Goal: Task Accomplishment & Management: Use online tool/utility

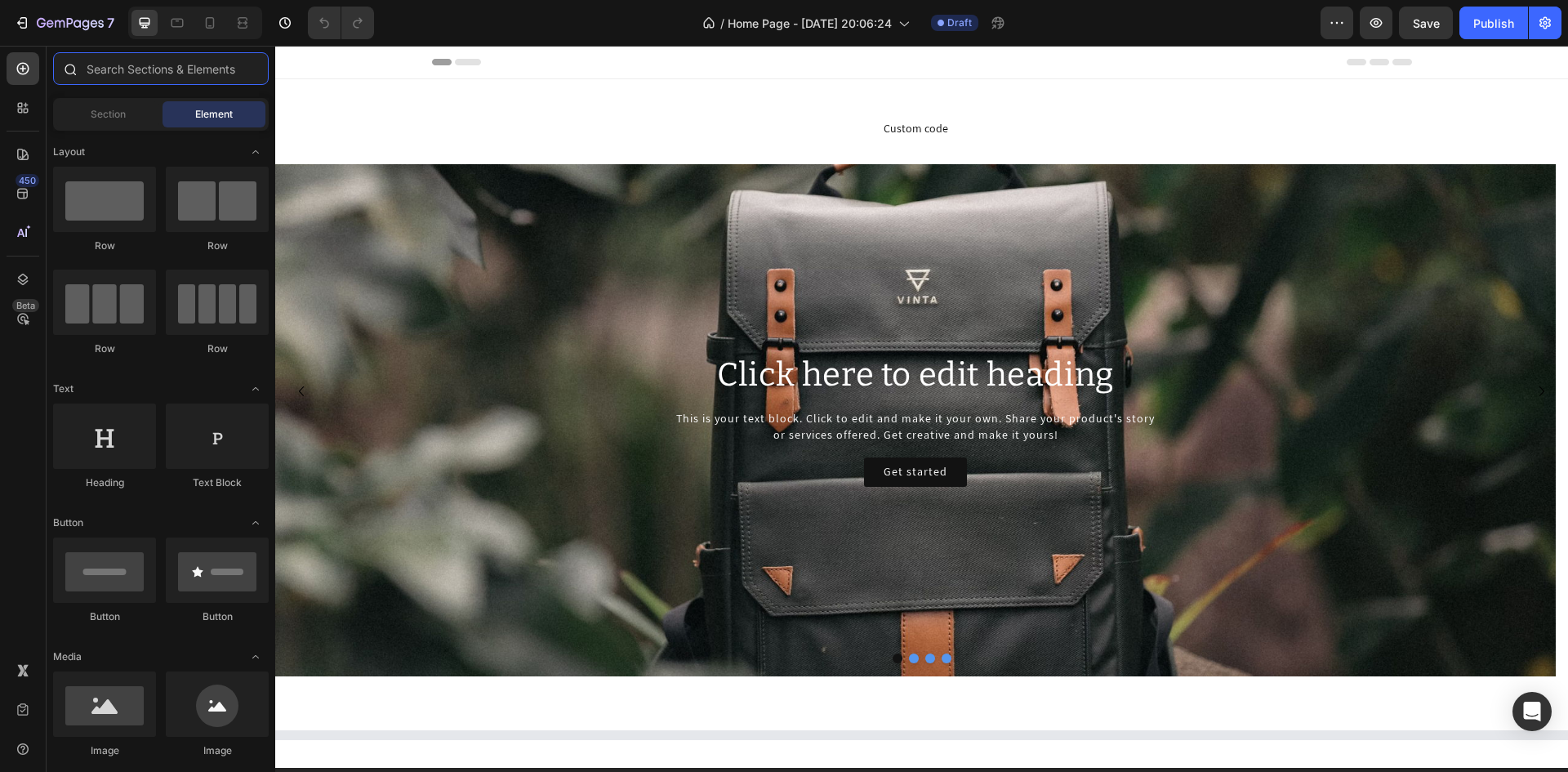
click at [116, 71] on input "text" at bounding box center [161, 69] width 216 height 33
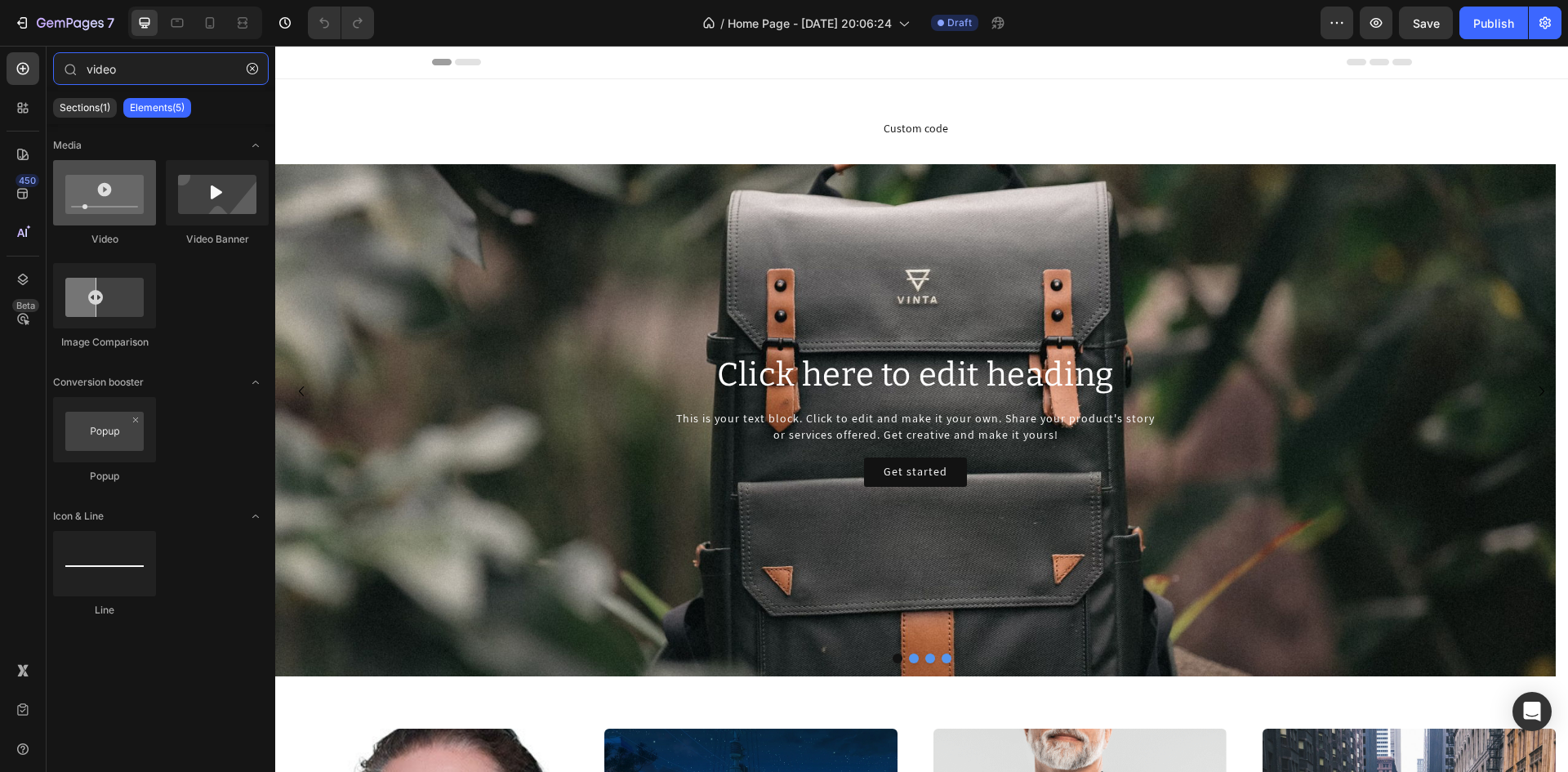
type input "video"
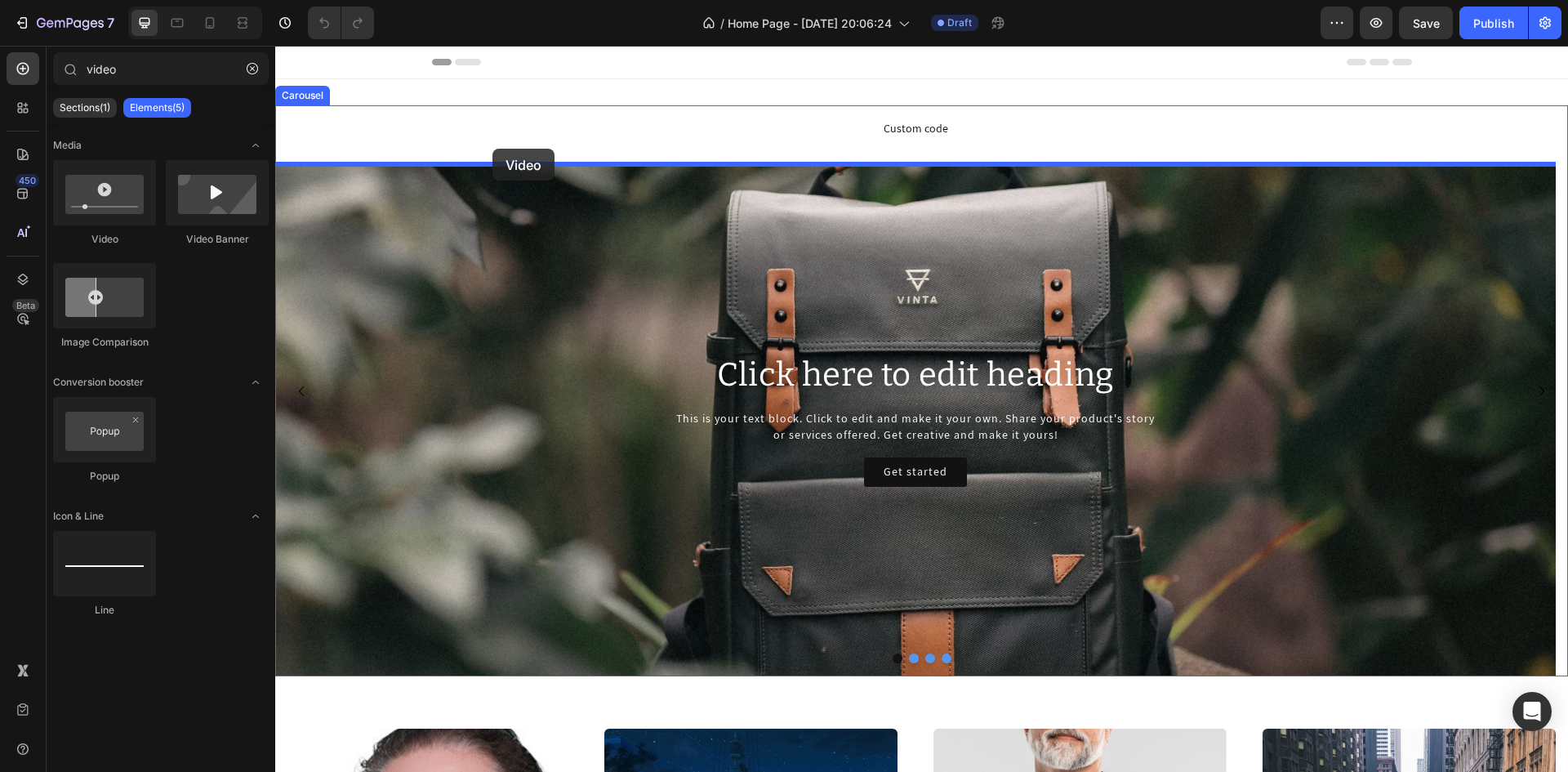
drag, startPoint x: 370, startPoint y: 251, endPoint x: 492, endPoint y: 149, distance: 159.0
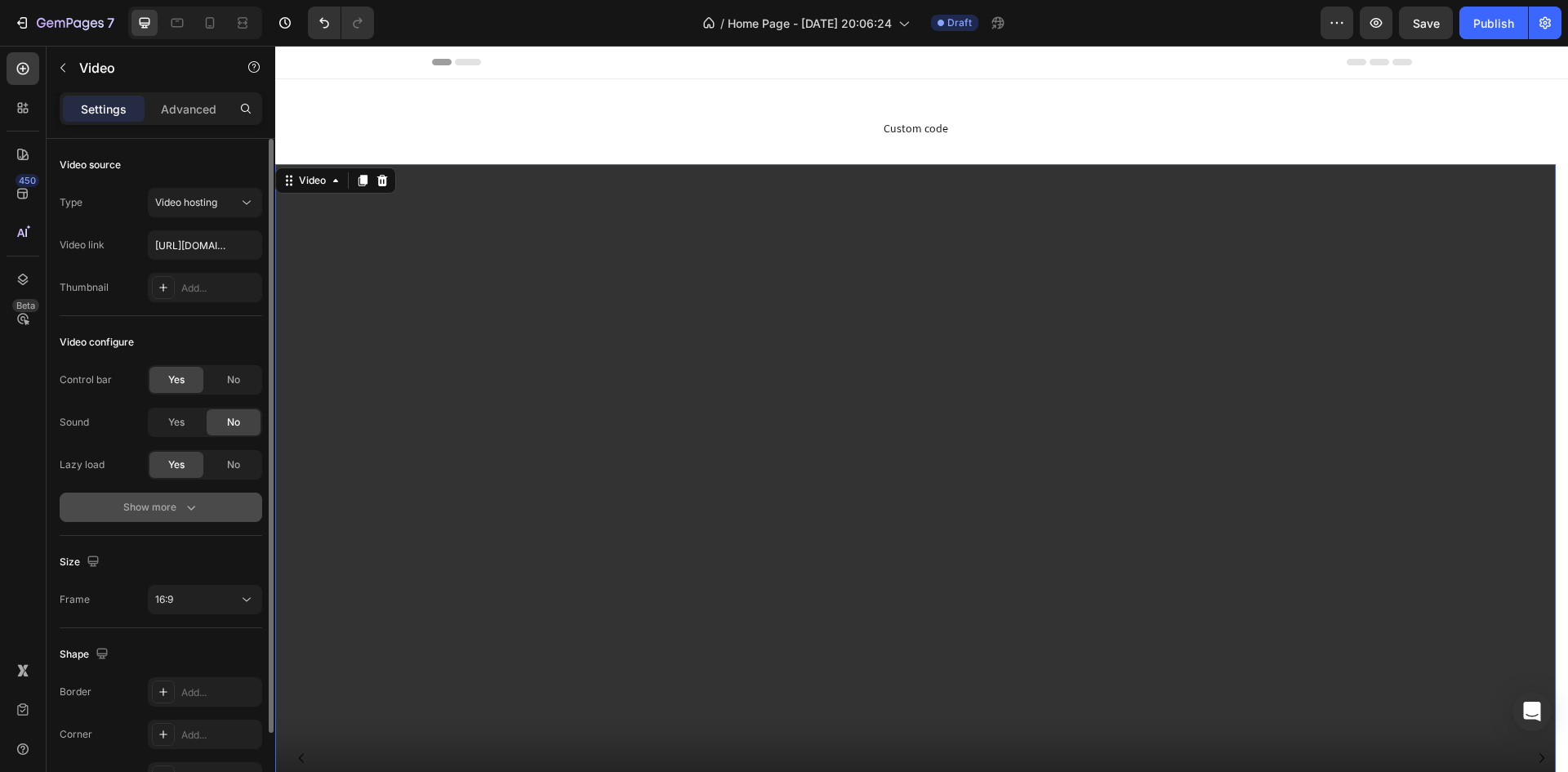
click at [184, 508] on icon "button" at bounding box center [191, 507] width 17 height 17
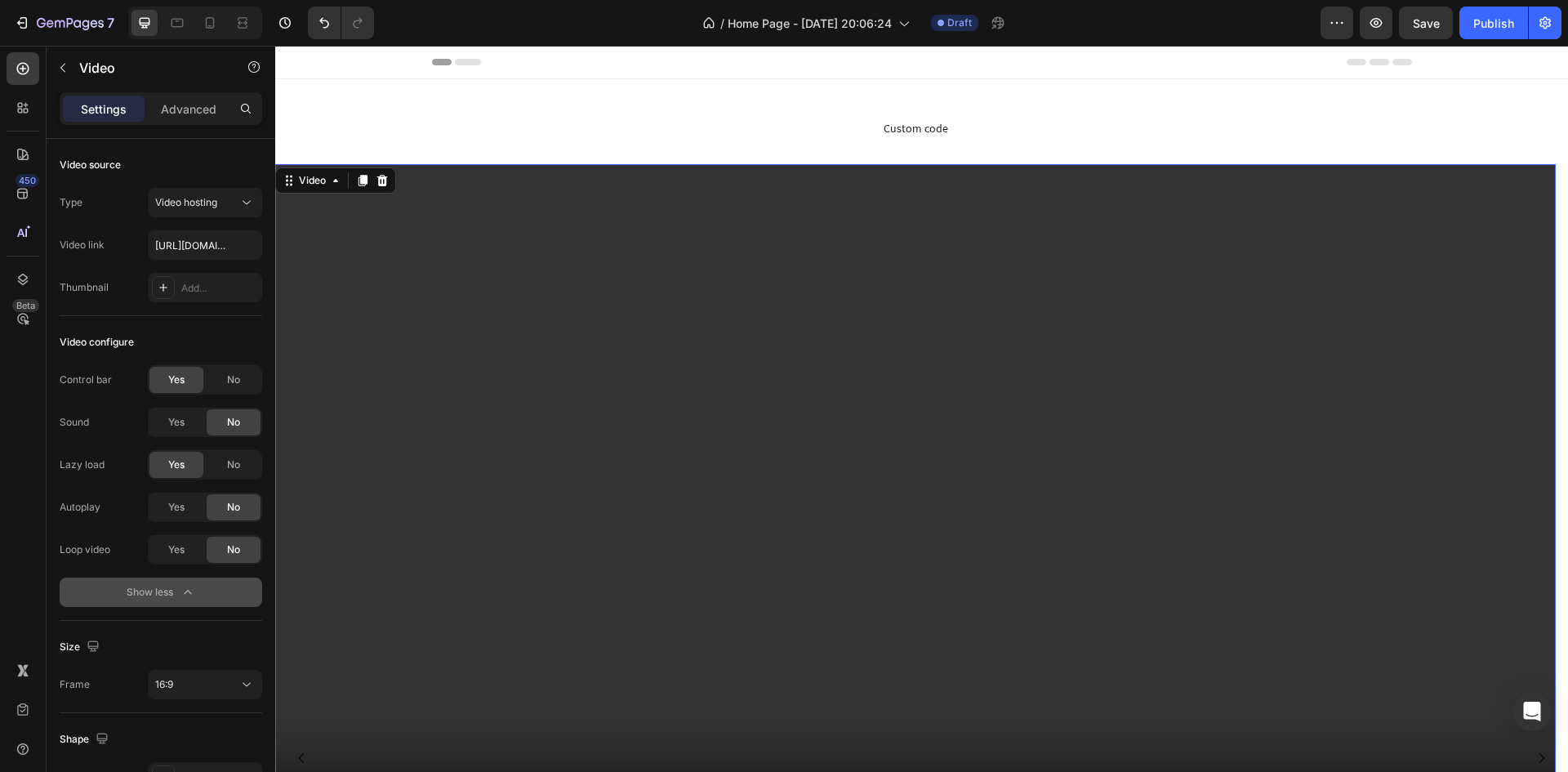
click at [165, 593] on div "Show less" at bounding box center [161, 592] width 69 height 17
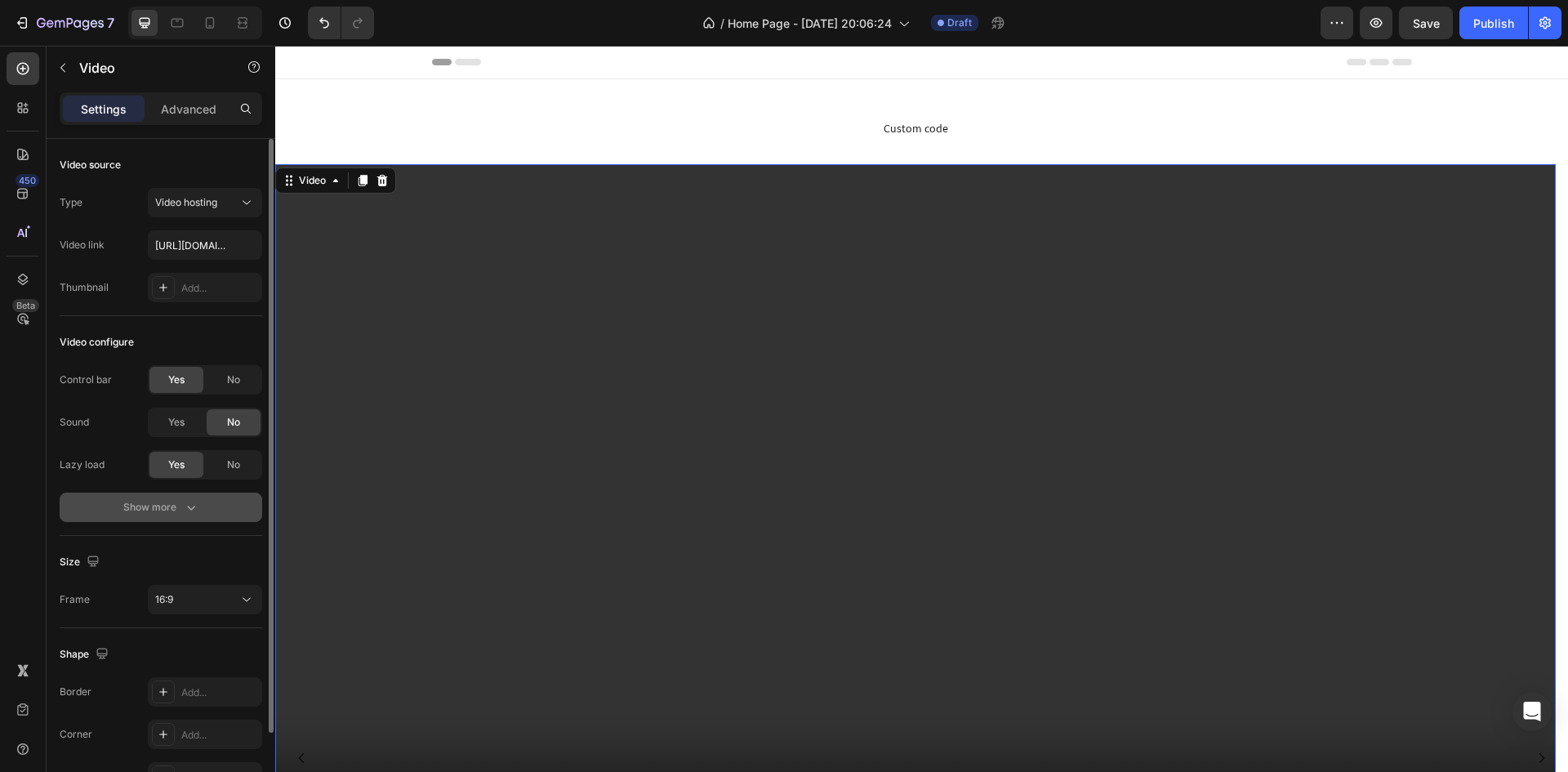
click at [158, 511] on div "Show more" at bounding box center [161, 507] width 76 height 17
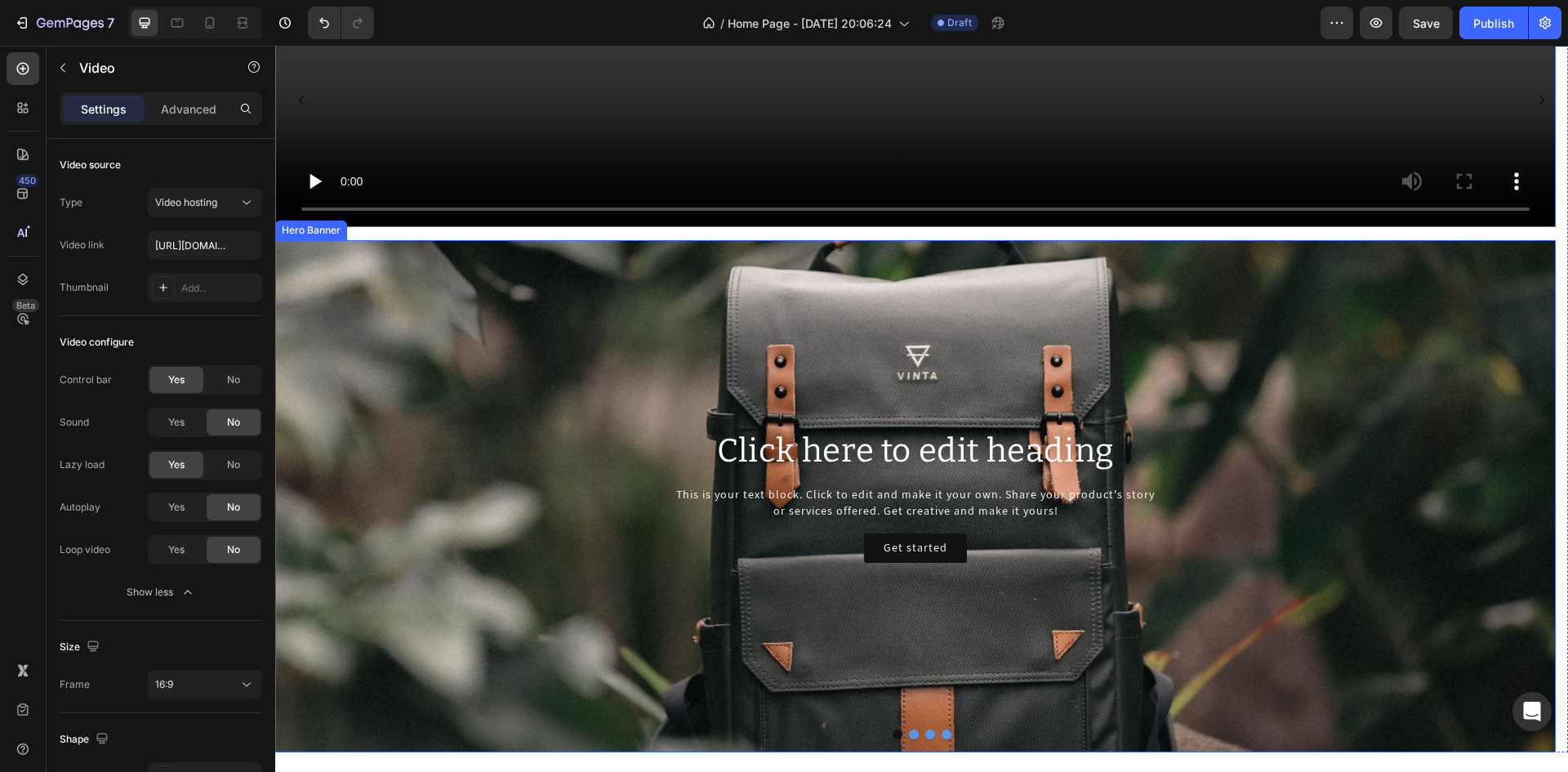
scroll to position [898, 0]
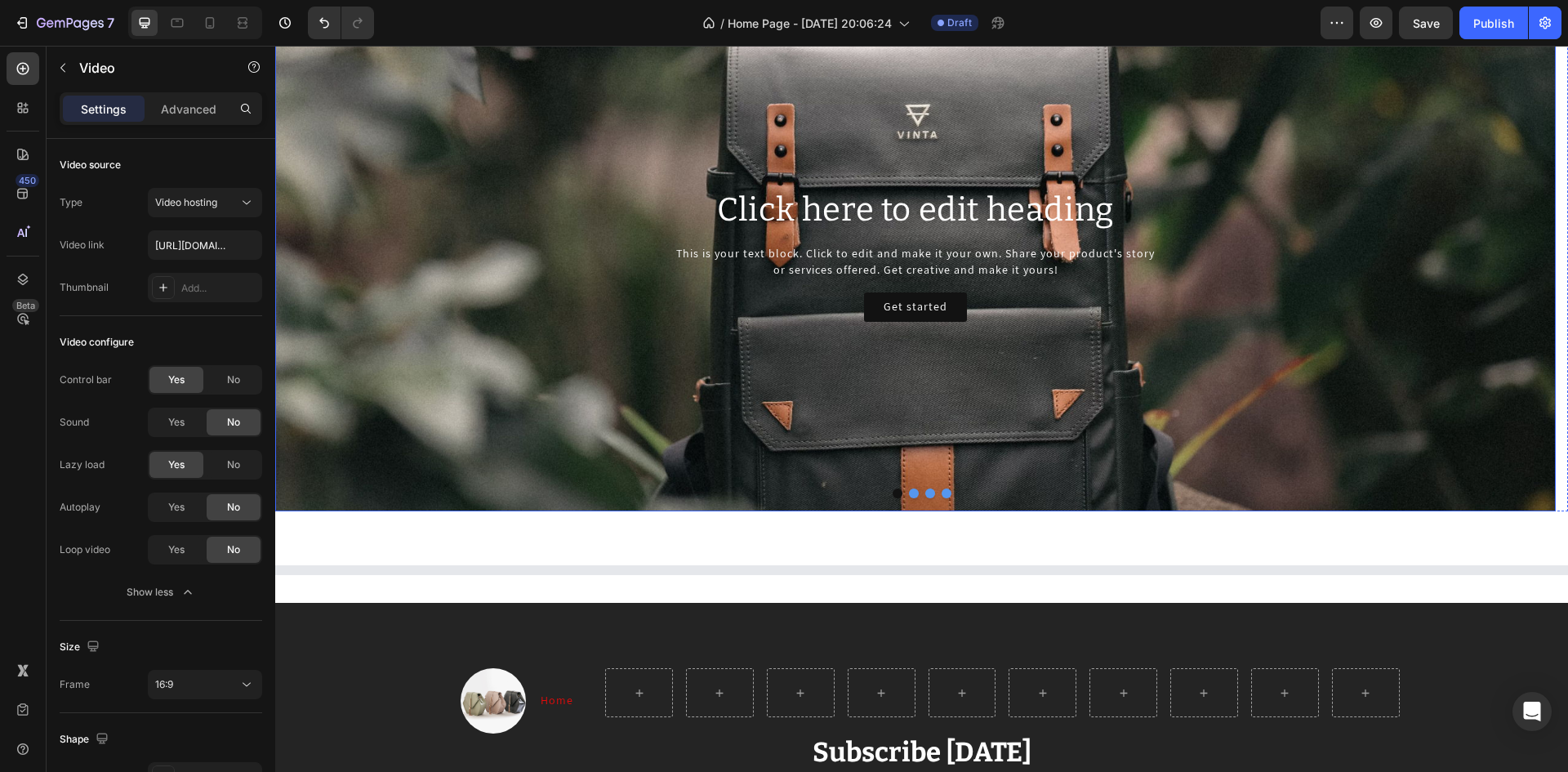
click at [385, 333] on div "Background Image" at bounding box center [915, 255] width 1281 height 512
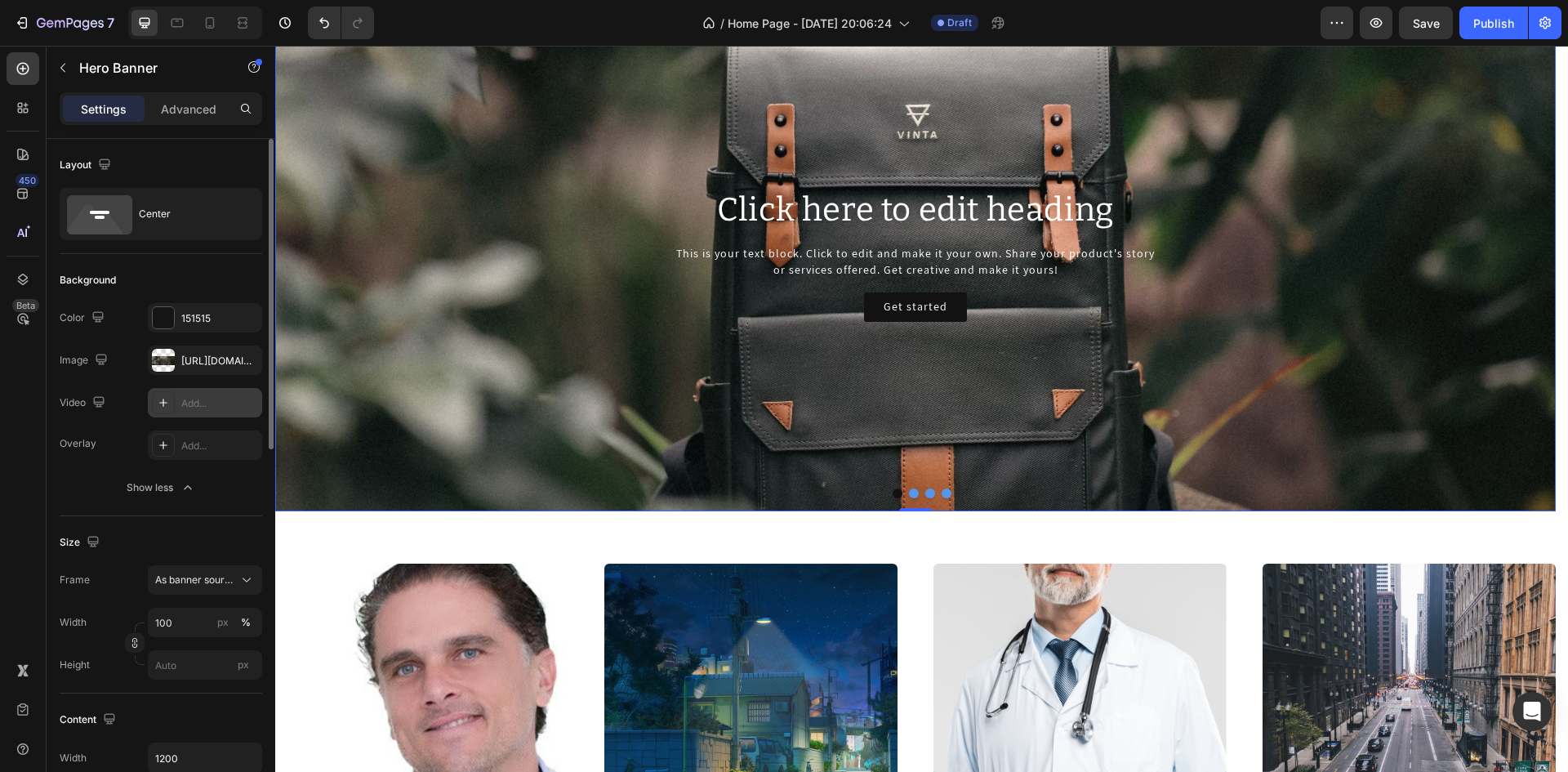
click at [197, 400] on div "Add..." at bounding box center [220, 404] width 77 height 15
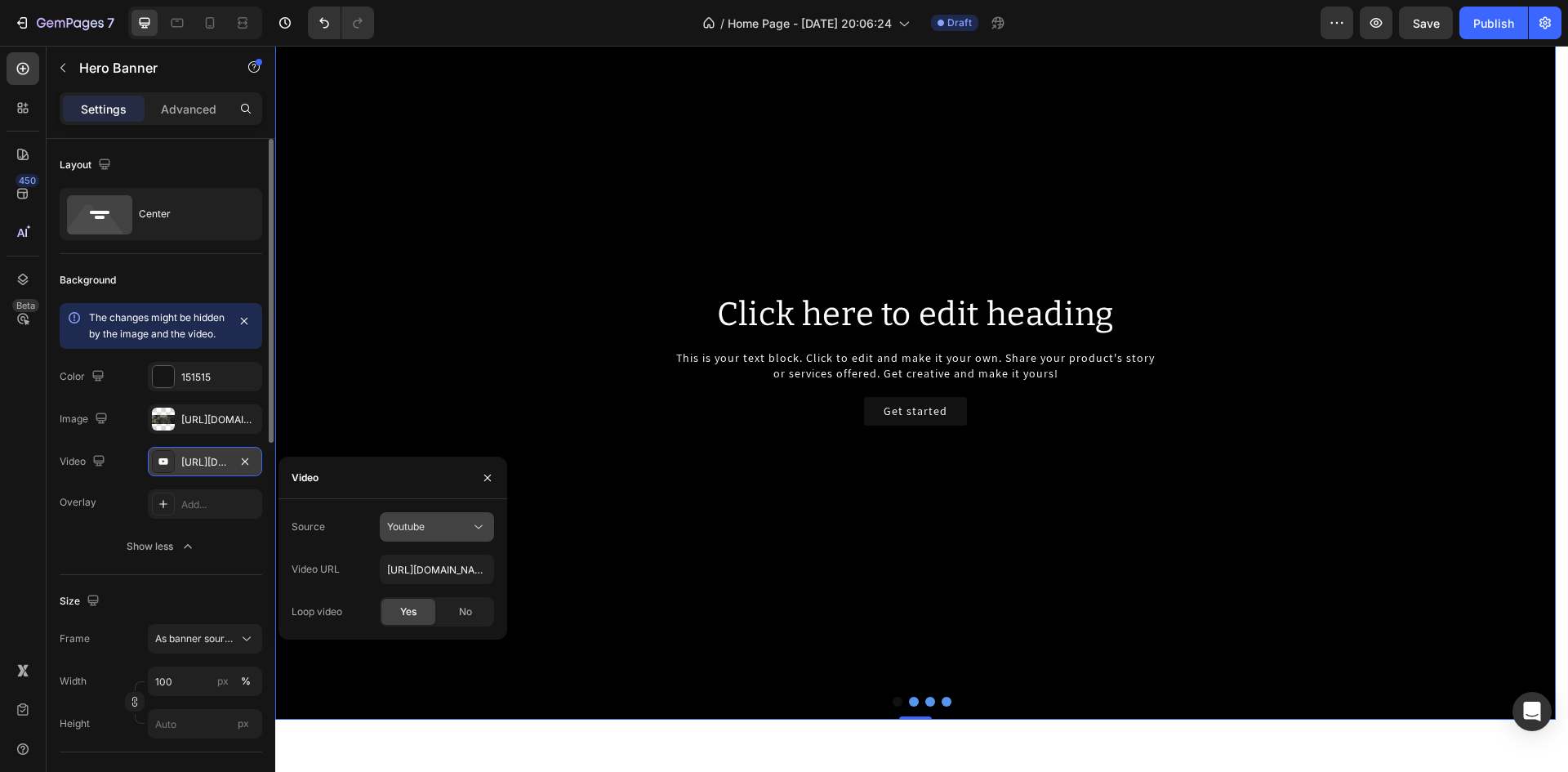
click at [475, 531] on icon at bounding box center [479, 527] width 17 height 17
click at [475, 528] on icon at bounding box center [479, 527] width 17 height 17
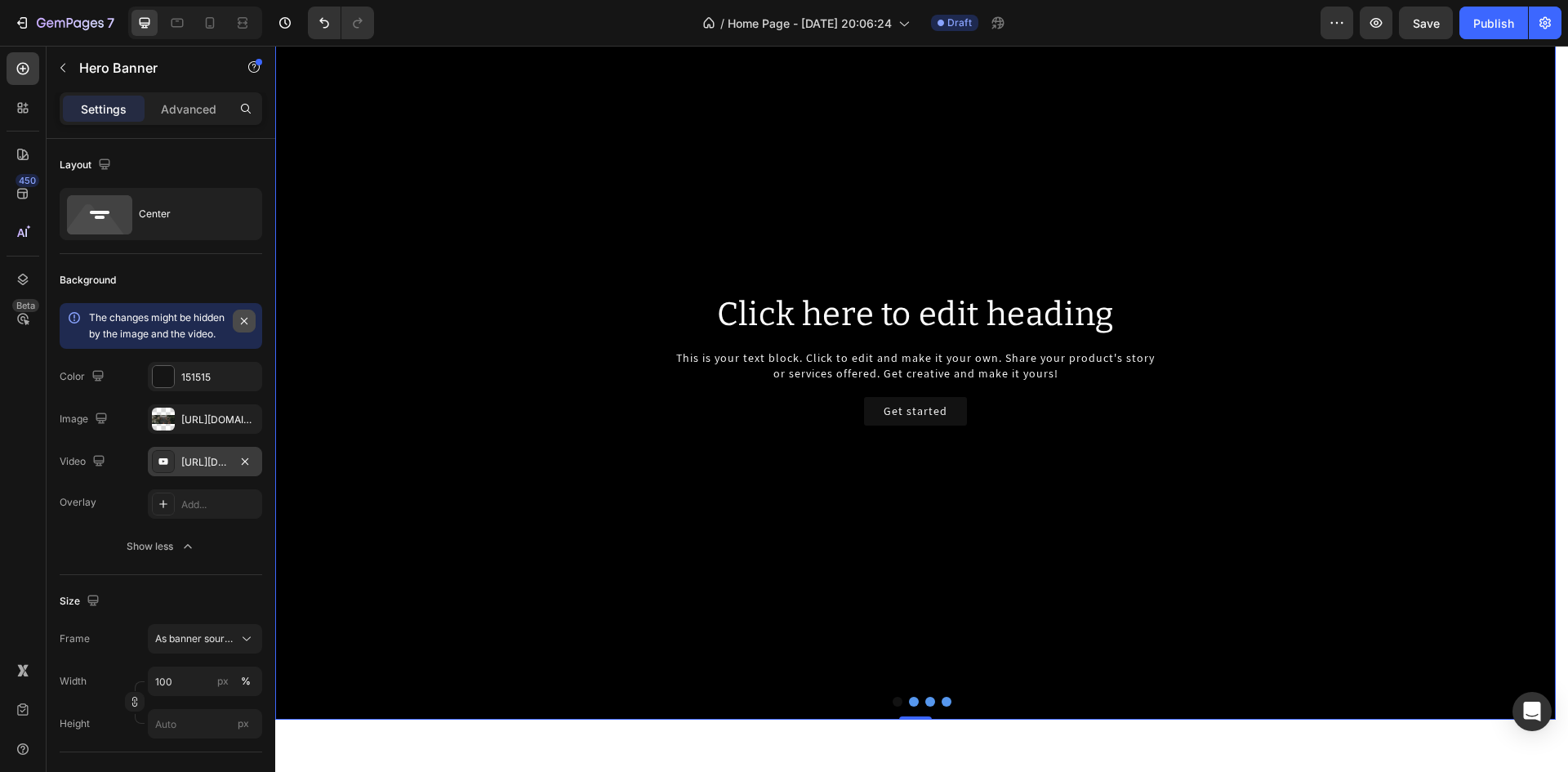
click at [249, 315] on icon "button" at bounding box center [244, 321] width 13 height 13
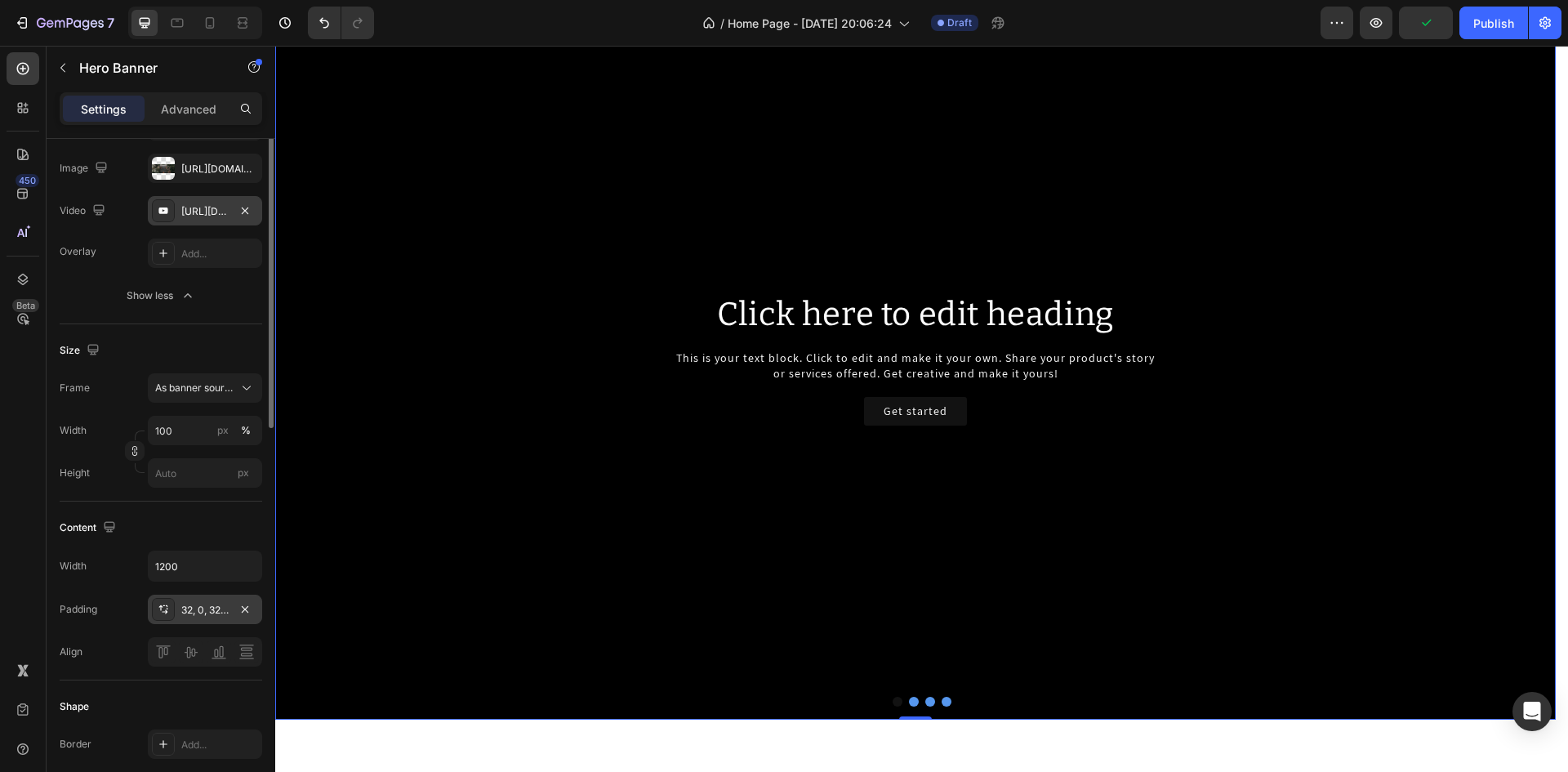
scroll to position [0, 0]
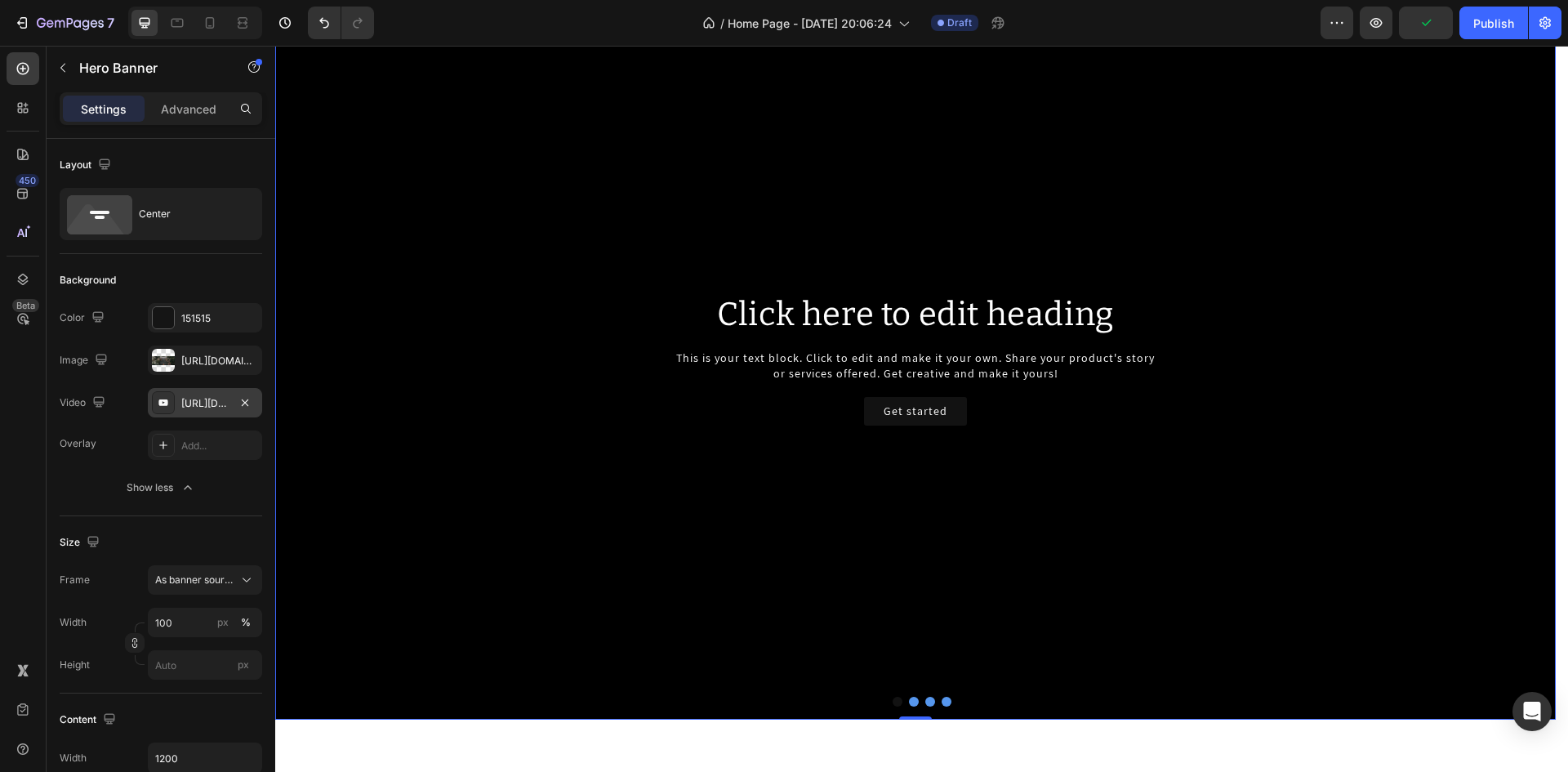
click at [201, 398] on div "[URL][DOMAIN_NAME]" at bounding box center [205, 404] width 48 height 15
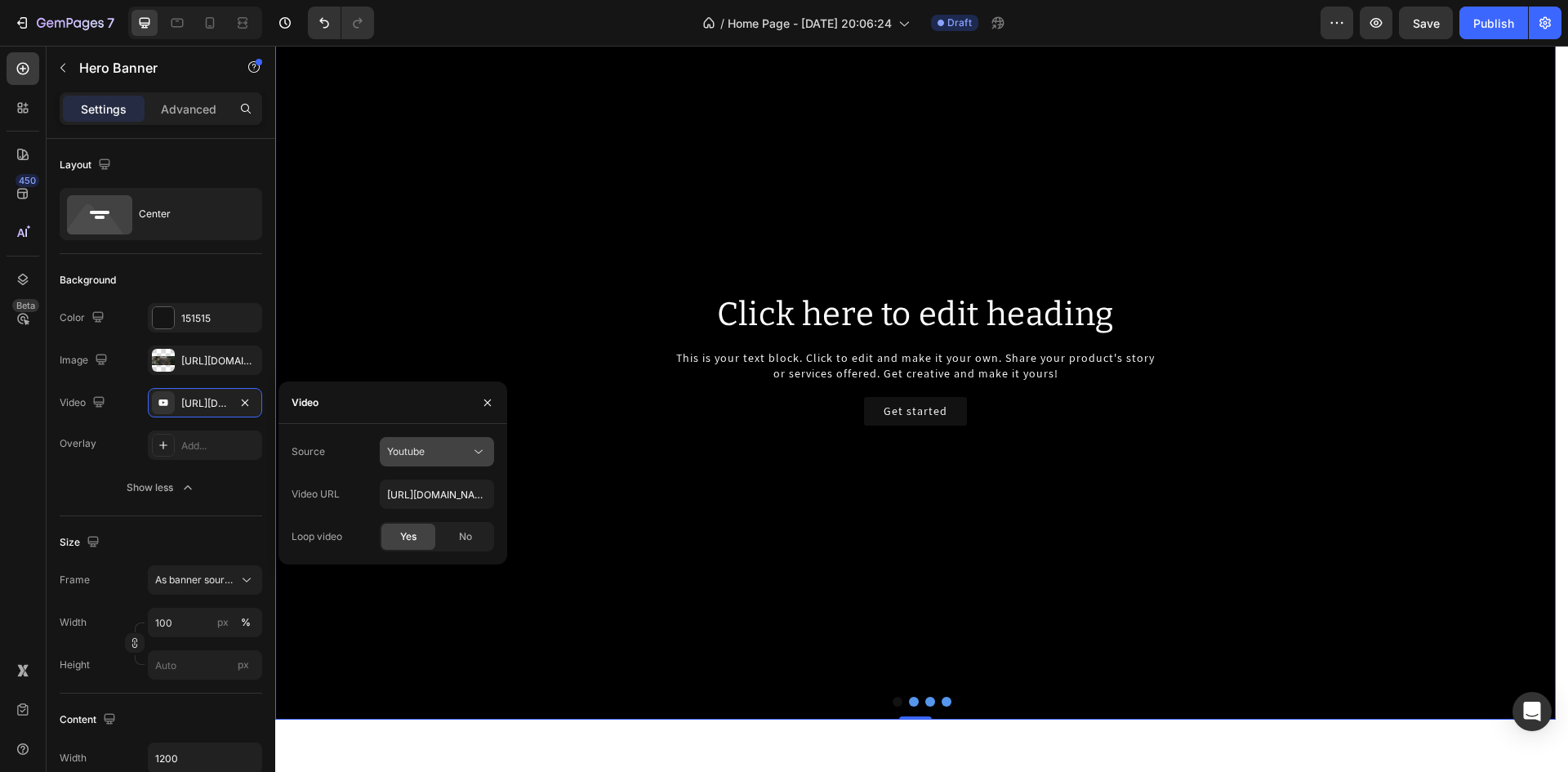
click at [471, 453] on icon at bounding box center [479, 452] width 17 height 17
click at [426, 491] on span "Video hosting" at bounding box center [418, 492] width 62 height 15
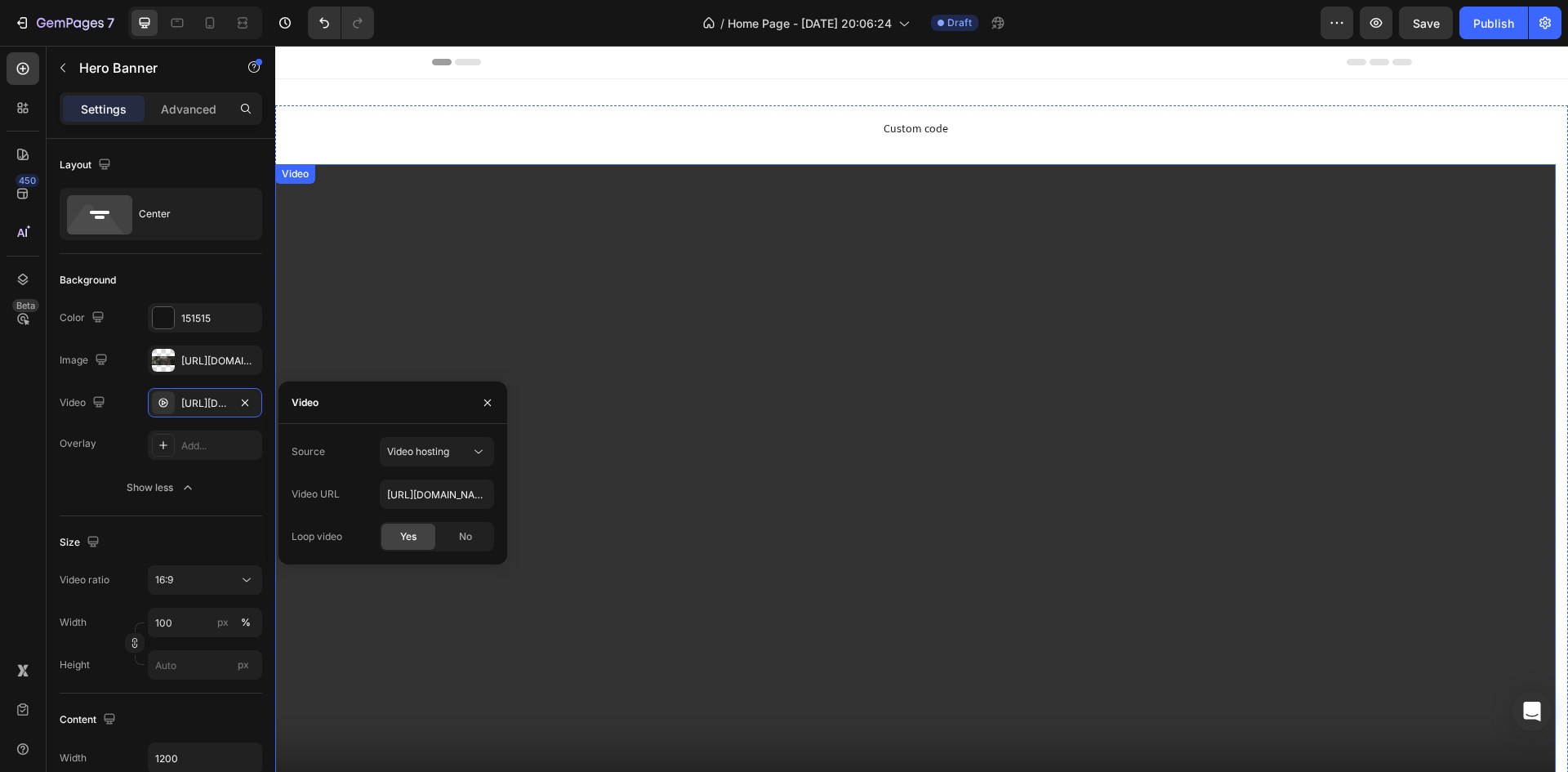
click at [705, 324] on video at bounding box center [915, 524] width 1281 height 720
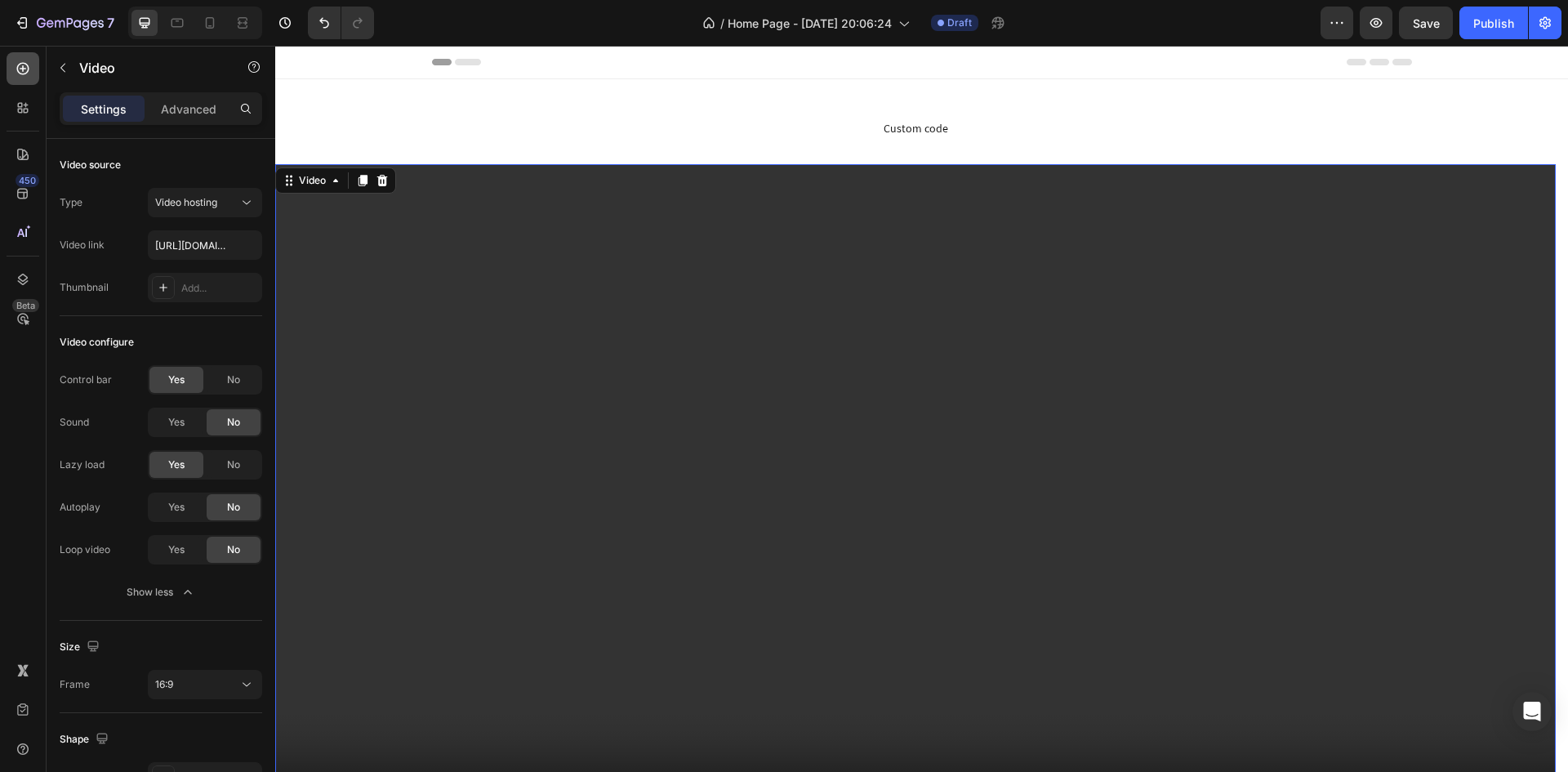
click at [29, 67] on icon at bounding box center [23, 69] width 17 height 17
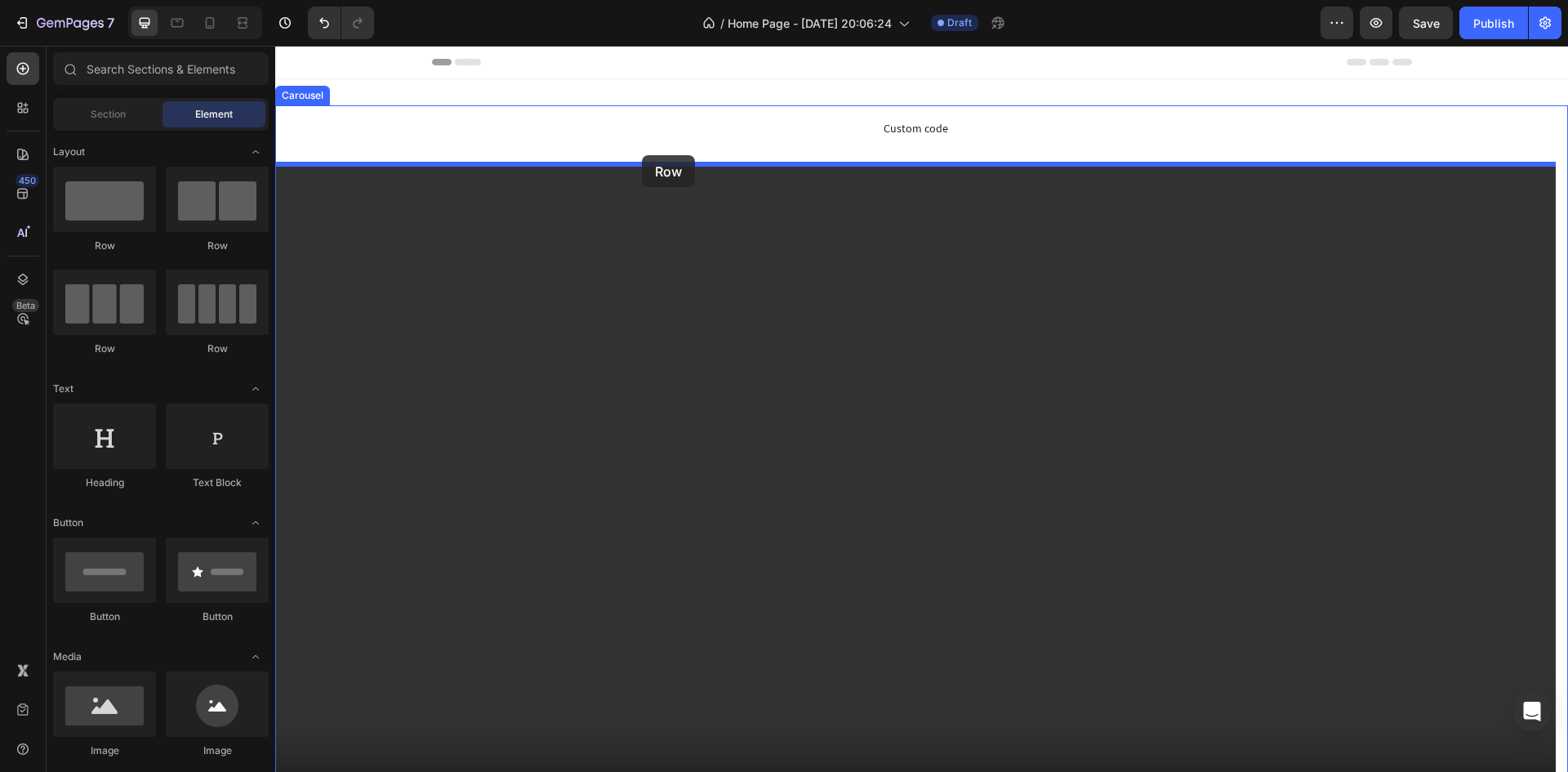
drag, startPoint x: 470, startPoint y: 231, endPoint x: 642, endPoint y: 155, distance: 188.0
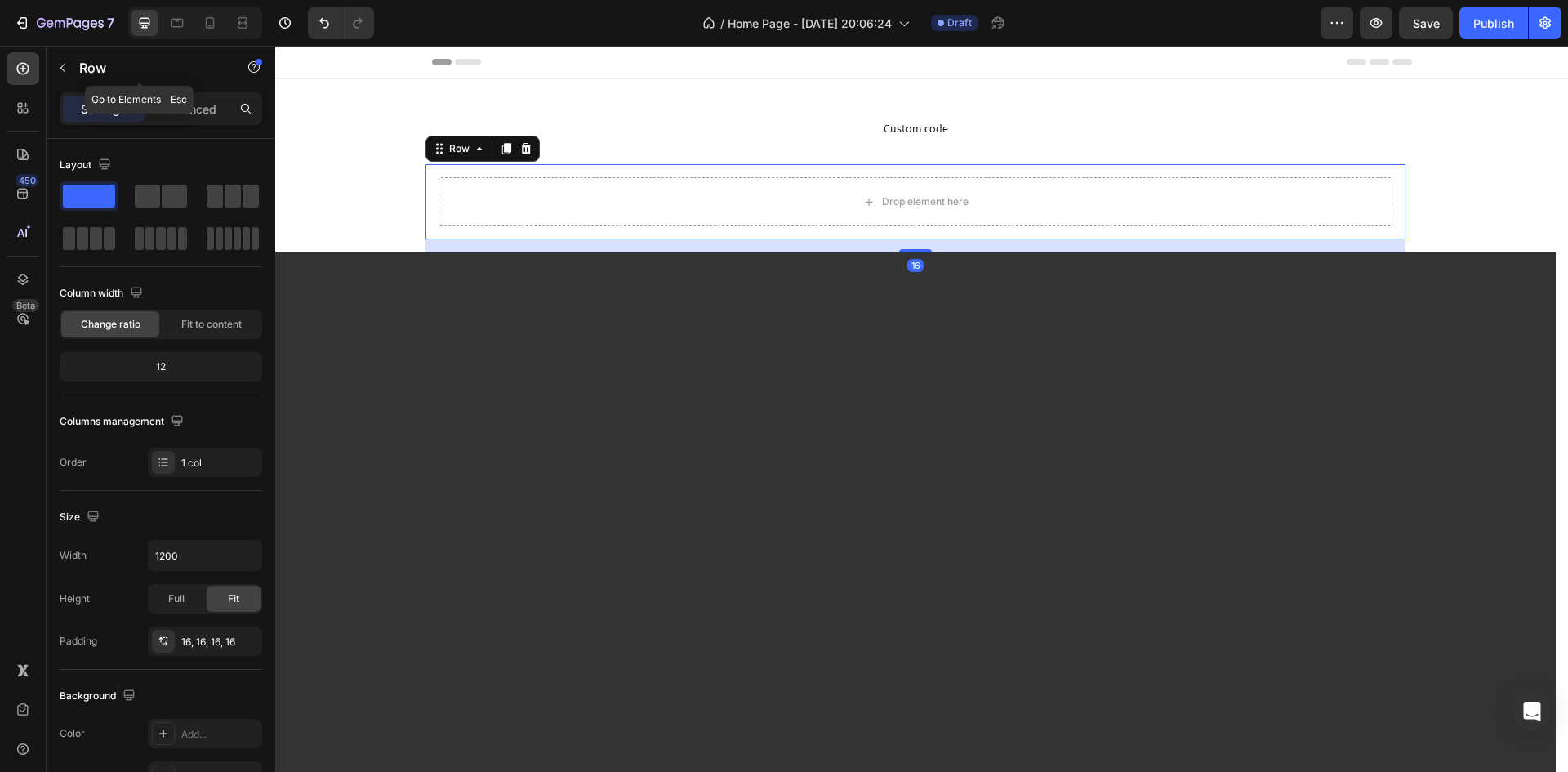
drag, startPoint x: 77, startPoint y: 71, endPoint x: 89, endPoint y: 71, distance: 12.0
click at [77, 70] on div "Row" at bounding box center [140, 68] width 186 height 43
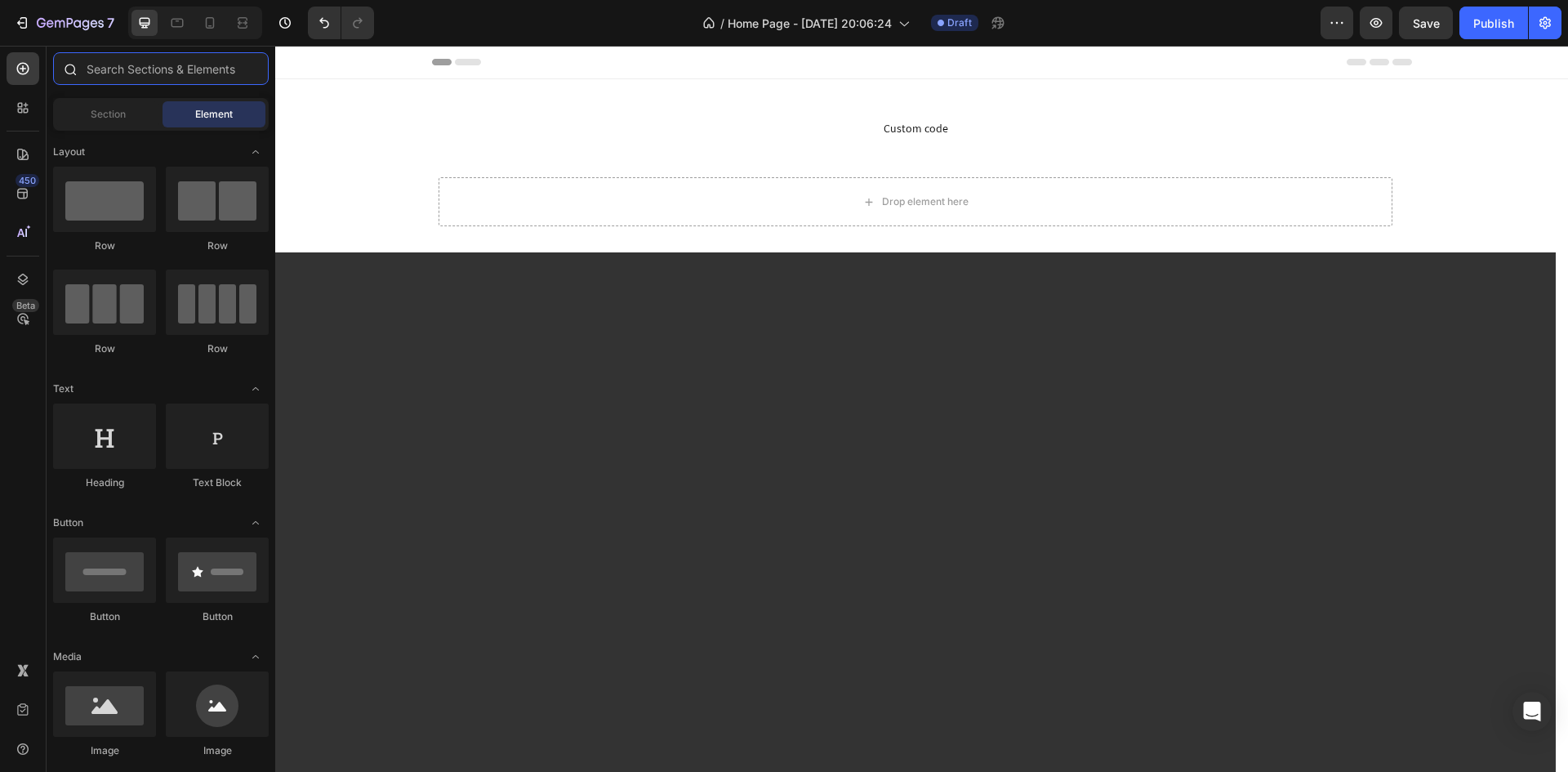
click at [148, 75] on input "text" at bounding box center [161, 69] width 216 height 33
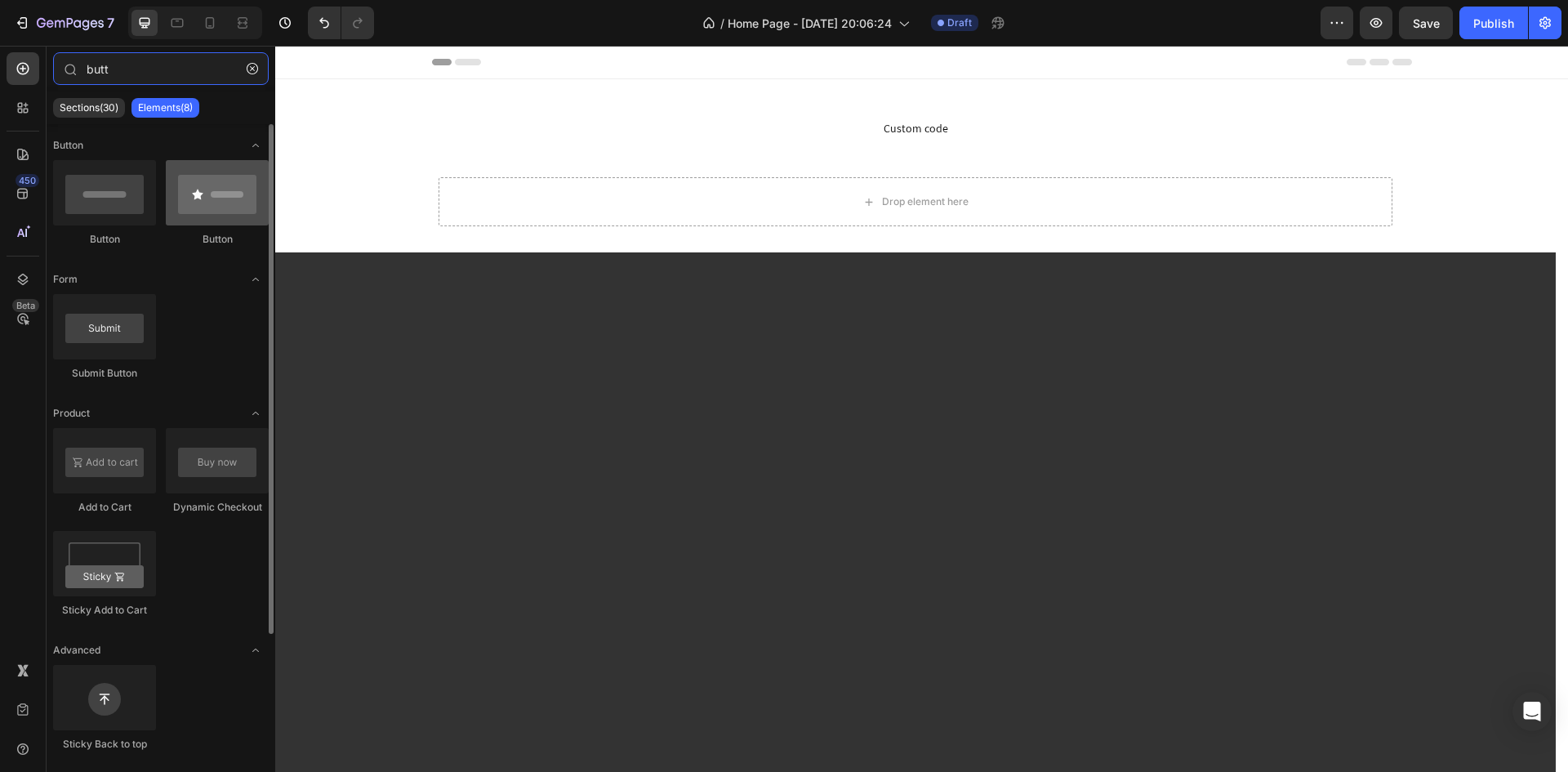
type input "butt"
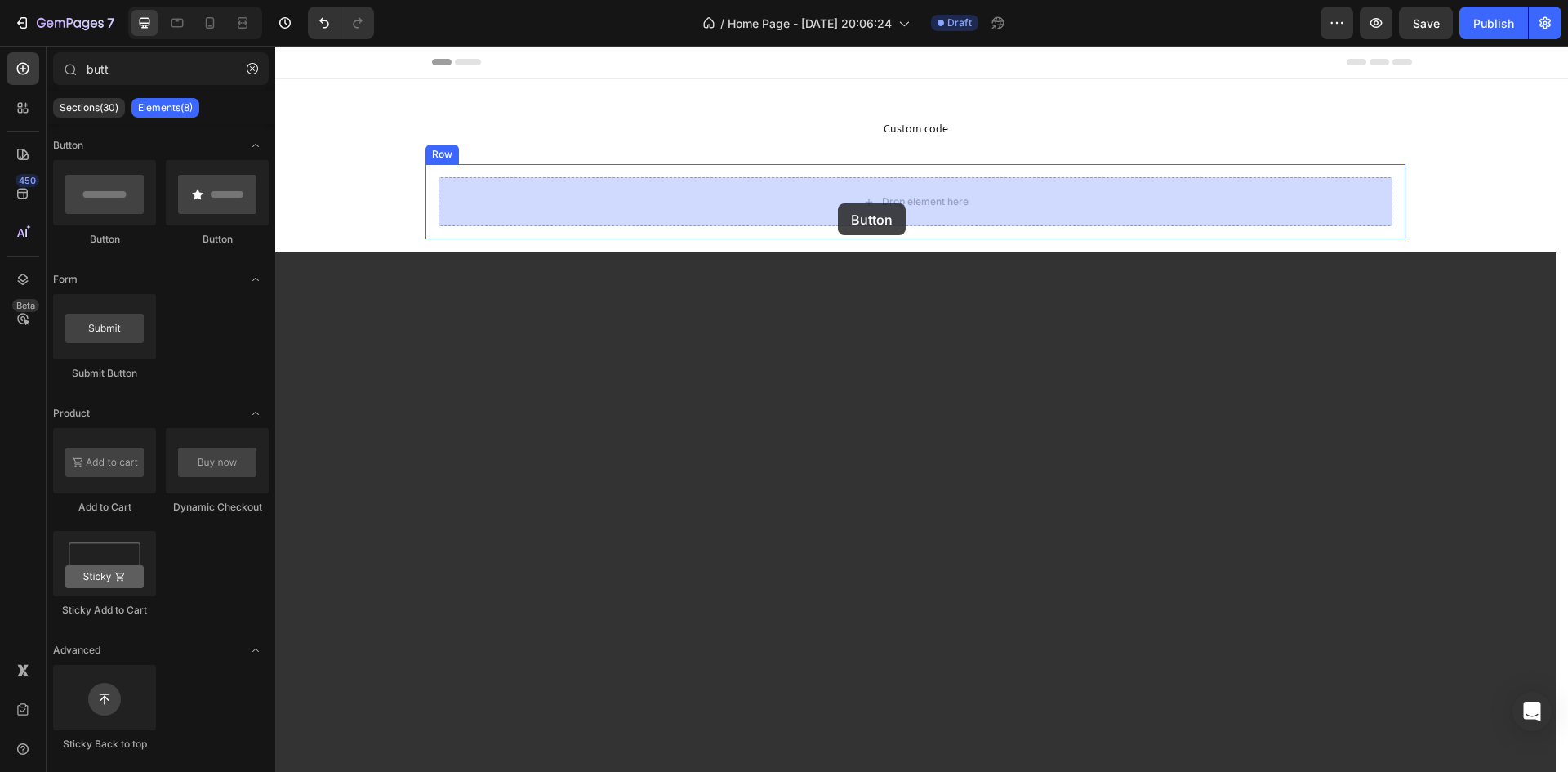
drag, startPoint x: 491, startPoint y: 246, endPoint x: 820, endPoint y: 206, distance: 331.4
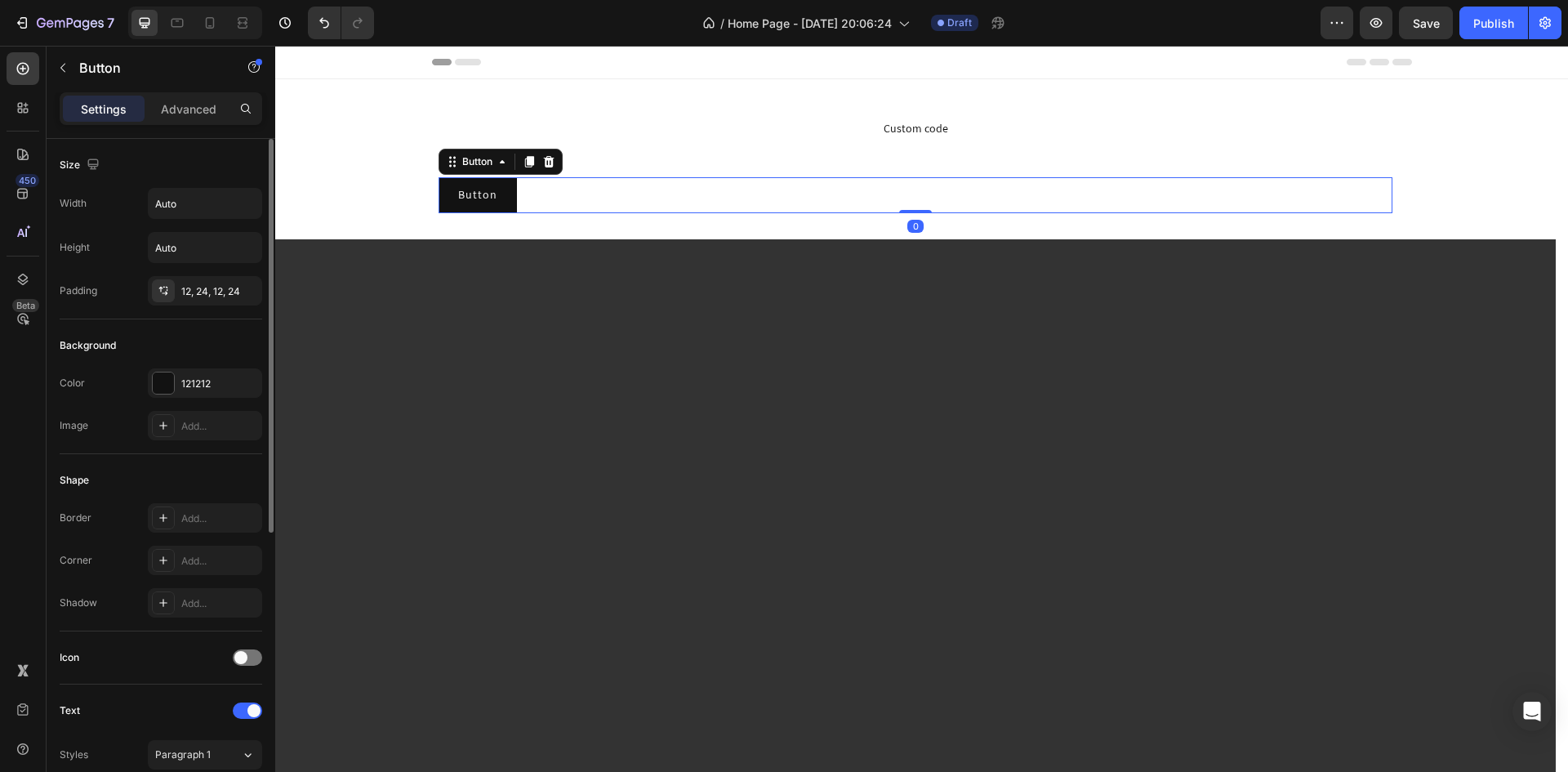
click at [196, 104] on p "Advanced" at bounding box center [189, 109] width 55 height 18
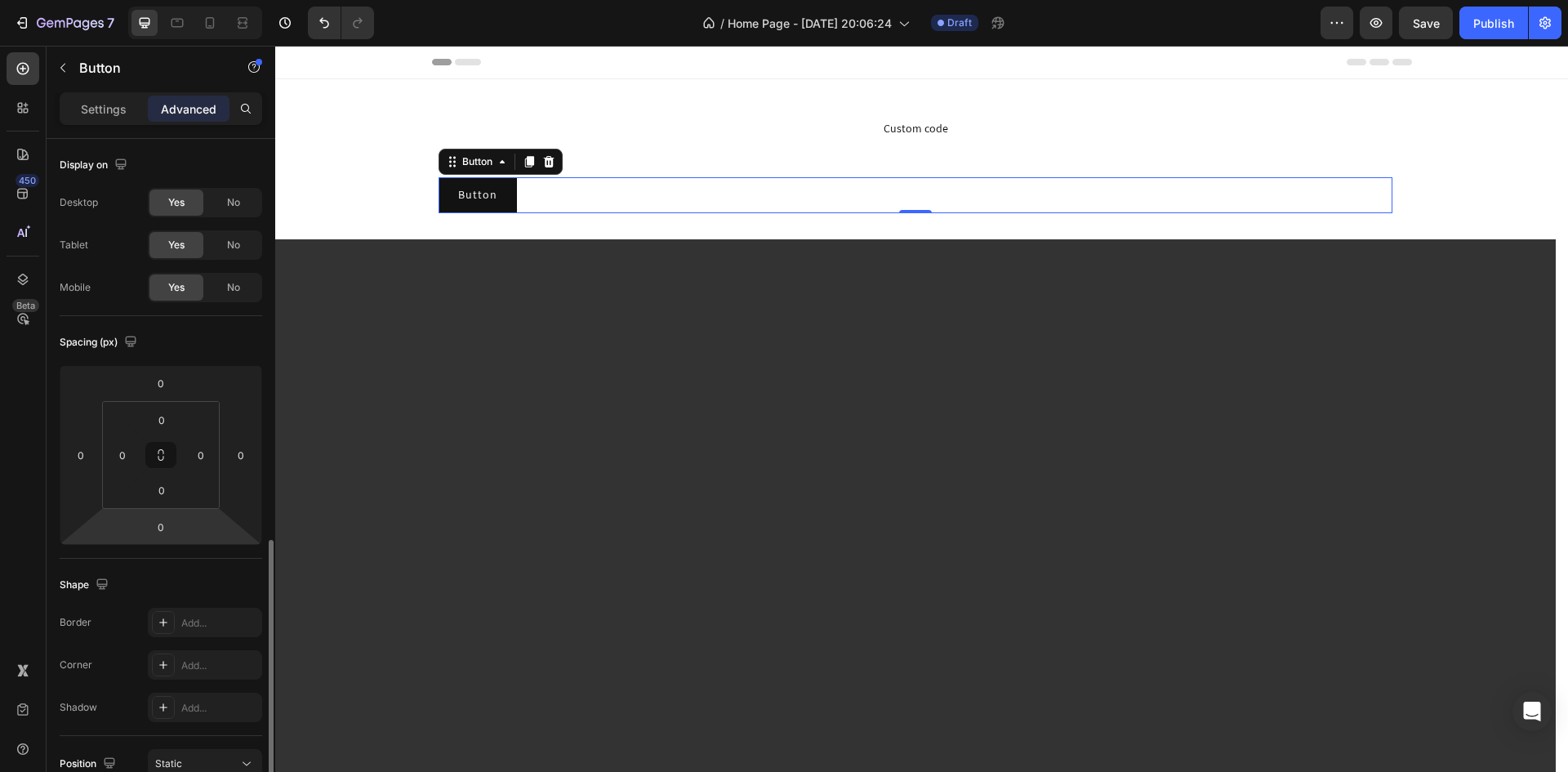
scroll to position [385, 0]
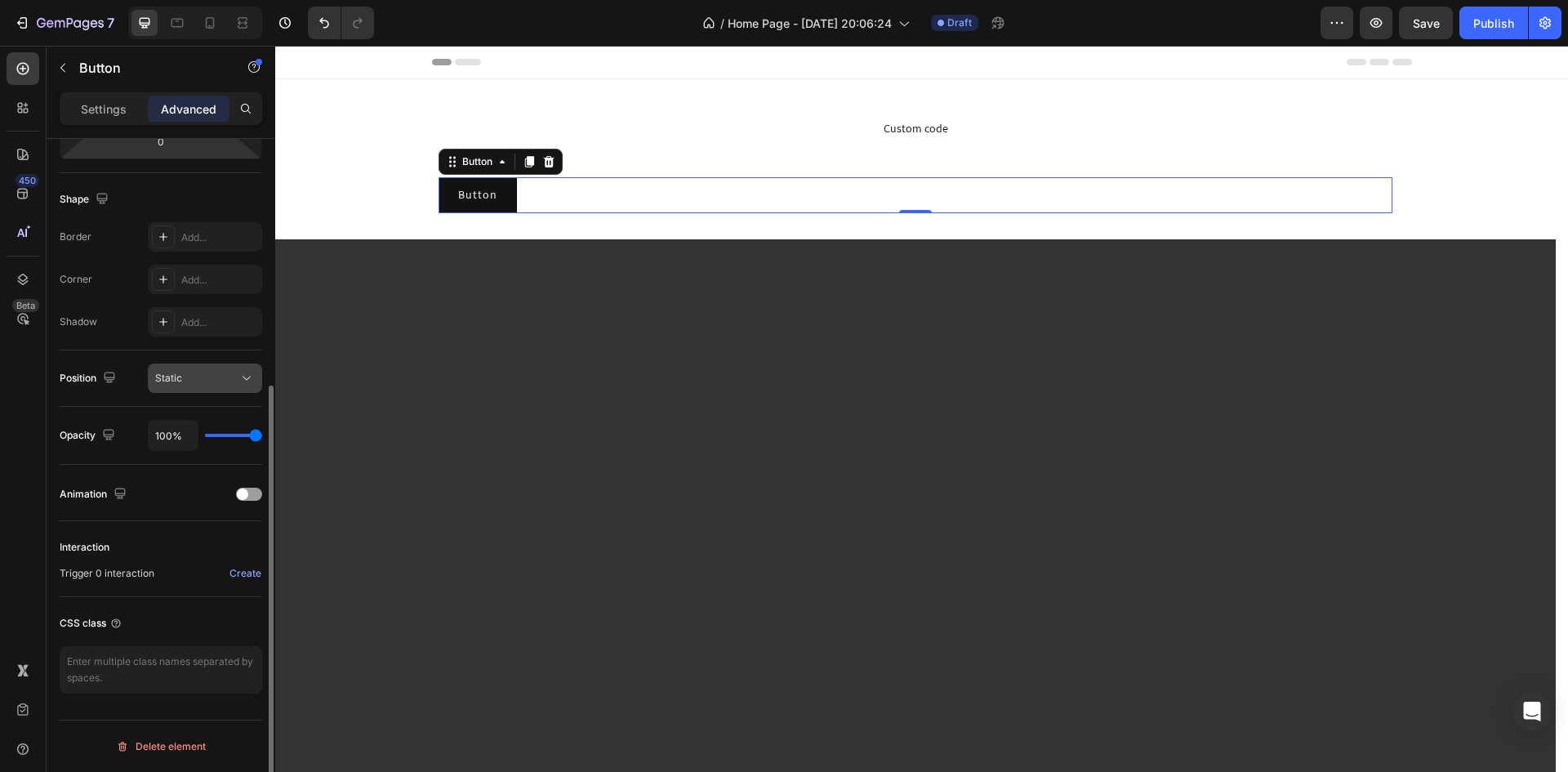
click at [231, 378] on div "Static" at bounding box center [197, 378] width 84 height 15
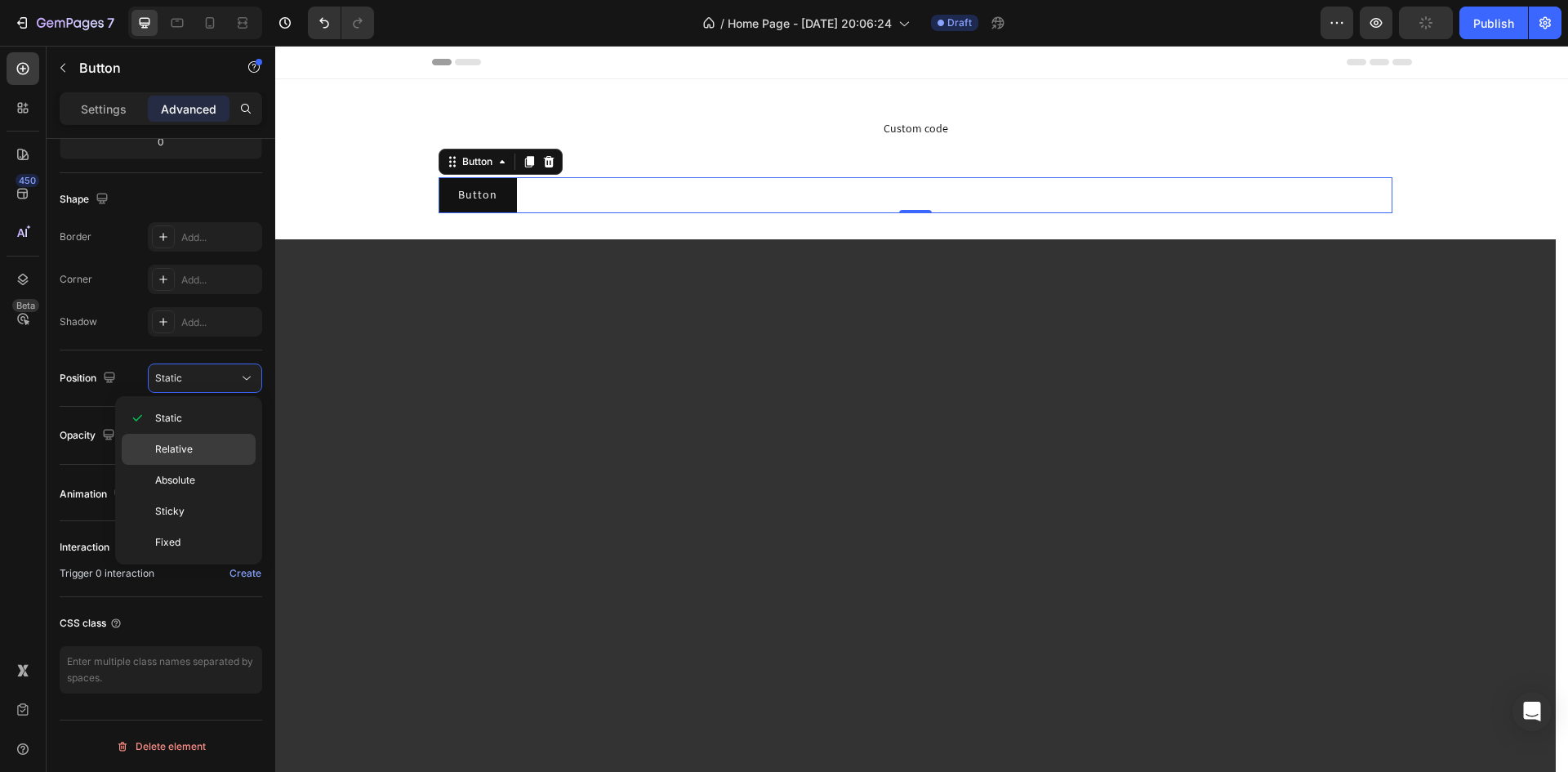
click at [200, 446] on p "Relative" at bounding box center [201, 449] width 93 height 15
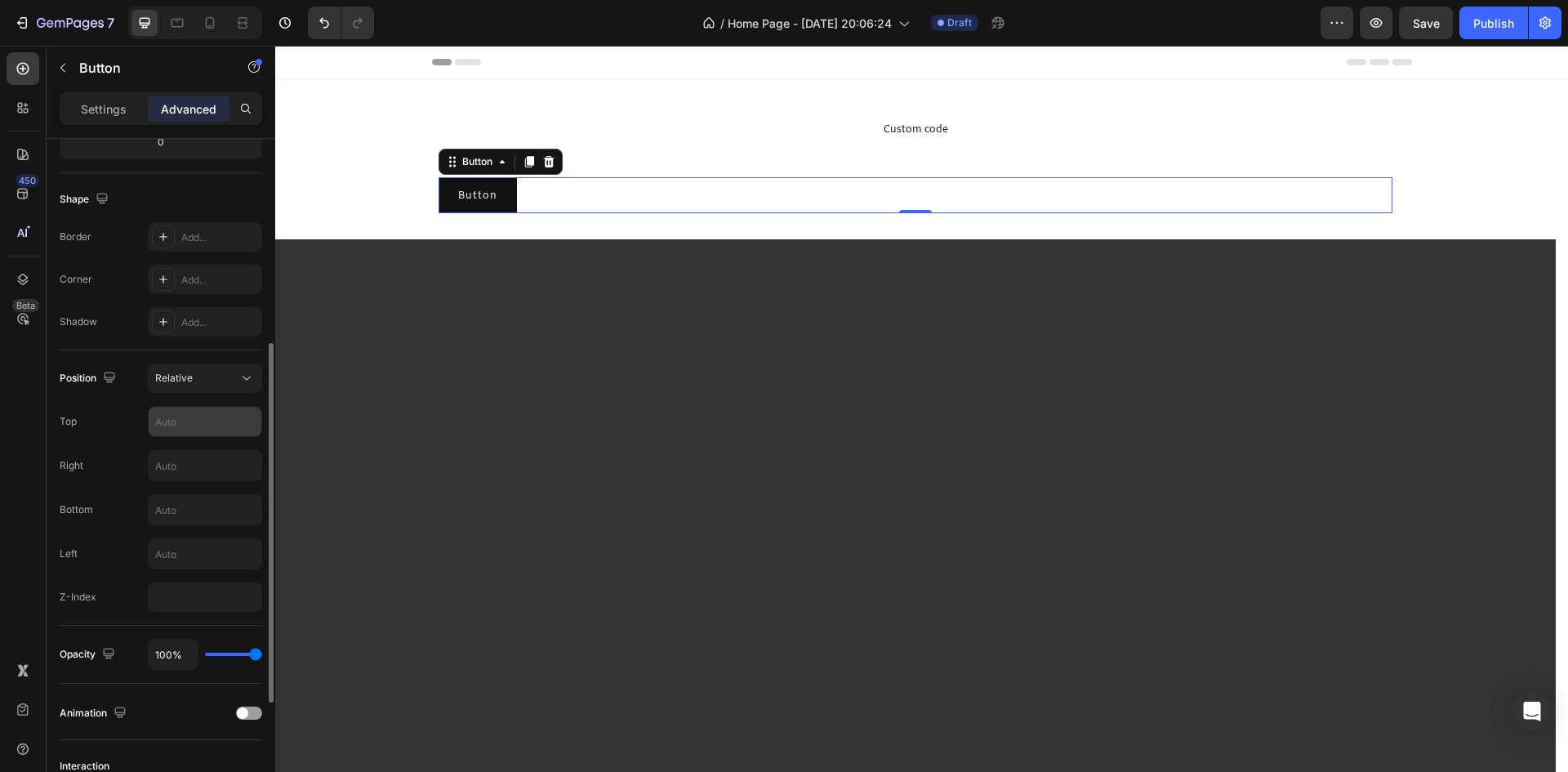
click at [187, 429] on input "text" at bounding box center [205, 421] width 113 height 29
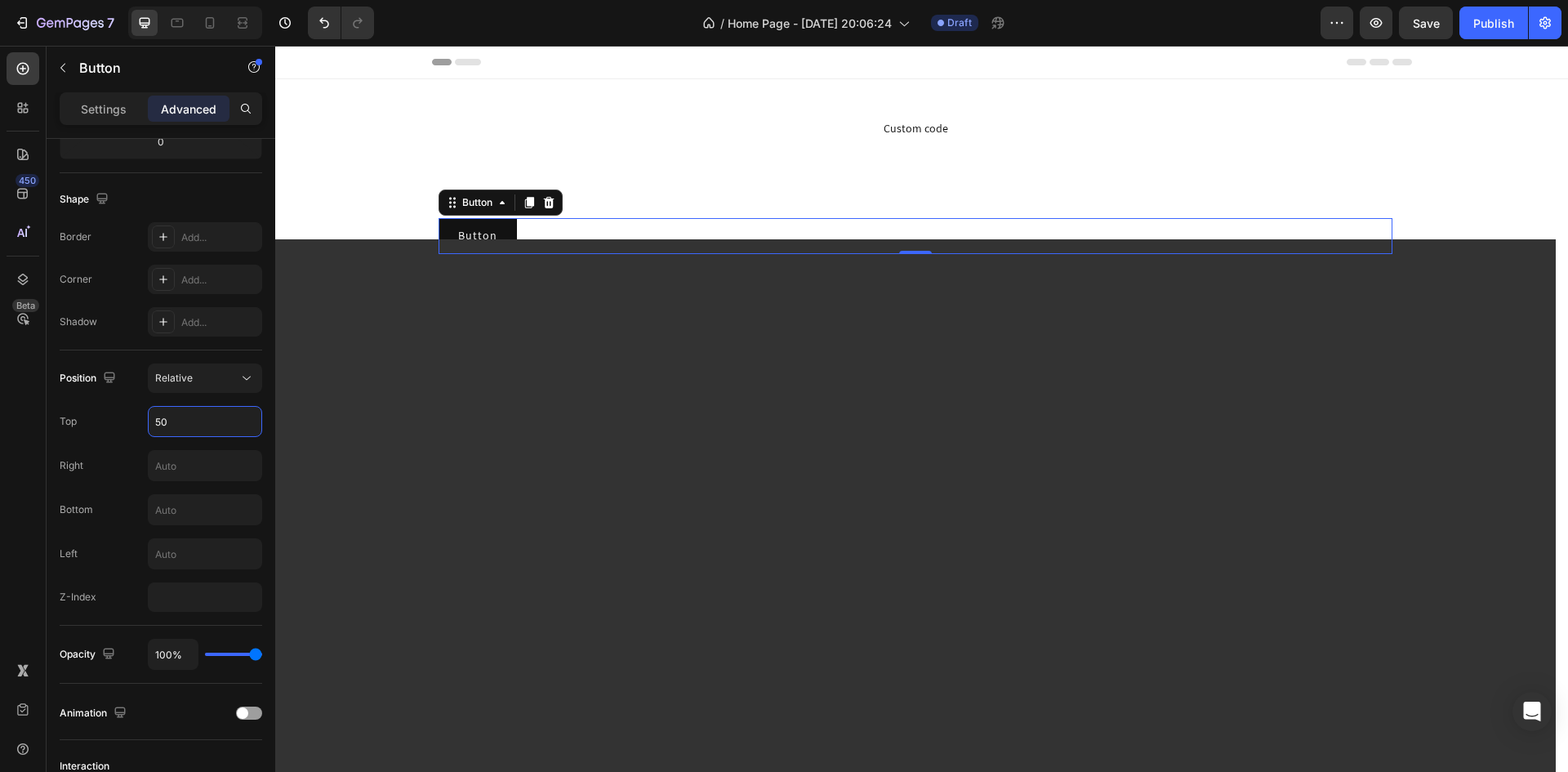
type input "50"
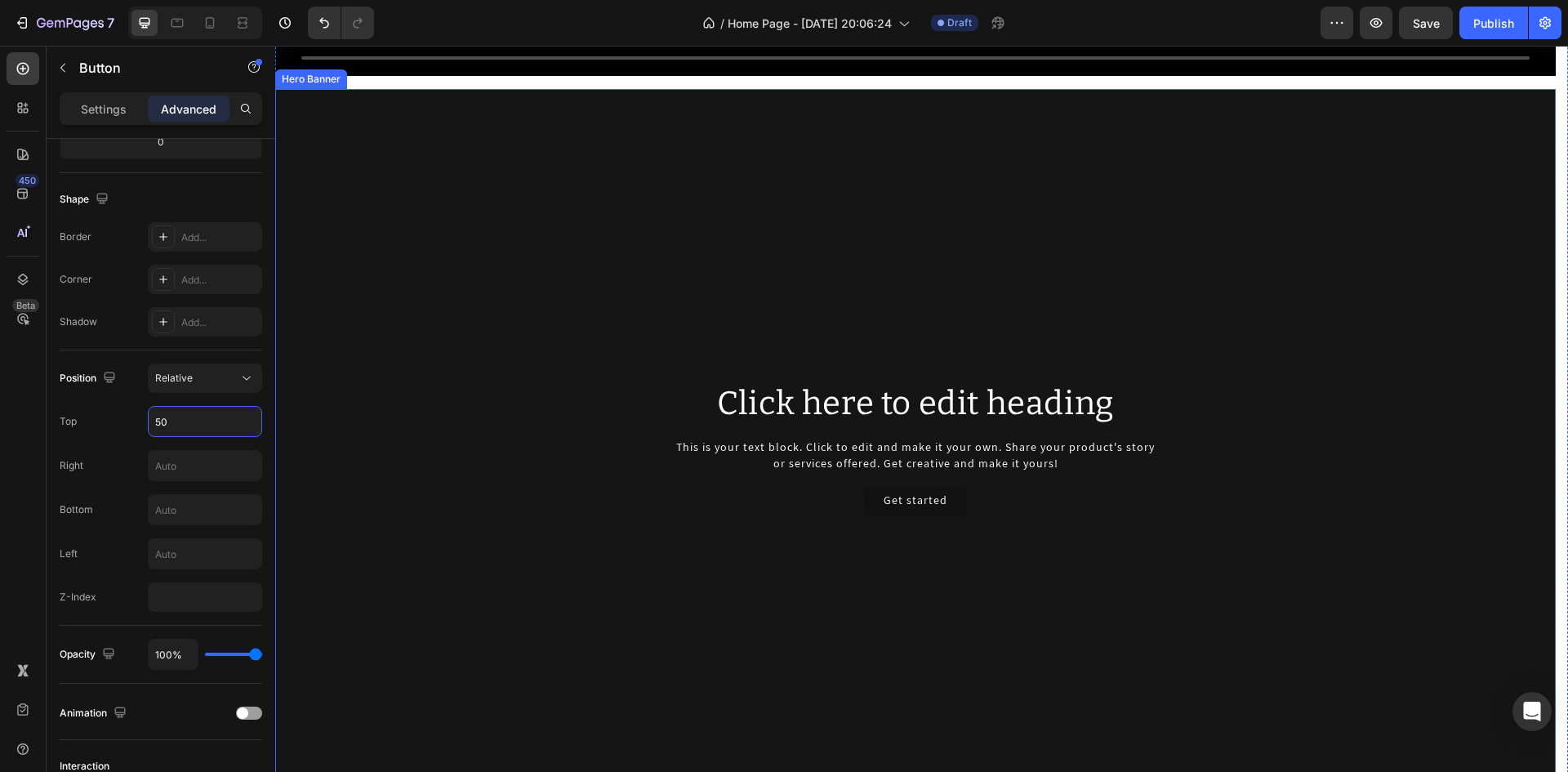
scroll to position [898, 0]
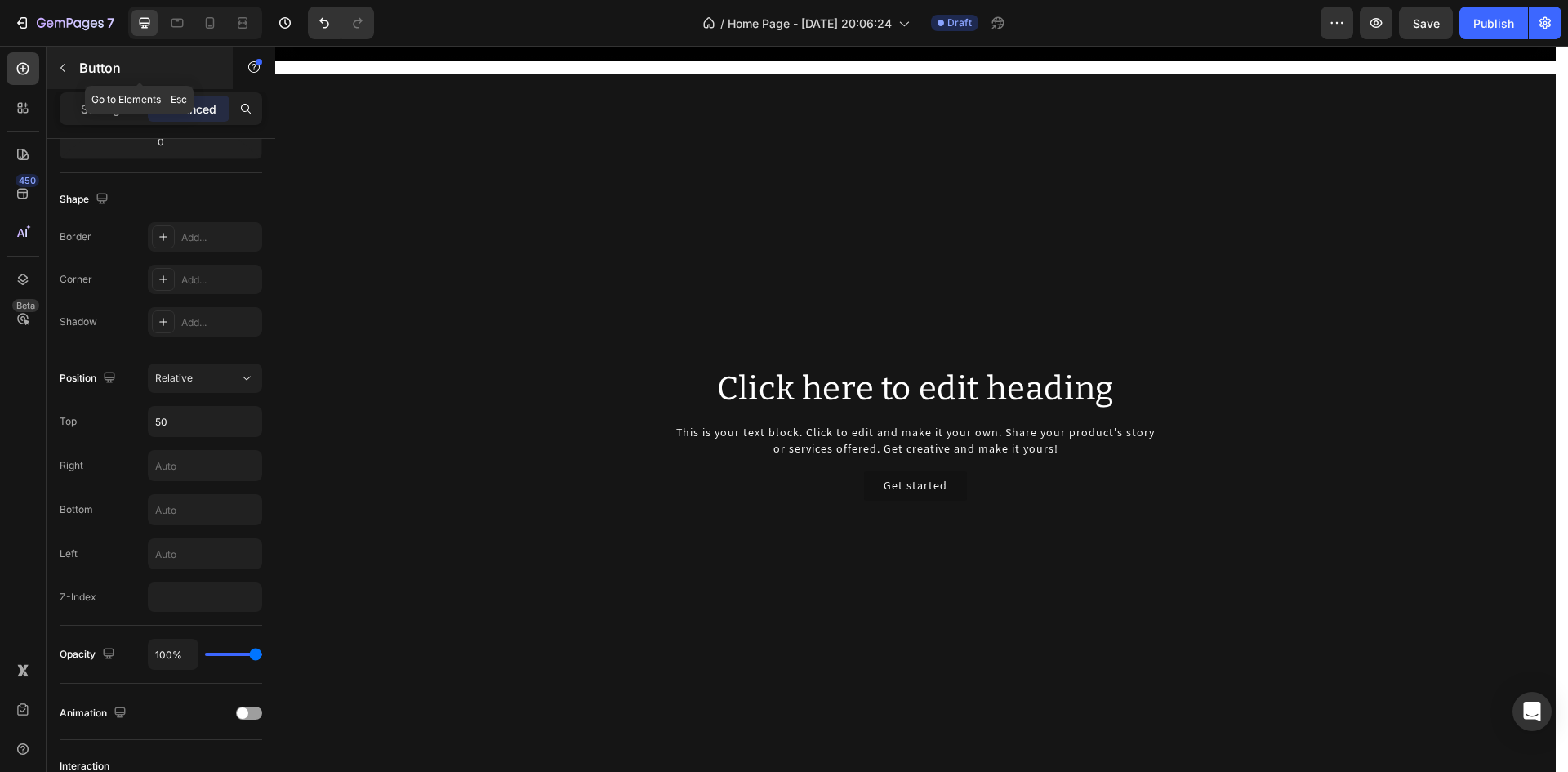
click at [64, 58] on button "button" at bounding box center [63, 67] width 26 height 26
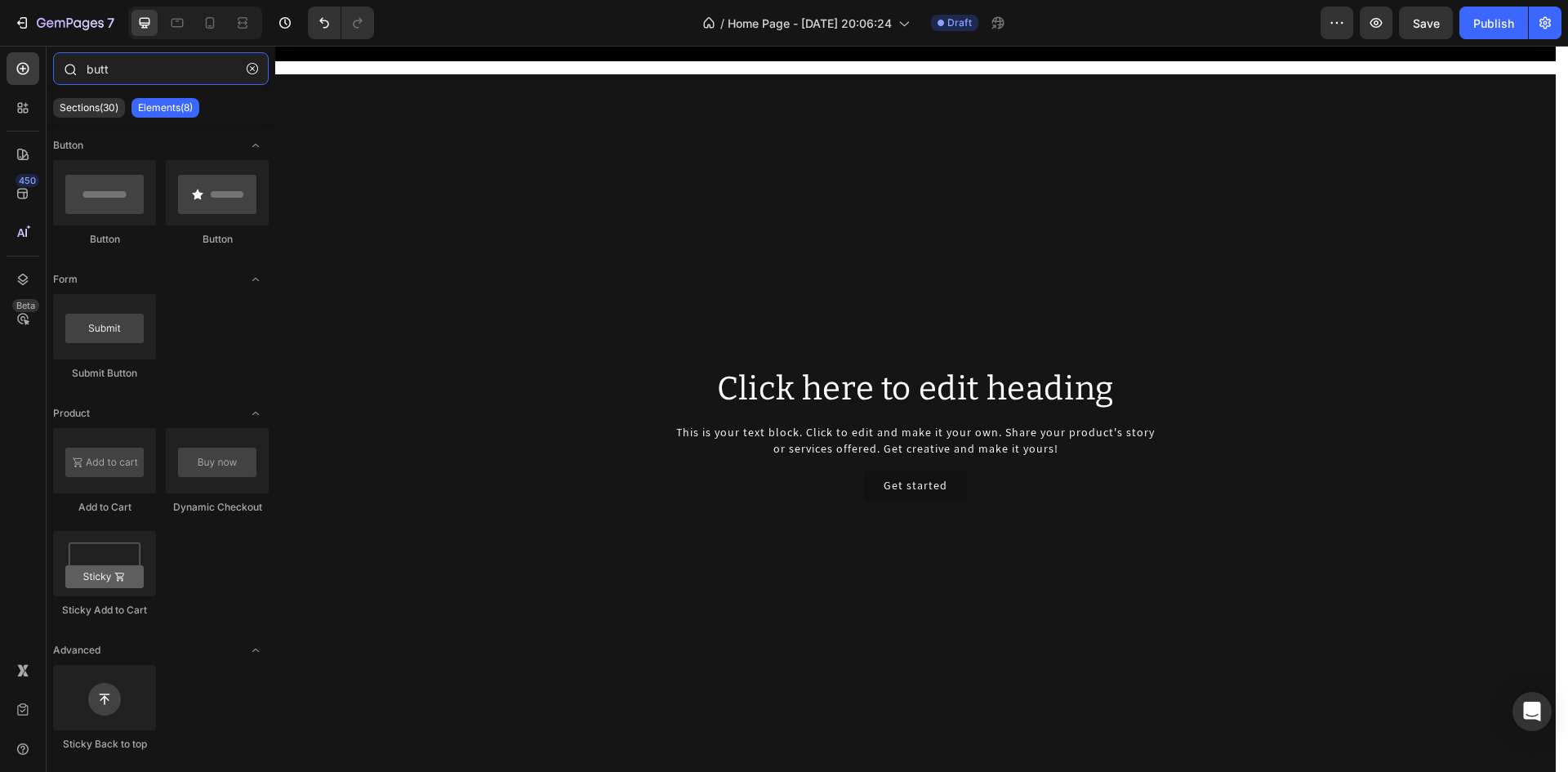
click at [141, 73] on input "butt" at bounding box center [161, 69] width 216 height 33
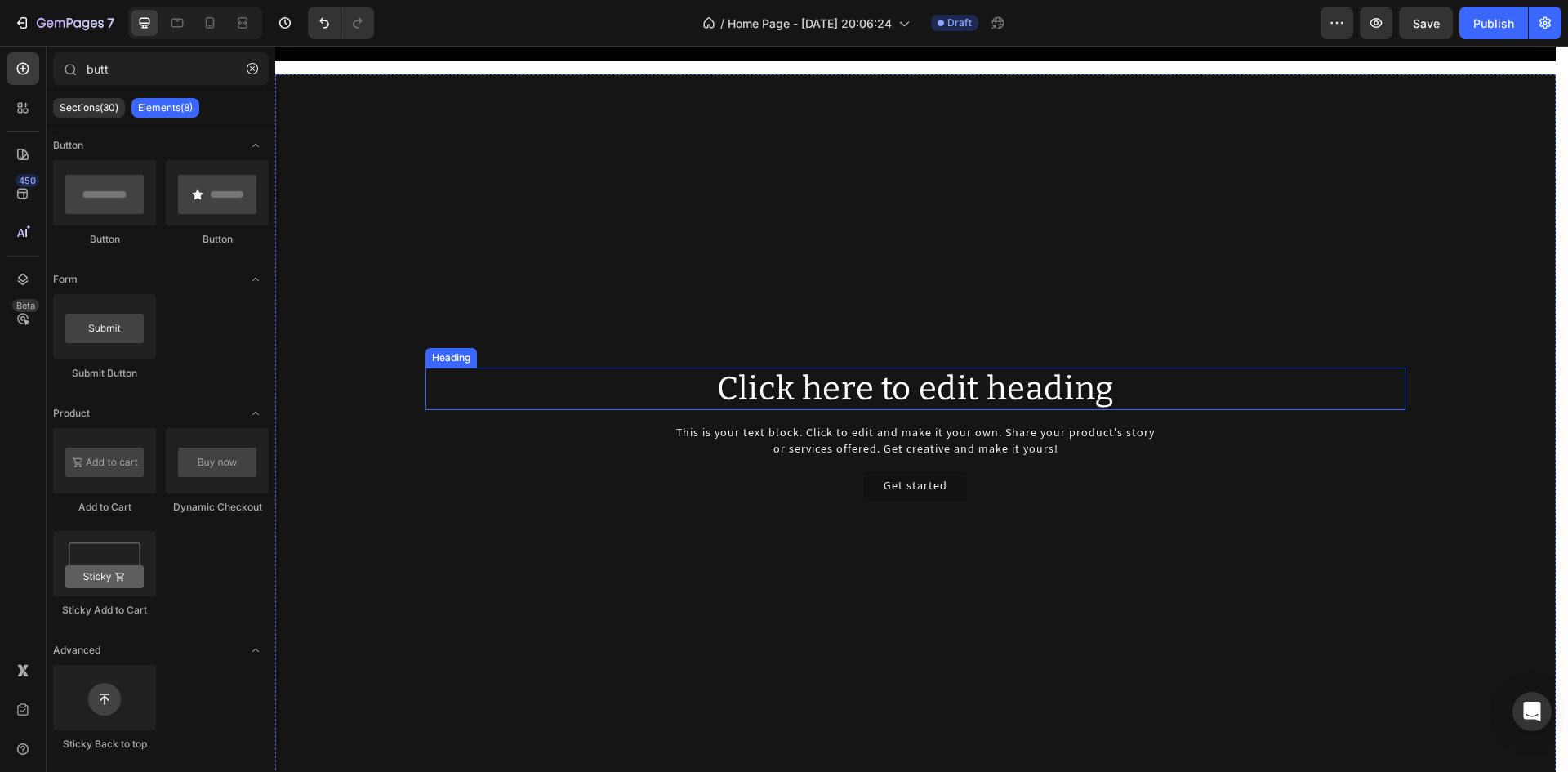
click at [743, 389] on h2 "Click here to edit heading" at bounding box center [915, 389] width 980 height 43
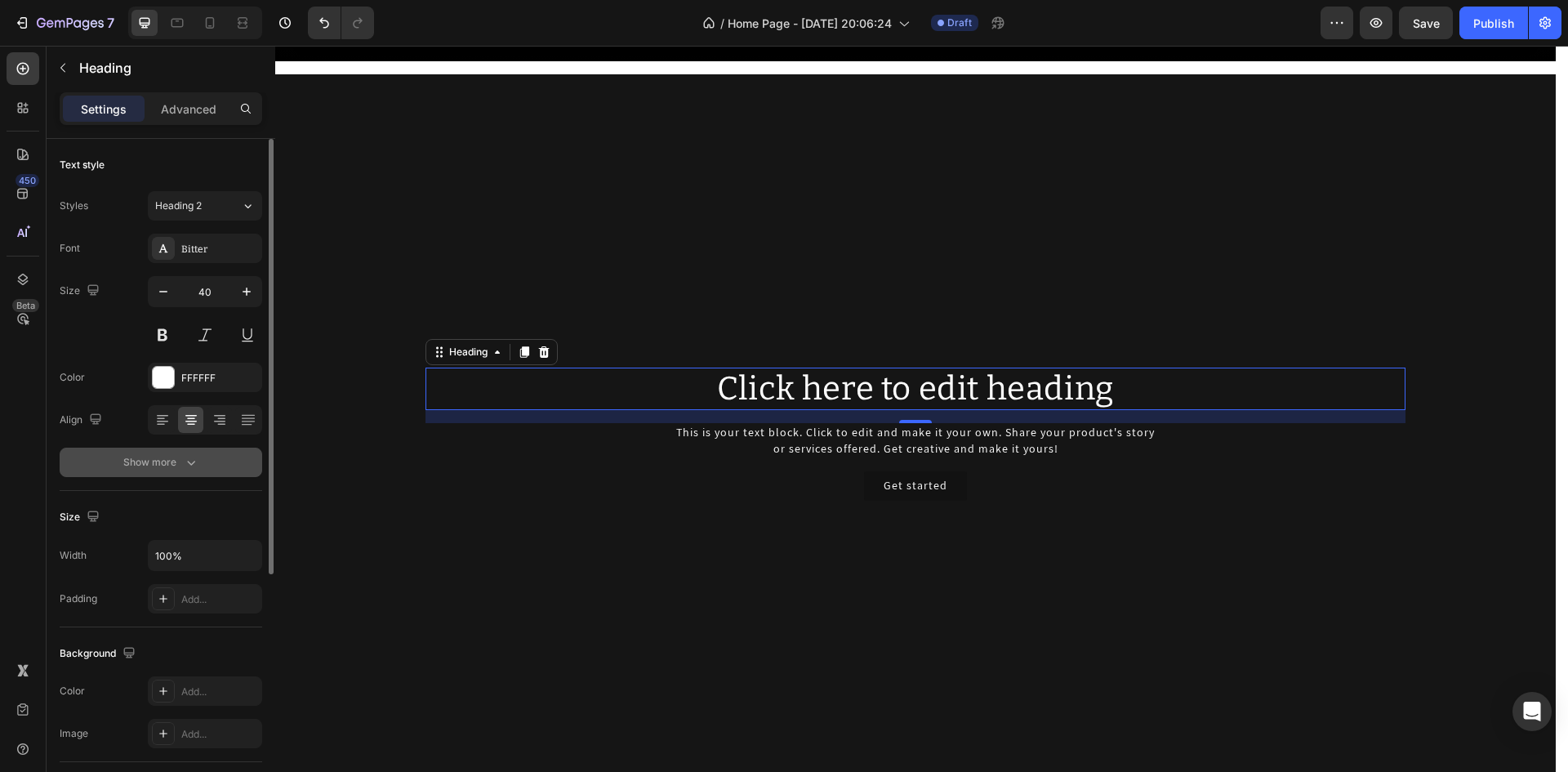
click at [195, 455] on icon "button" at bounding box center [191, 462] width 17 height 17
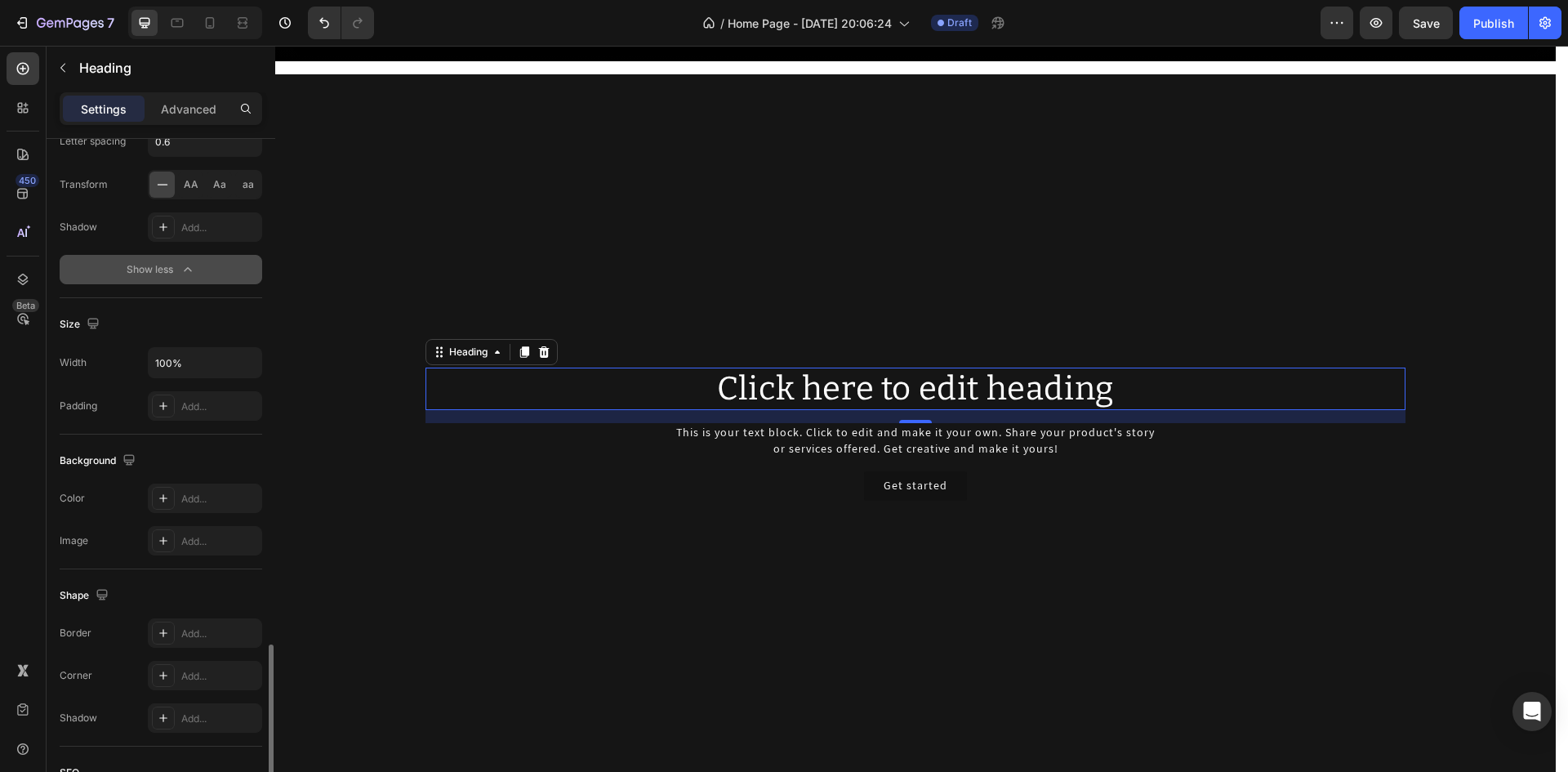
scroll to position [597, 0]
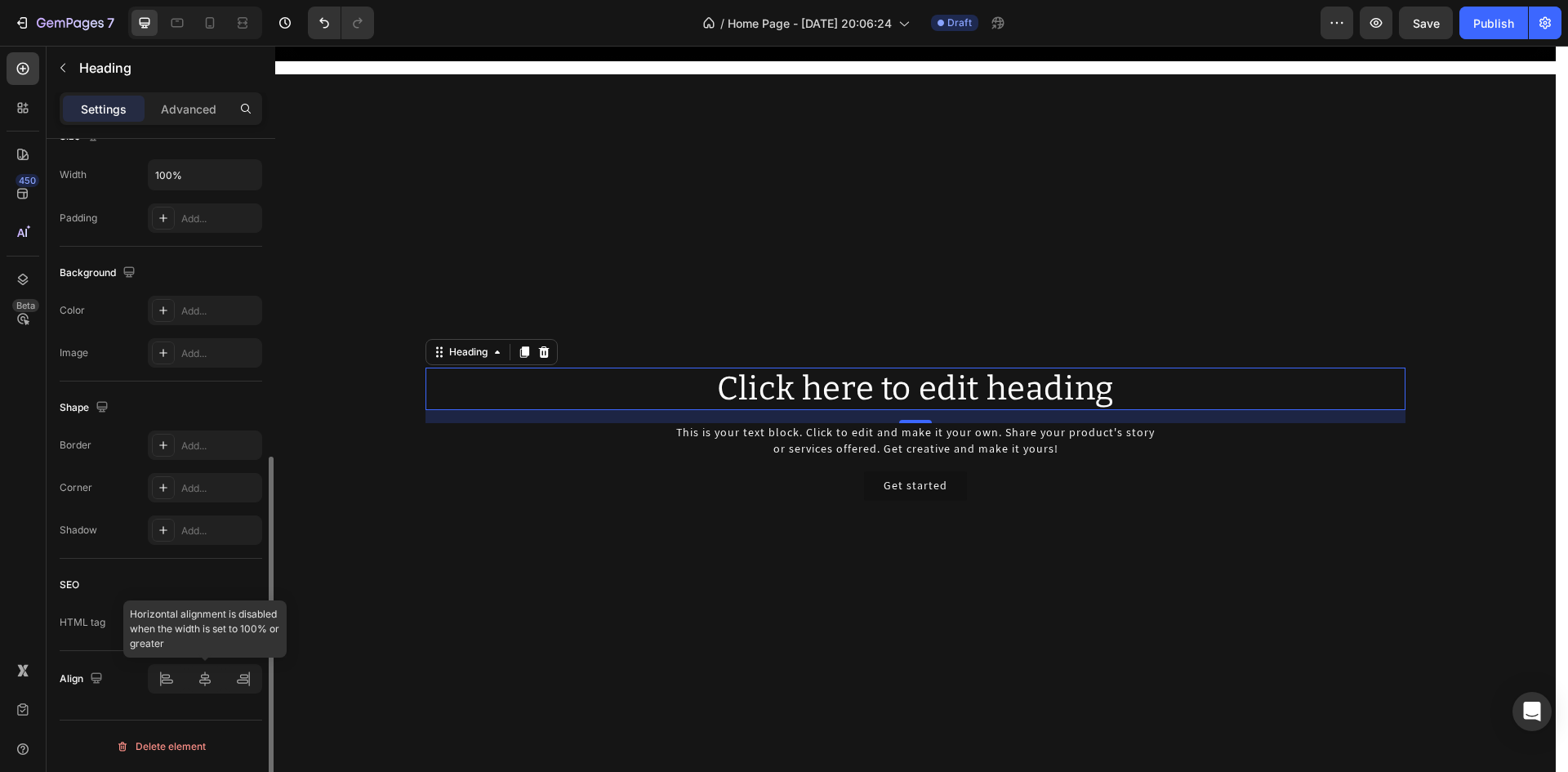
click at [245, 687] on div at bounding box center [205, 678] width 114 height 29
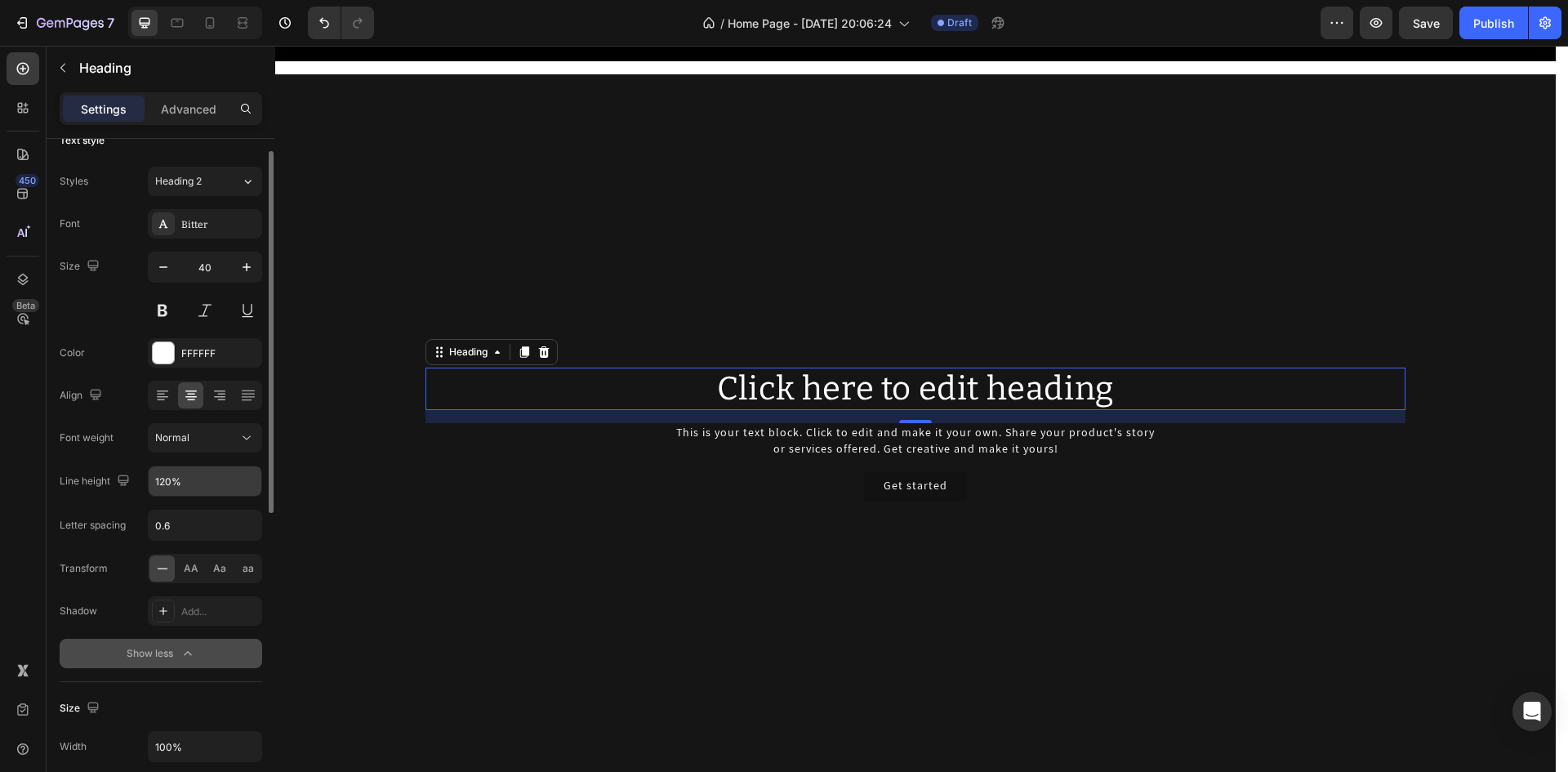
scroll to position [0, 0]
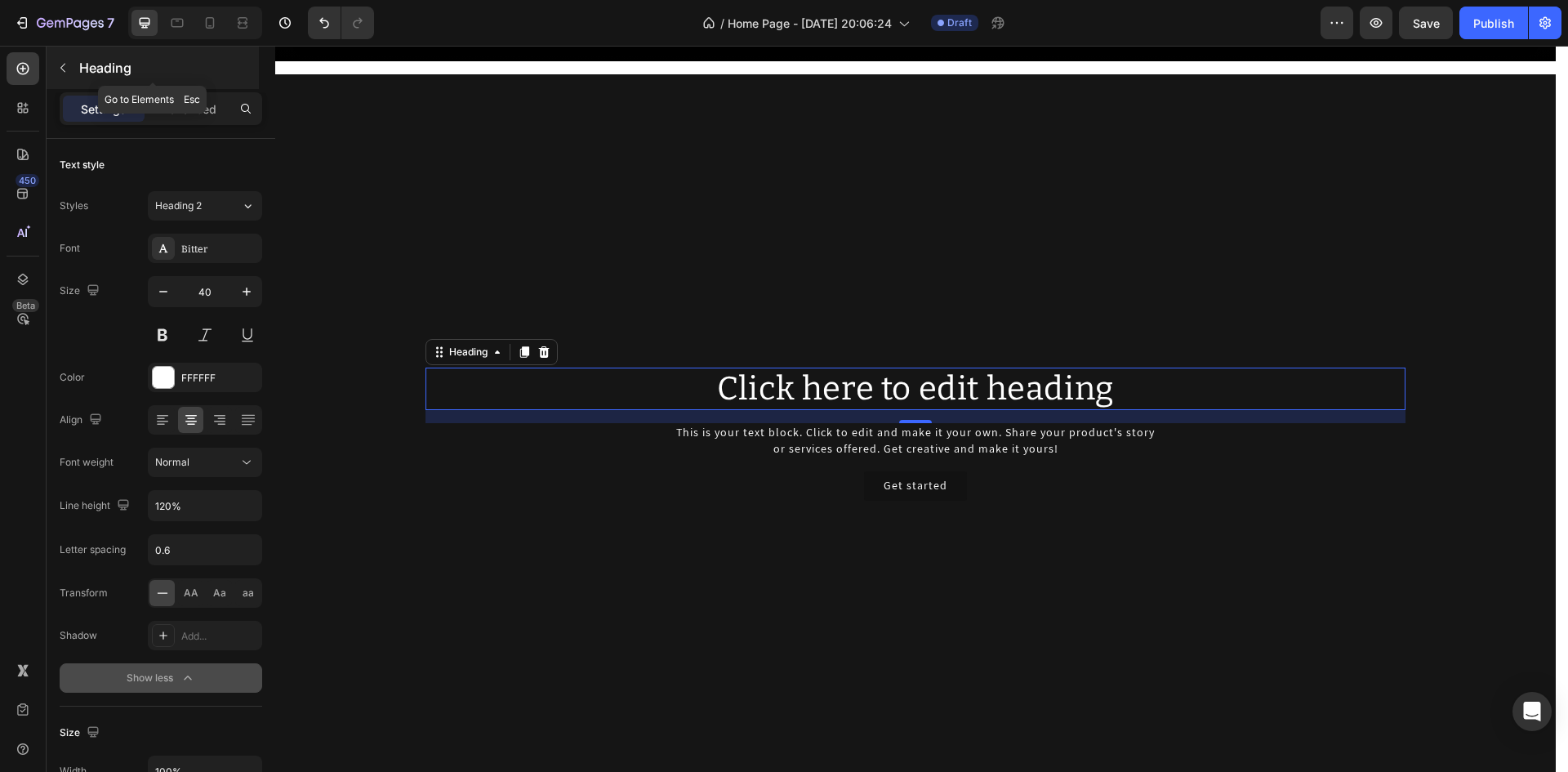
click at [59, 63] on icon "button" at bounding box center [63, 68] width 13 height 13
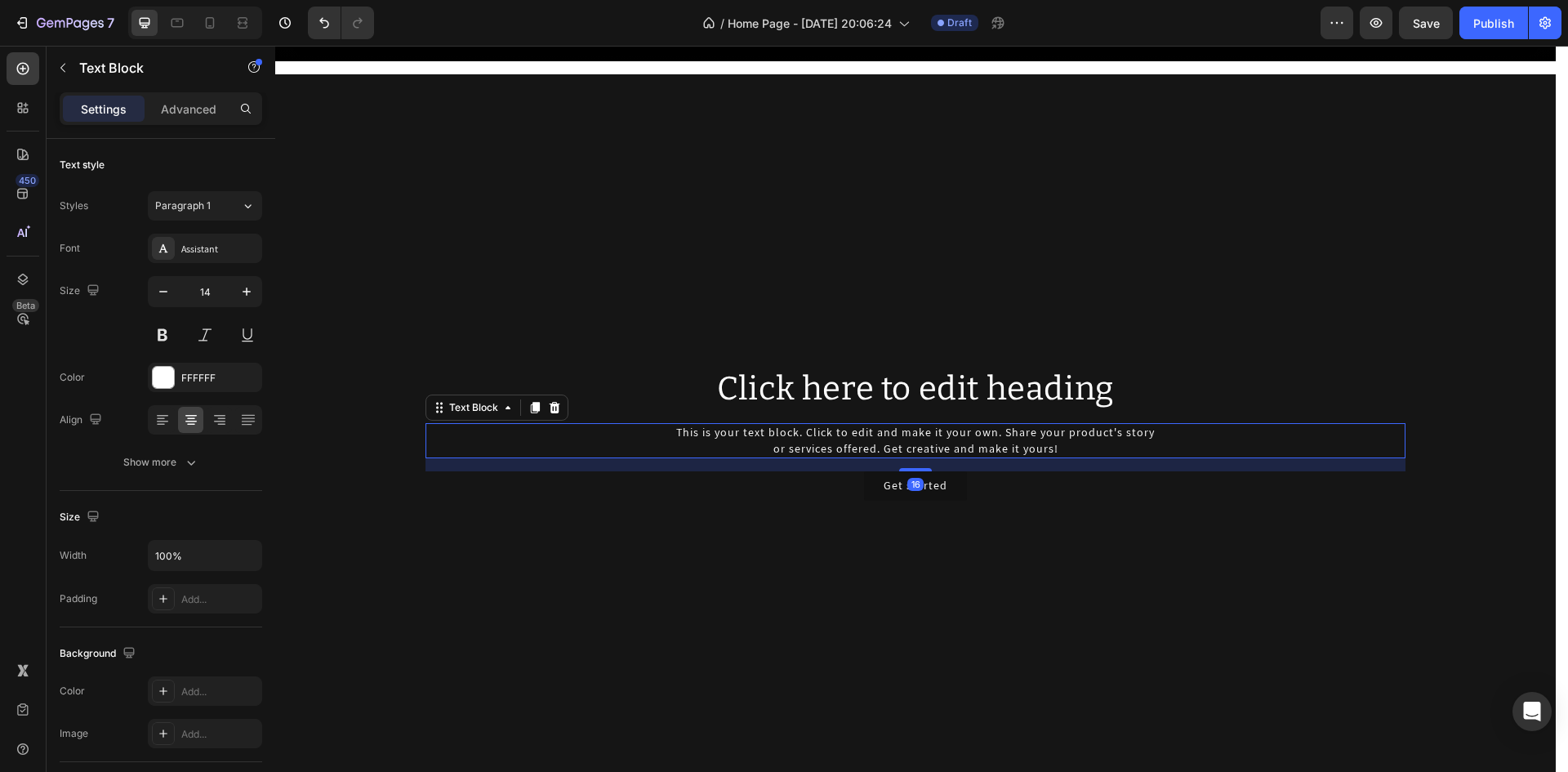
click at [743, 437] on div "This is your text block. Click to edit and make it your own. Share your product…" at bounding box center [915, 440] width 980 height 35
click at [174, 454] on div "Show more" at bounding box center [161, 462] width 76 height 17
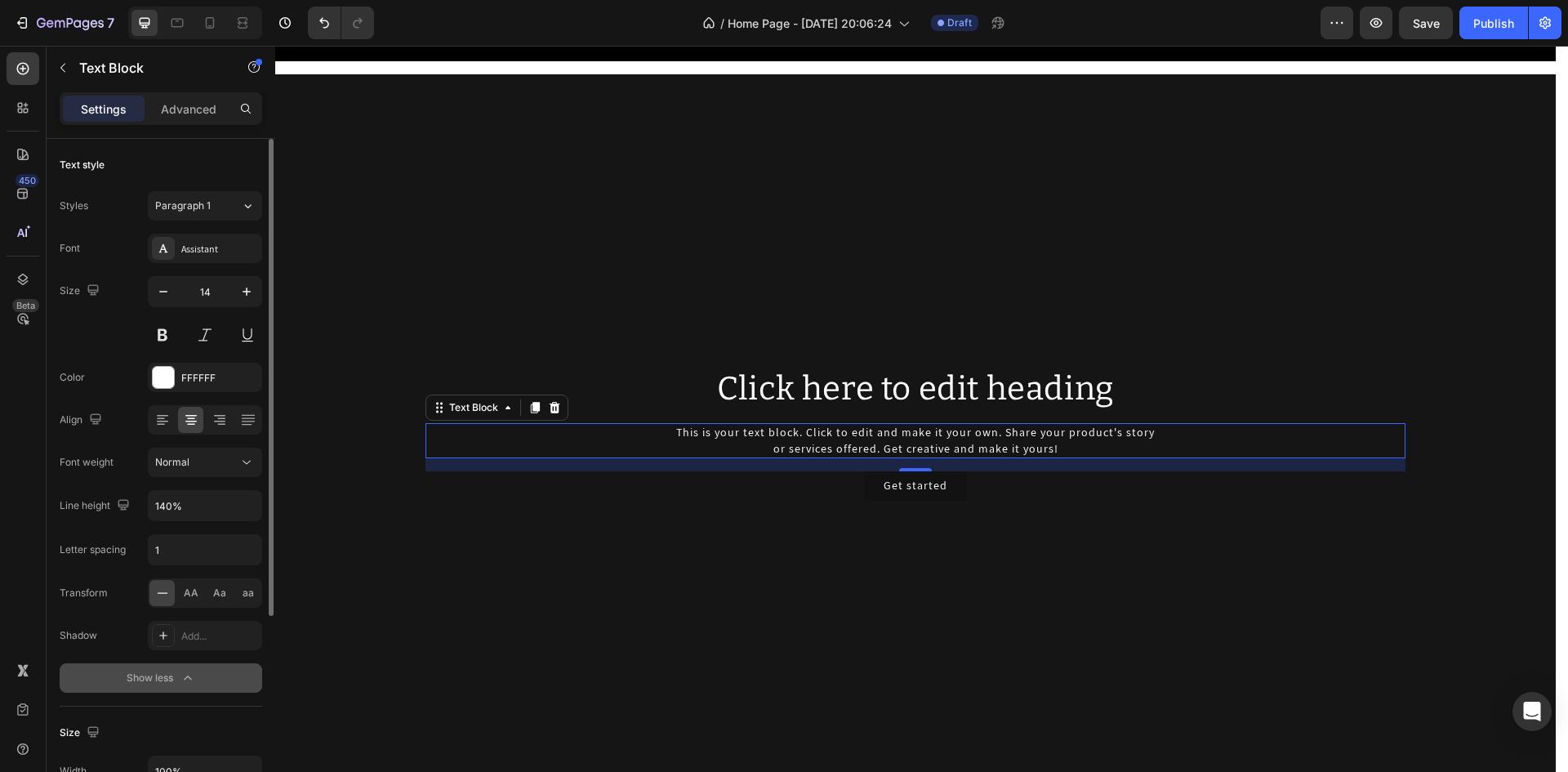
click at [160, 675] on div "Show less" at bounding box center [161, 678] width 69 height 17
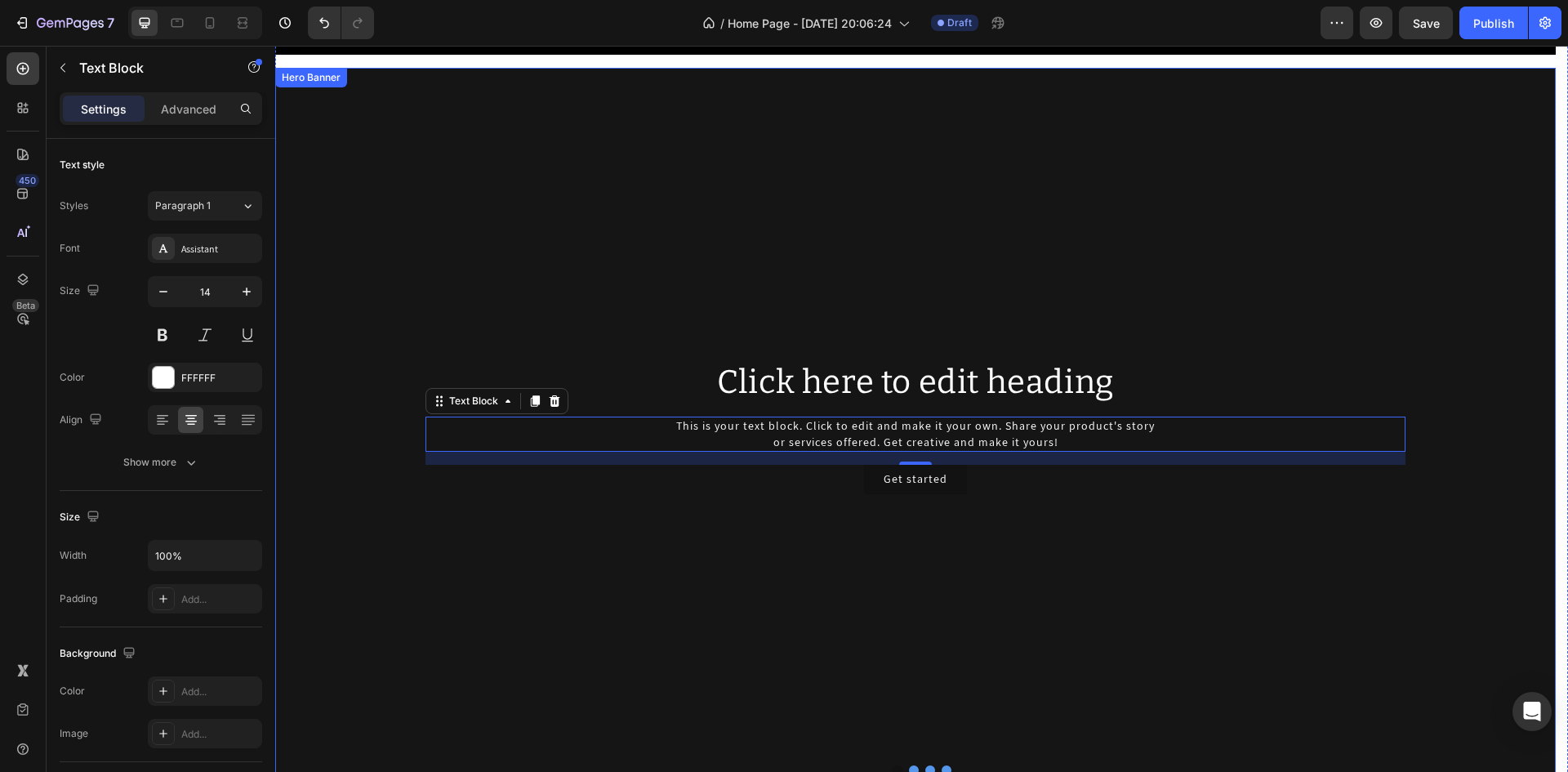
scroll to position [898, 0]
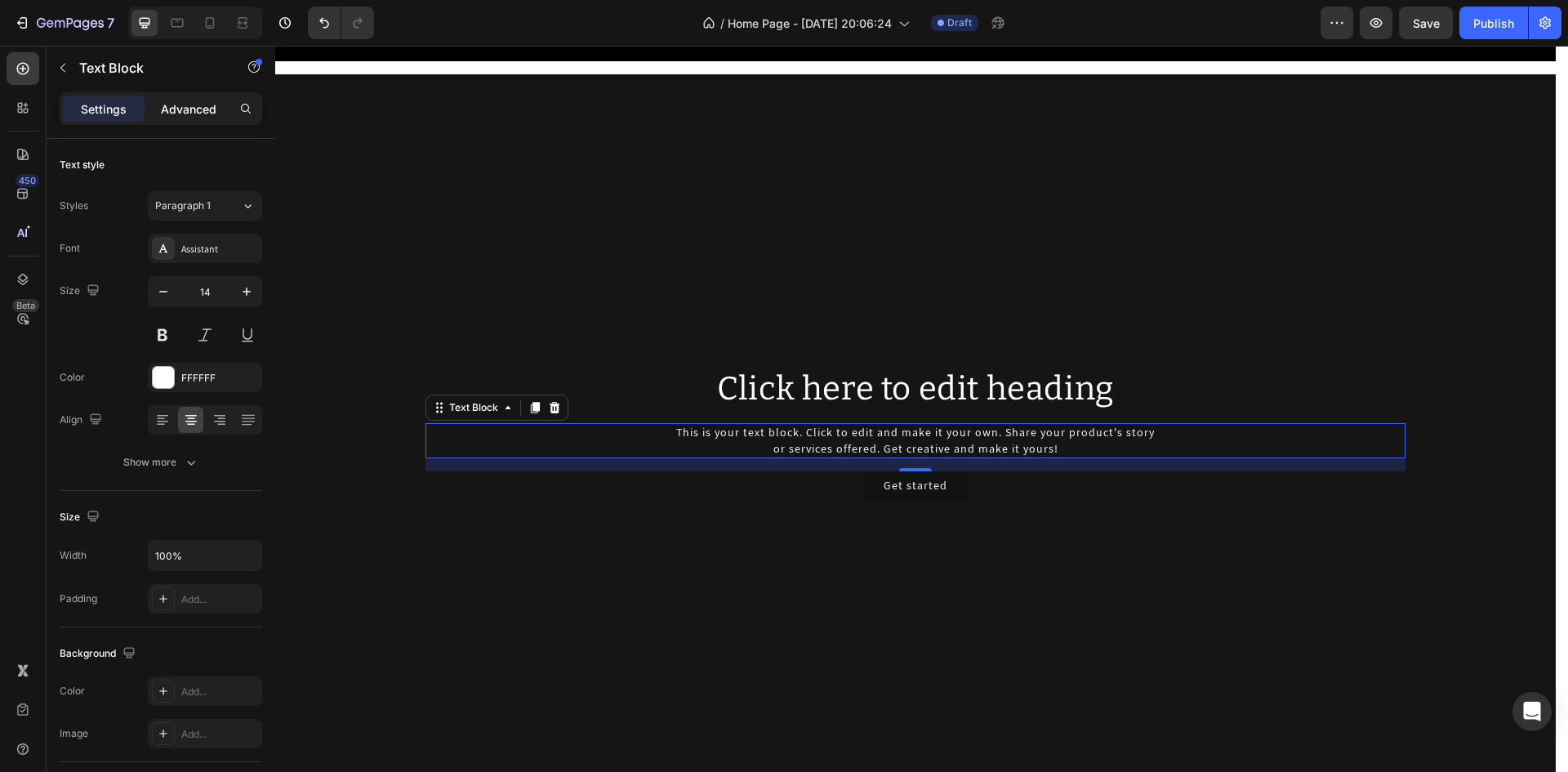
drag, startPoint x: 187, startPoint y: 108, endPoint x: 172, endPoint y: 170, distance: 63.8
click at [186, 108] on p "Advanced" at bounding box center [189, 109] width 55 height 18
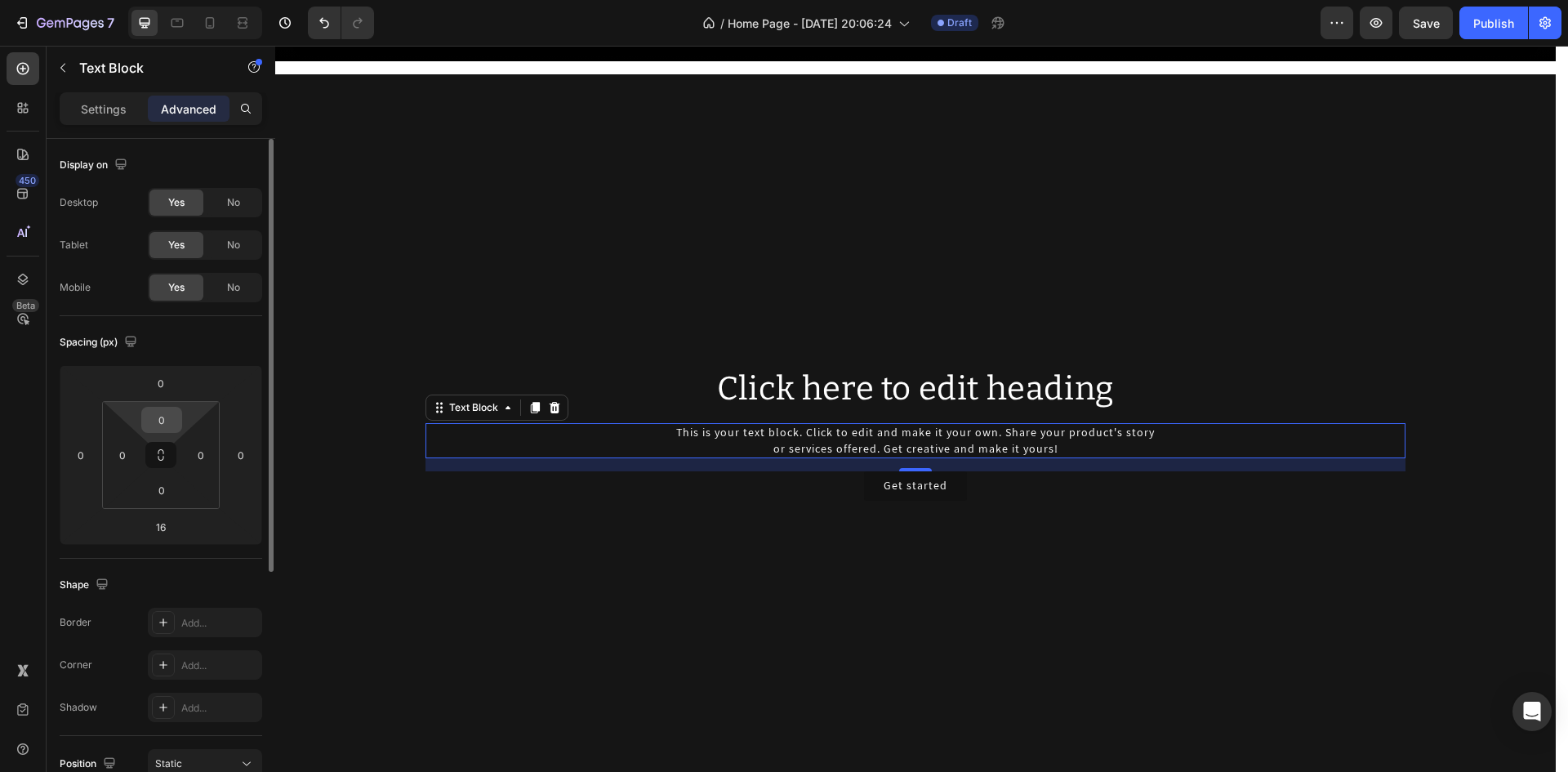
click at [179, 416] on div "0" at bounding box center [161, 419] width 41 height 26
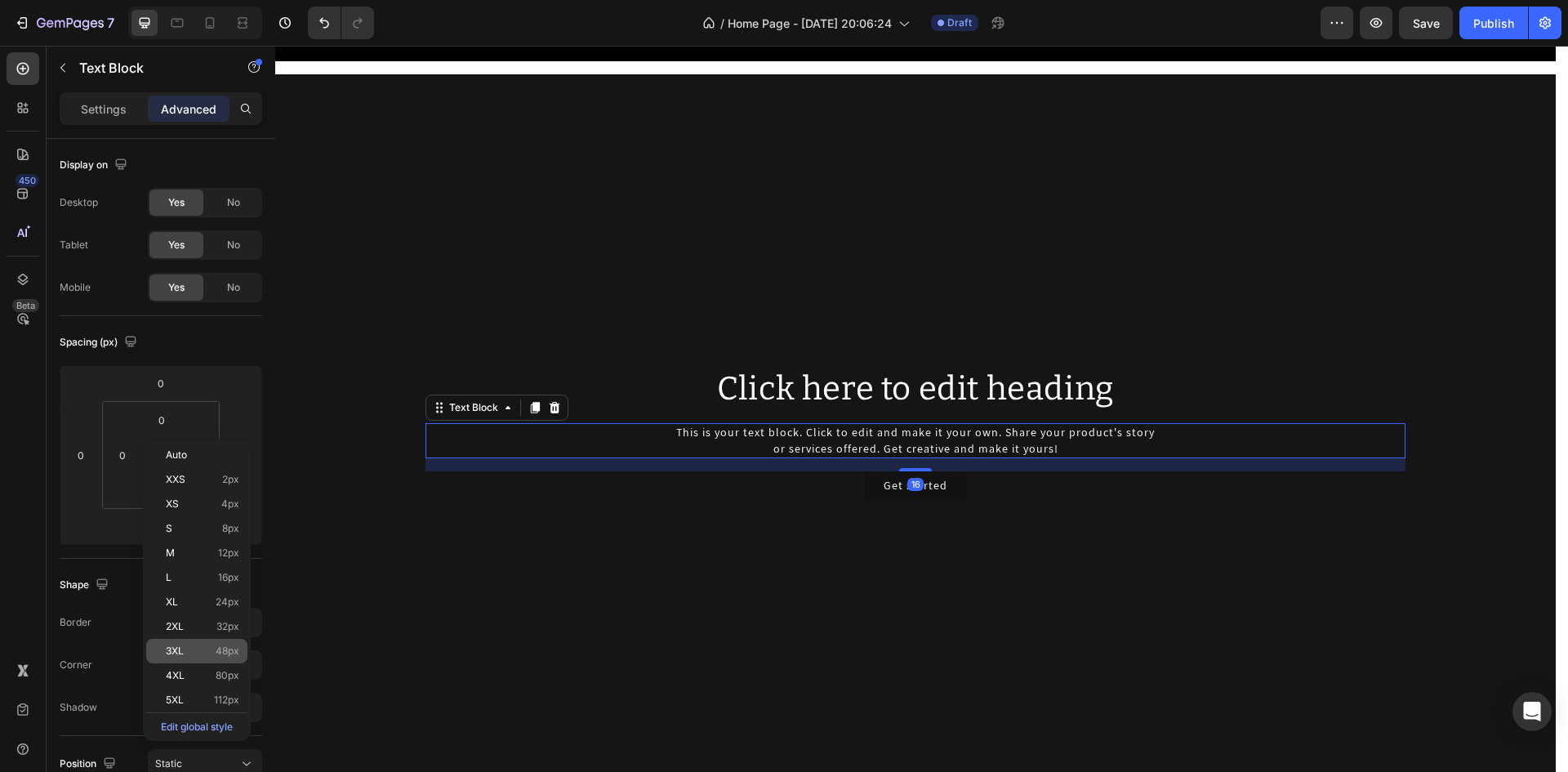
click at [204, 642] on div "3XL 48px" at bounding box center [196, 650] width 101 height 24
type input "48"
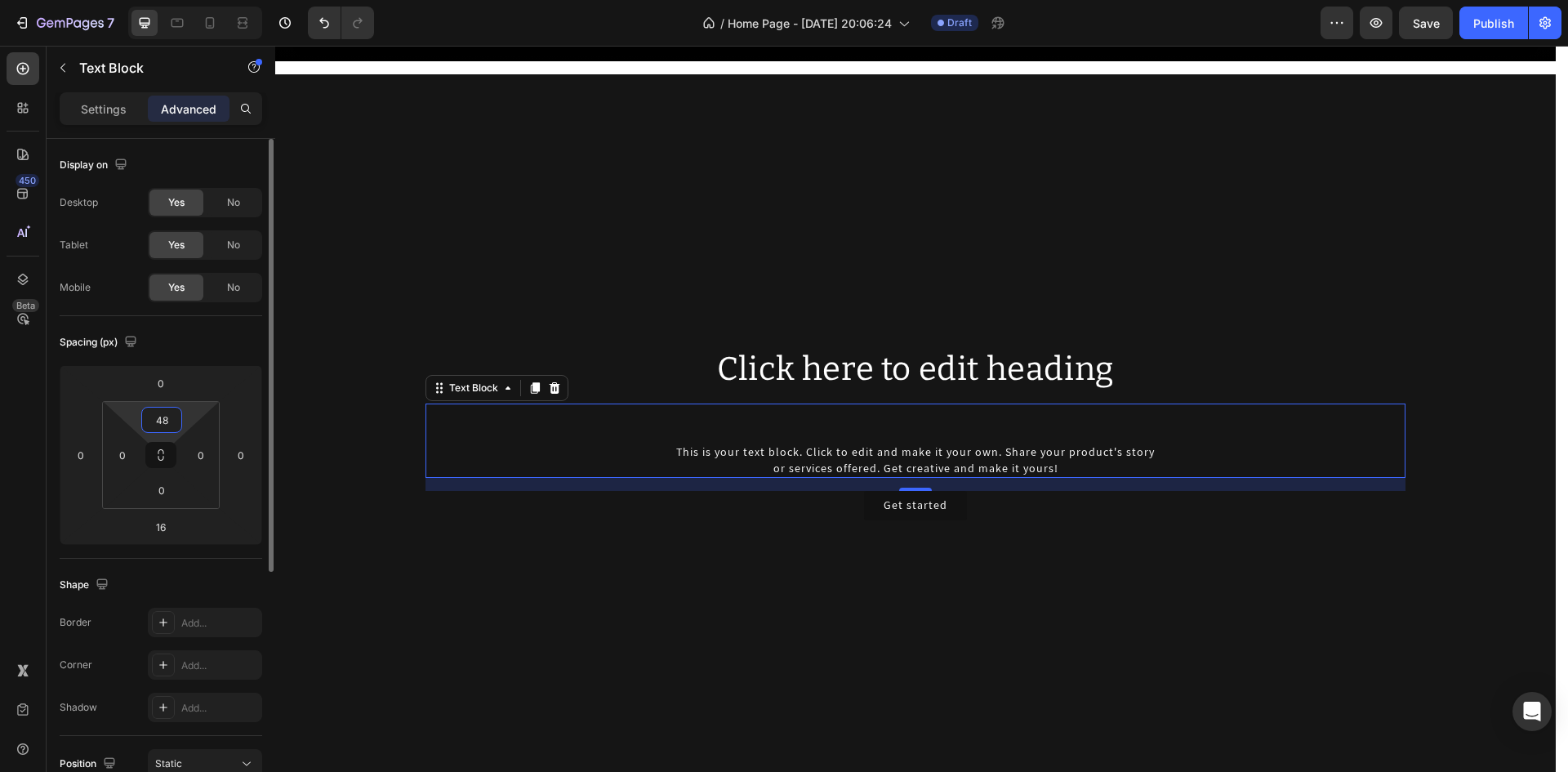
click at [173, 418] on input "48" at bounding box center [161, 419] width 33 height 24
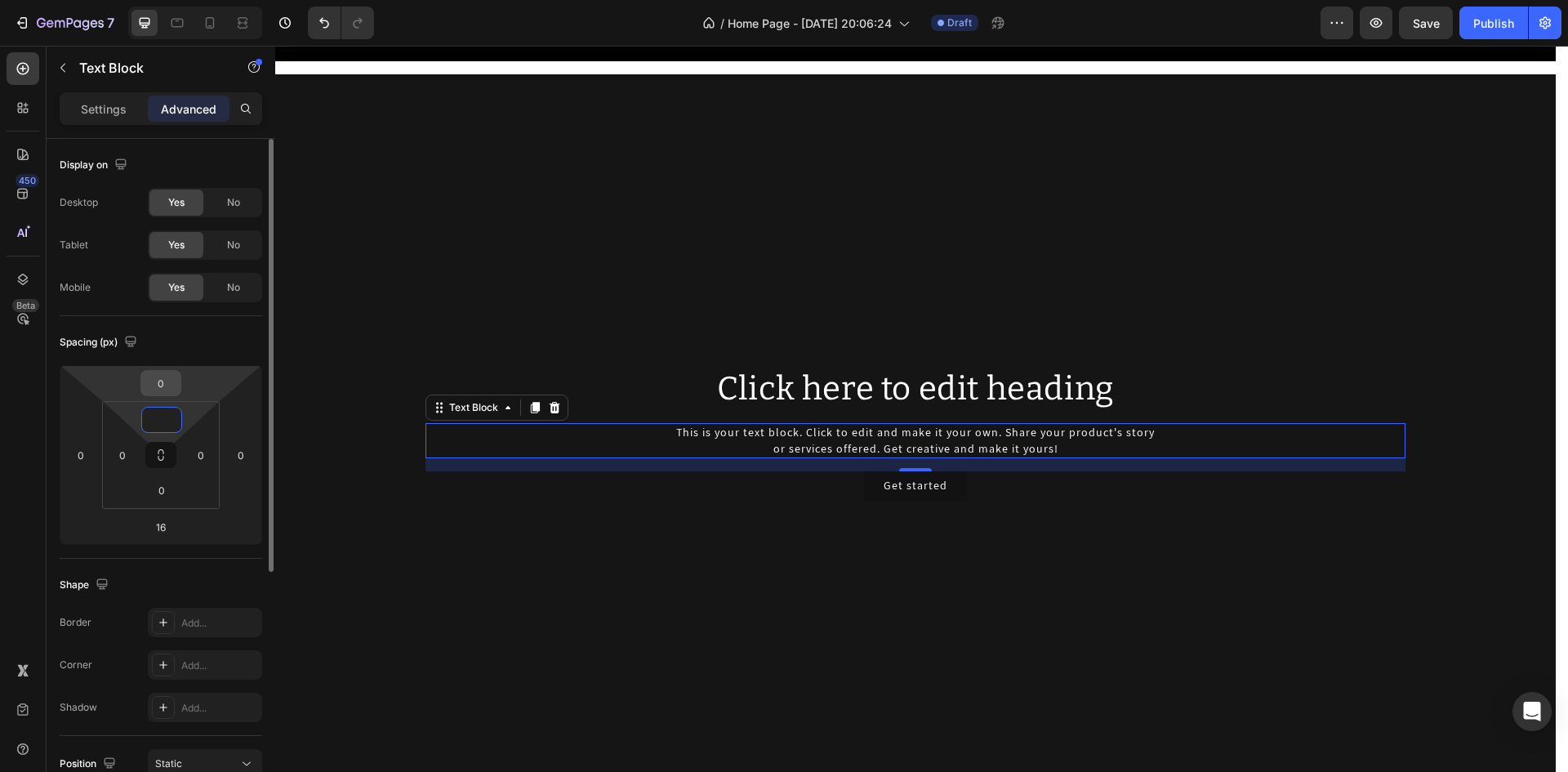
type input "0"
click at [161, 380] on input "0" at bounding box center [160, 383] width 33 height 24
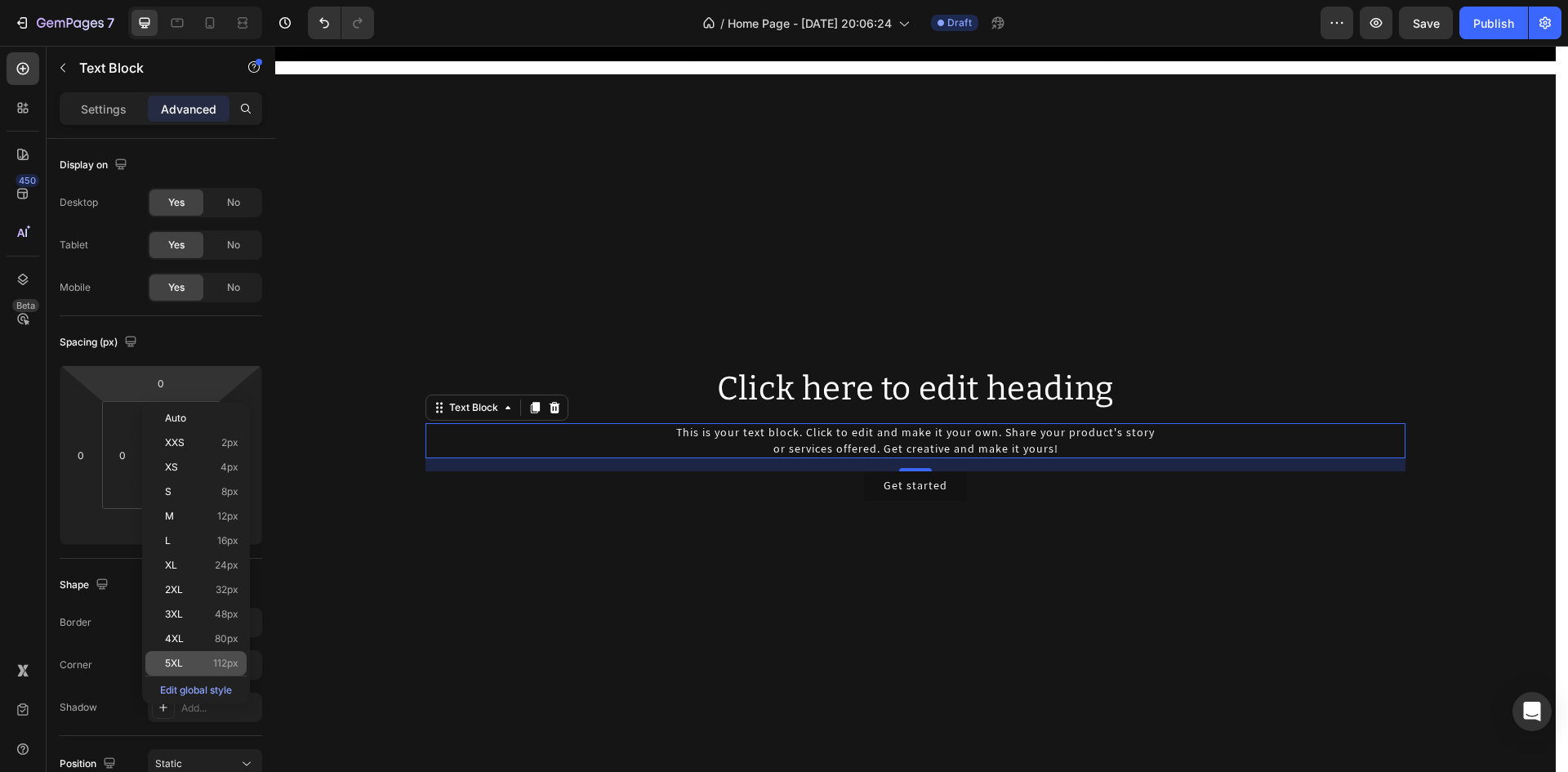
click at [195, 652] on div "5XL 112px" at bounding box center [195, 663] width 101 height 24
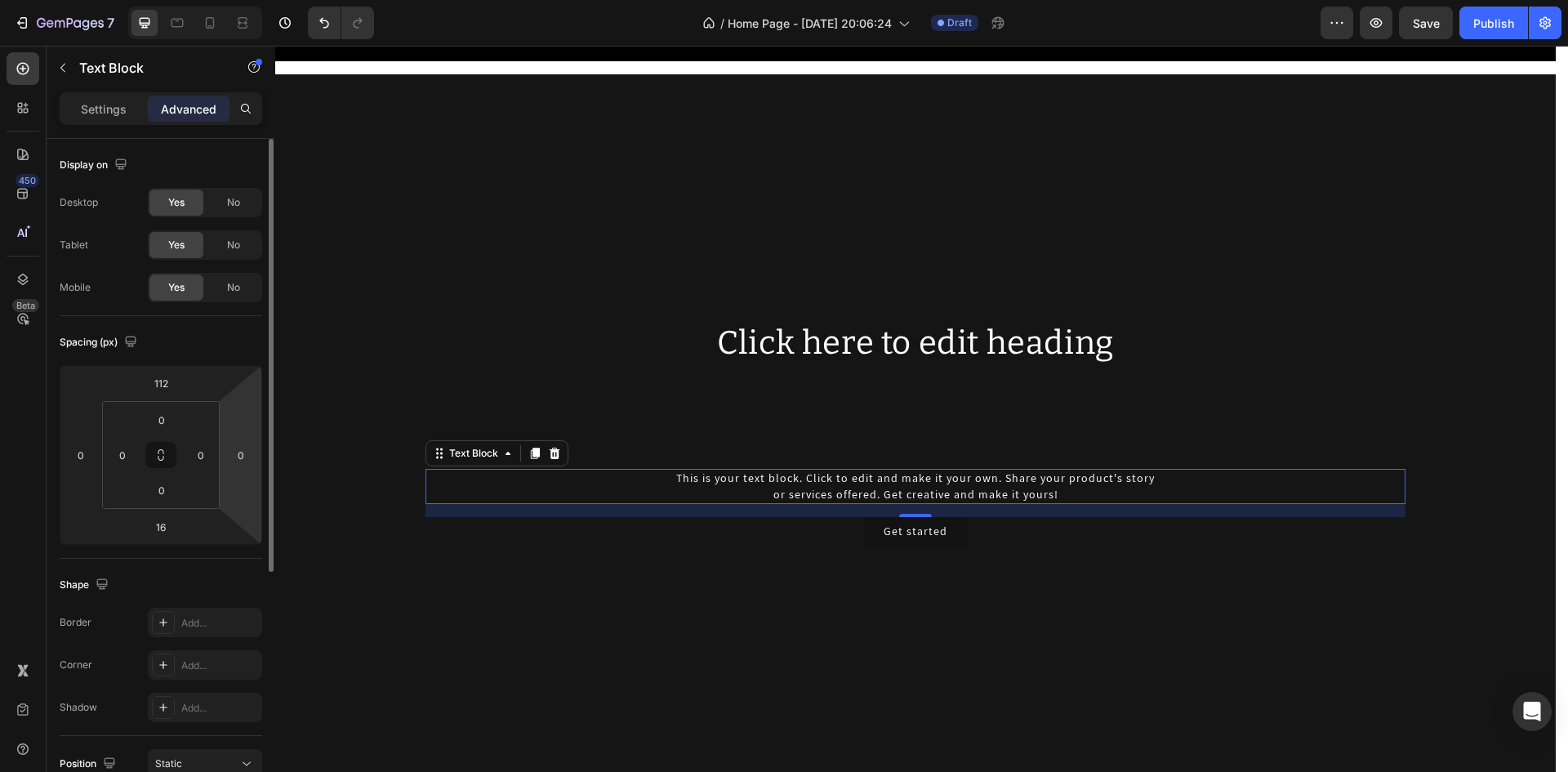
type input "0"
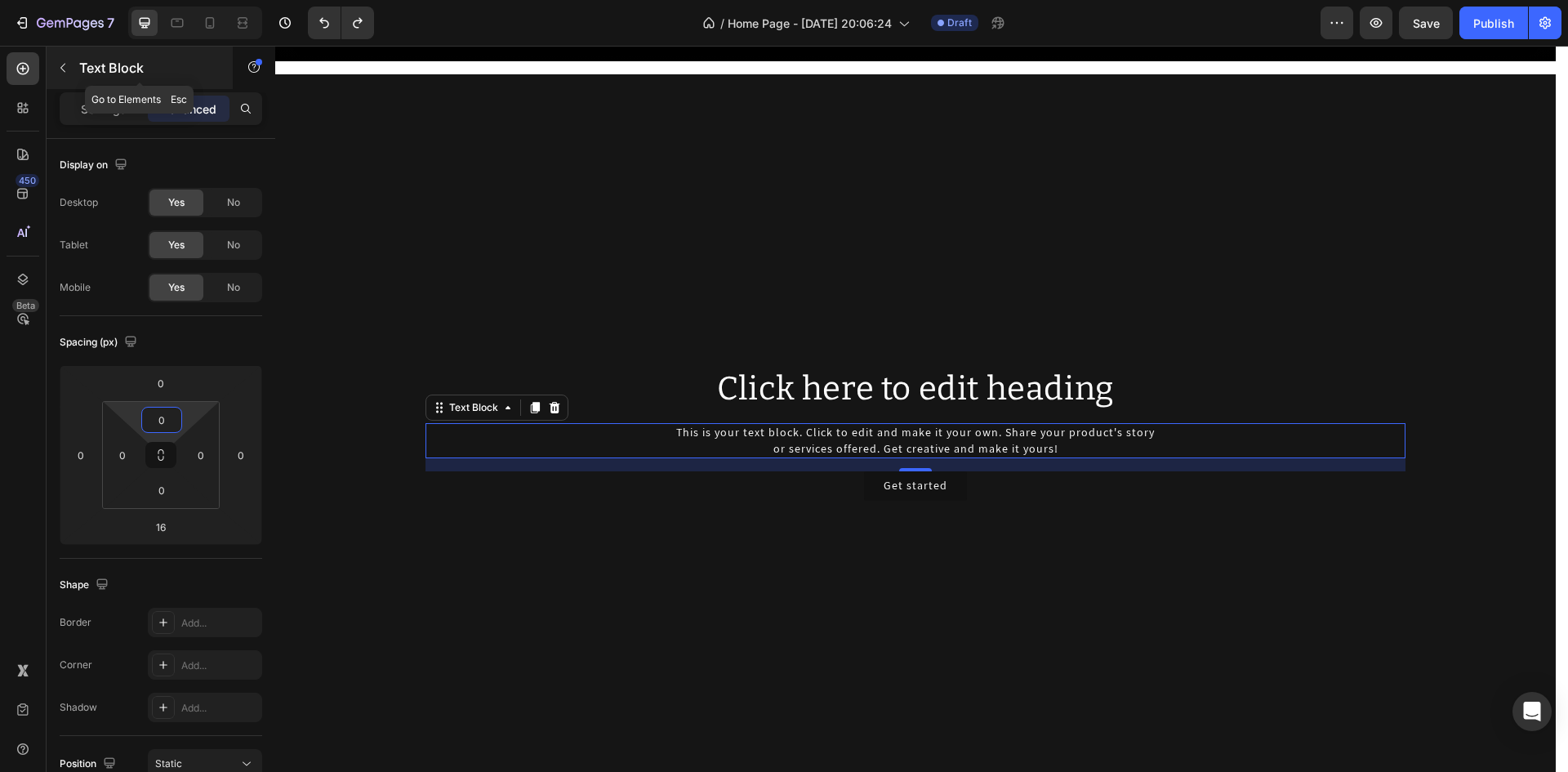
click at [77, 69] on div "Text Block" at bounding box center [140, 68] width 186 height 43
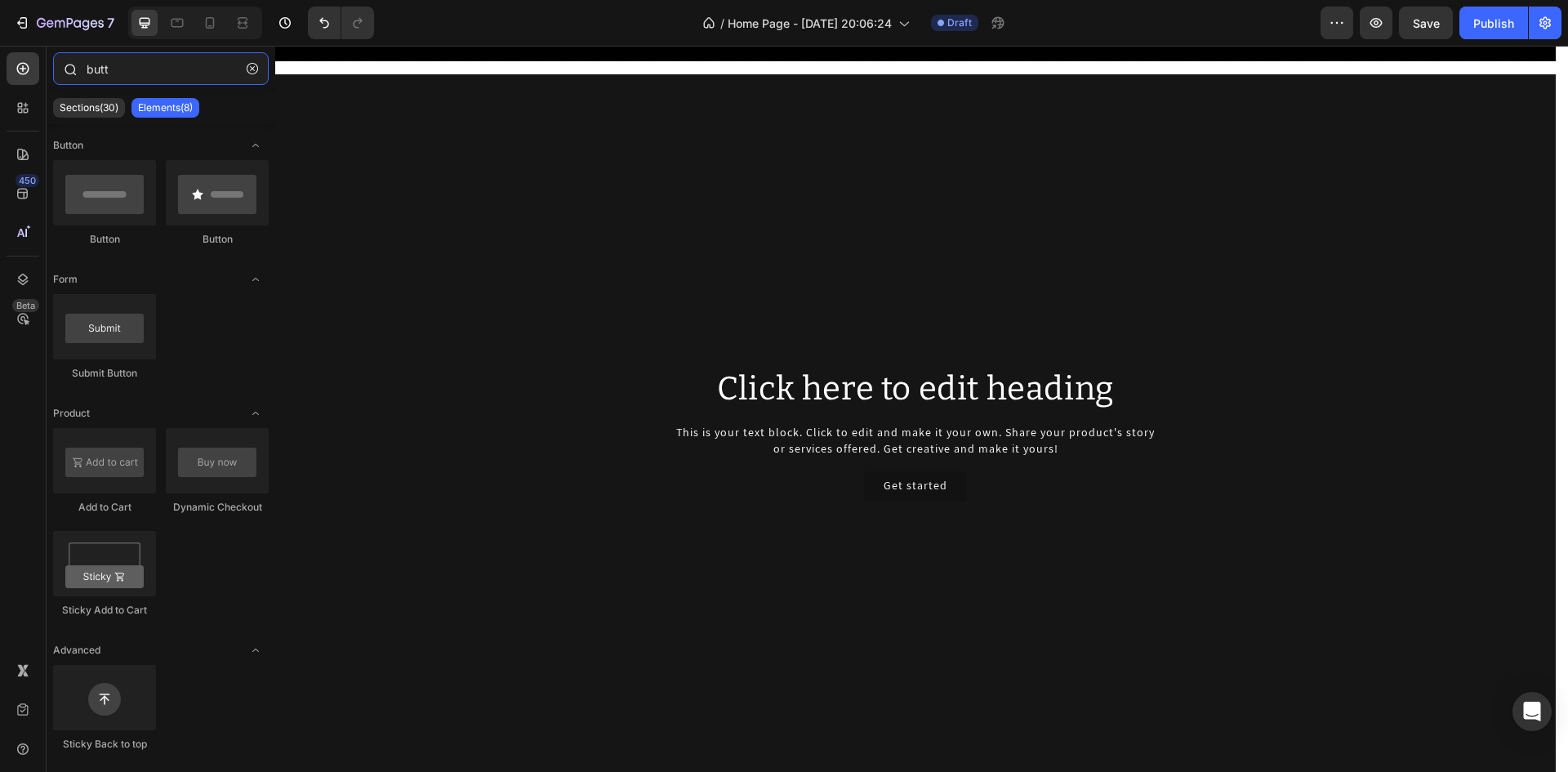
drag, startPoint x: 118, startPoint y: 72, endPoint x: 54, endPoint y: 59, distance: 65.3
click at [54, 59] on div "butt" at bounding box center [161, 72] width 229 height 39
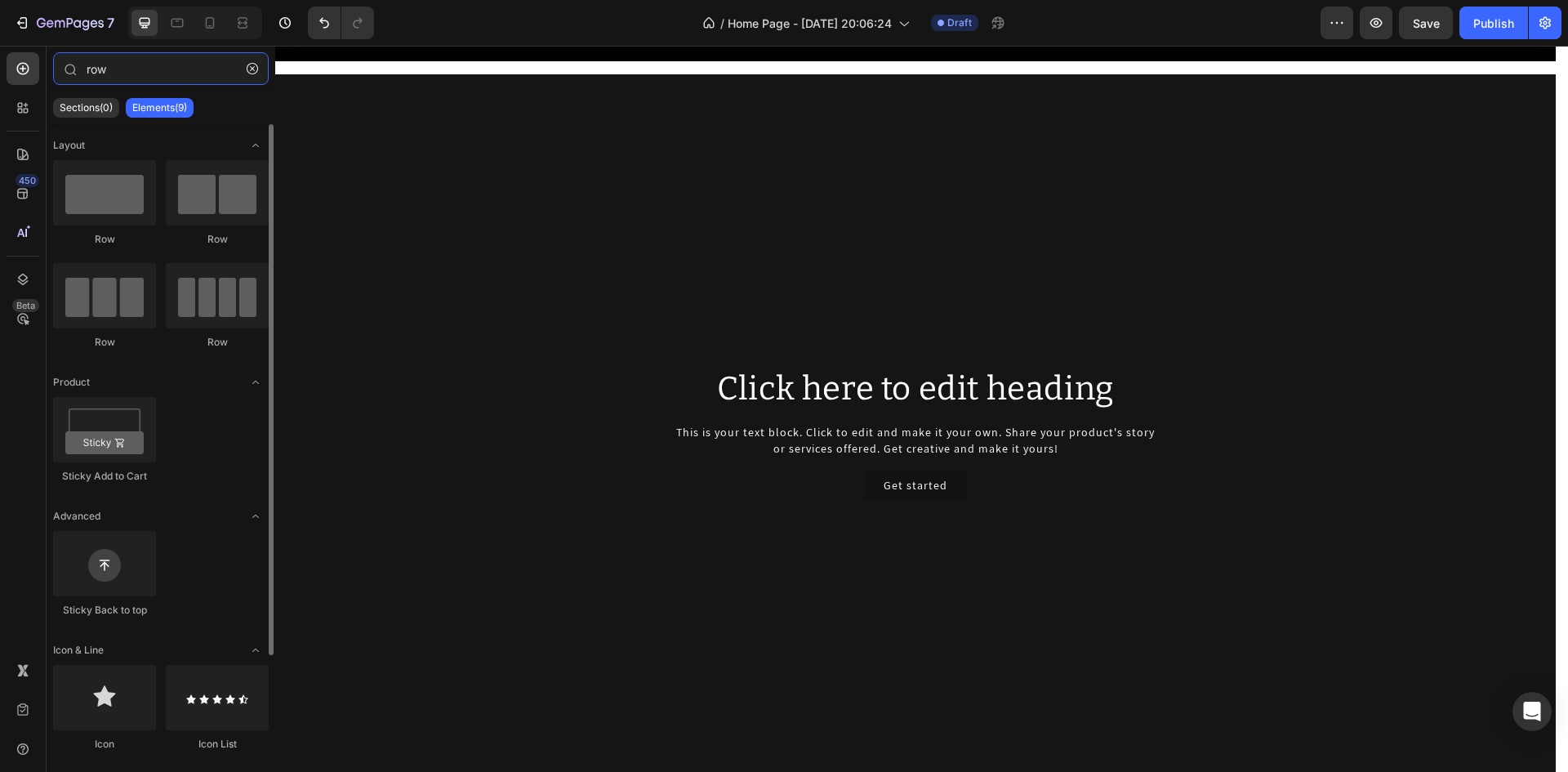
type input "row"
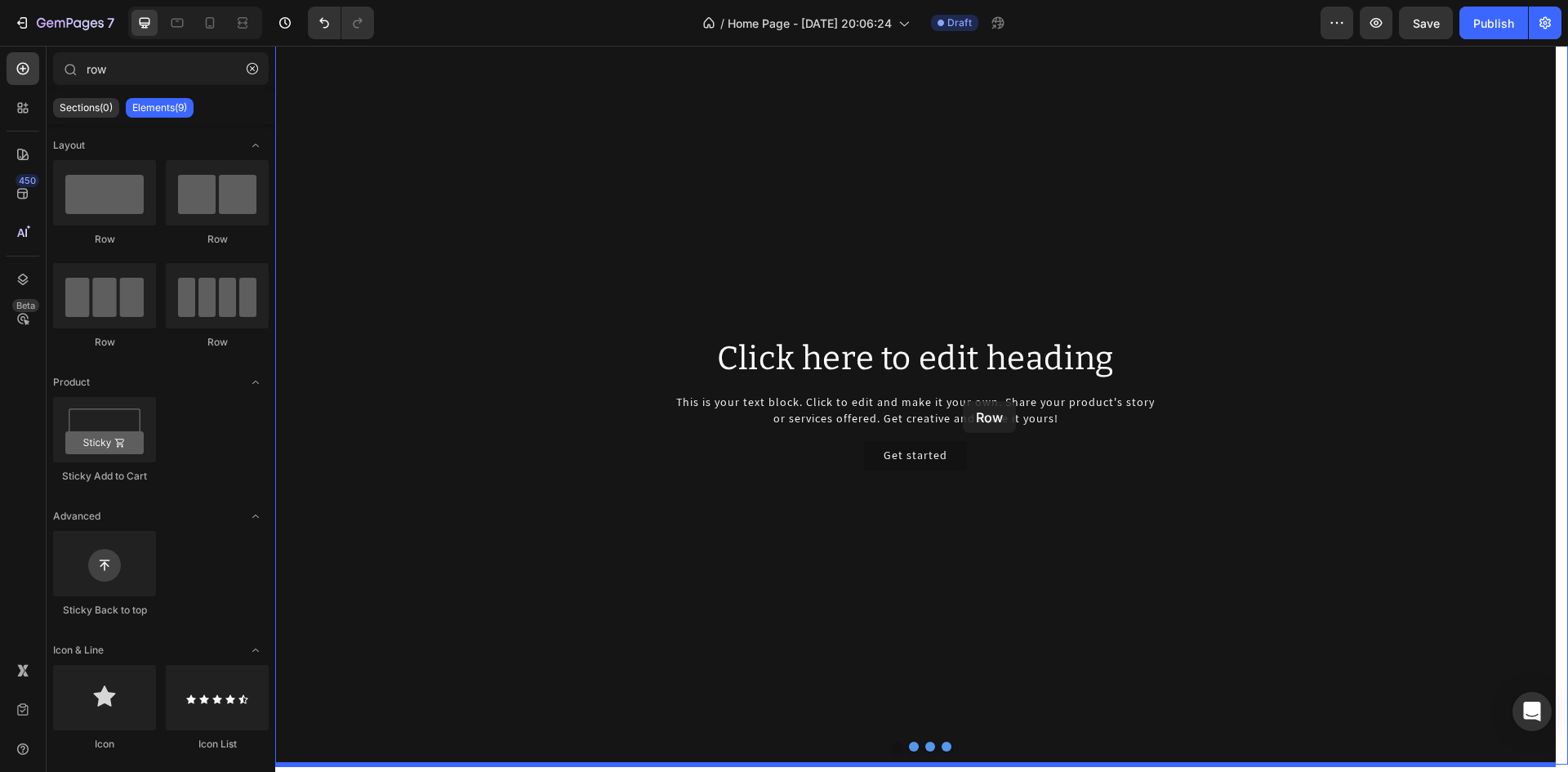
scroll to position [980, 0]
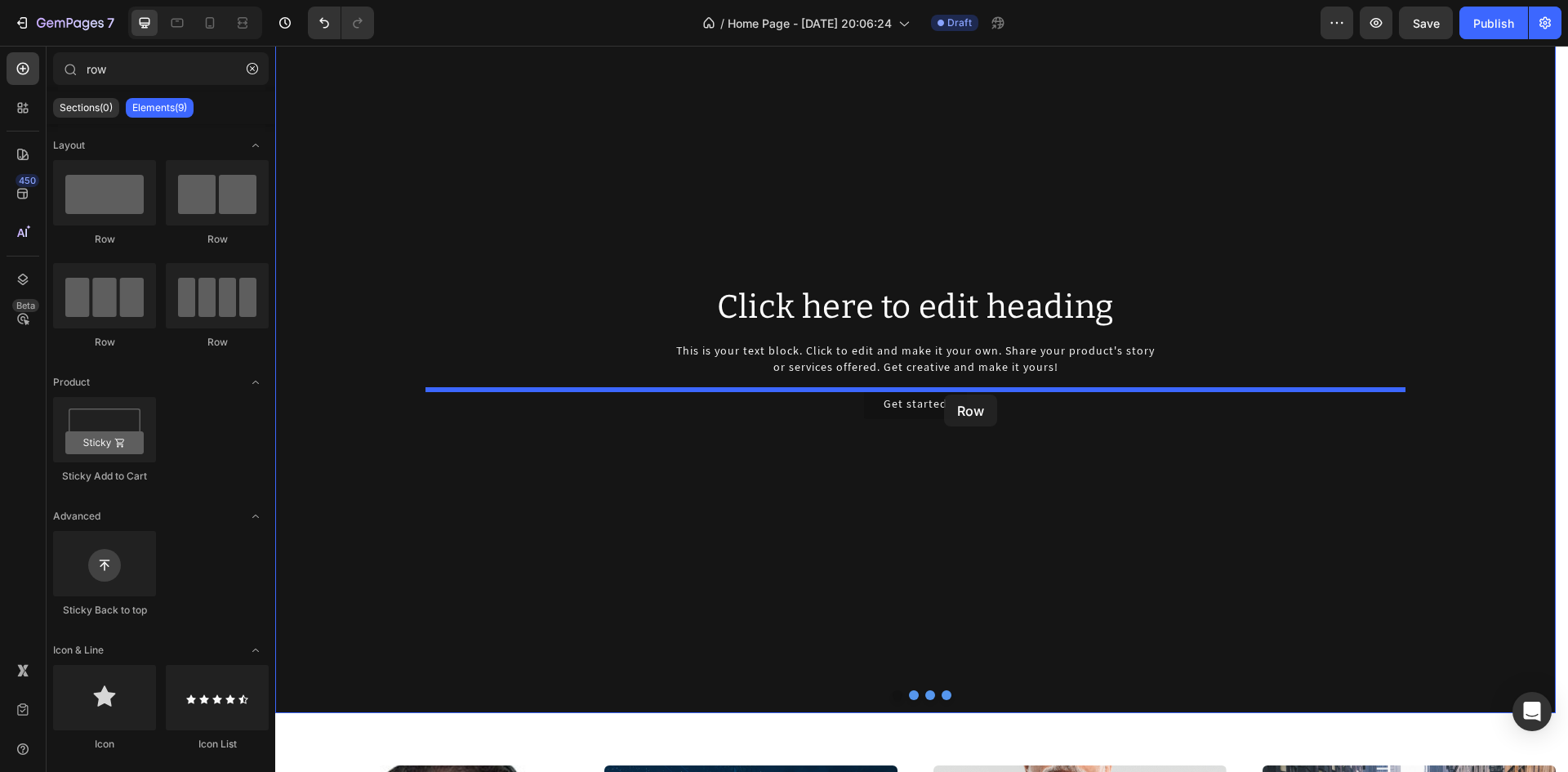
drag, startPoint x: 440, startPoint y: 271, endPoint x: 944, endPoint y: 394, distance: 518.8
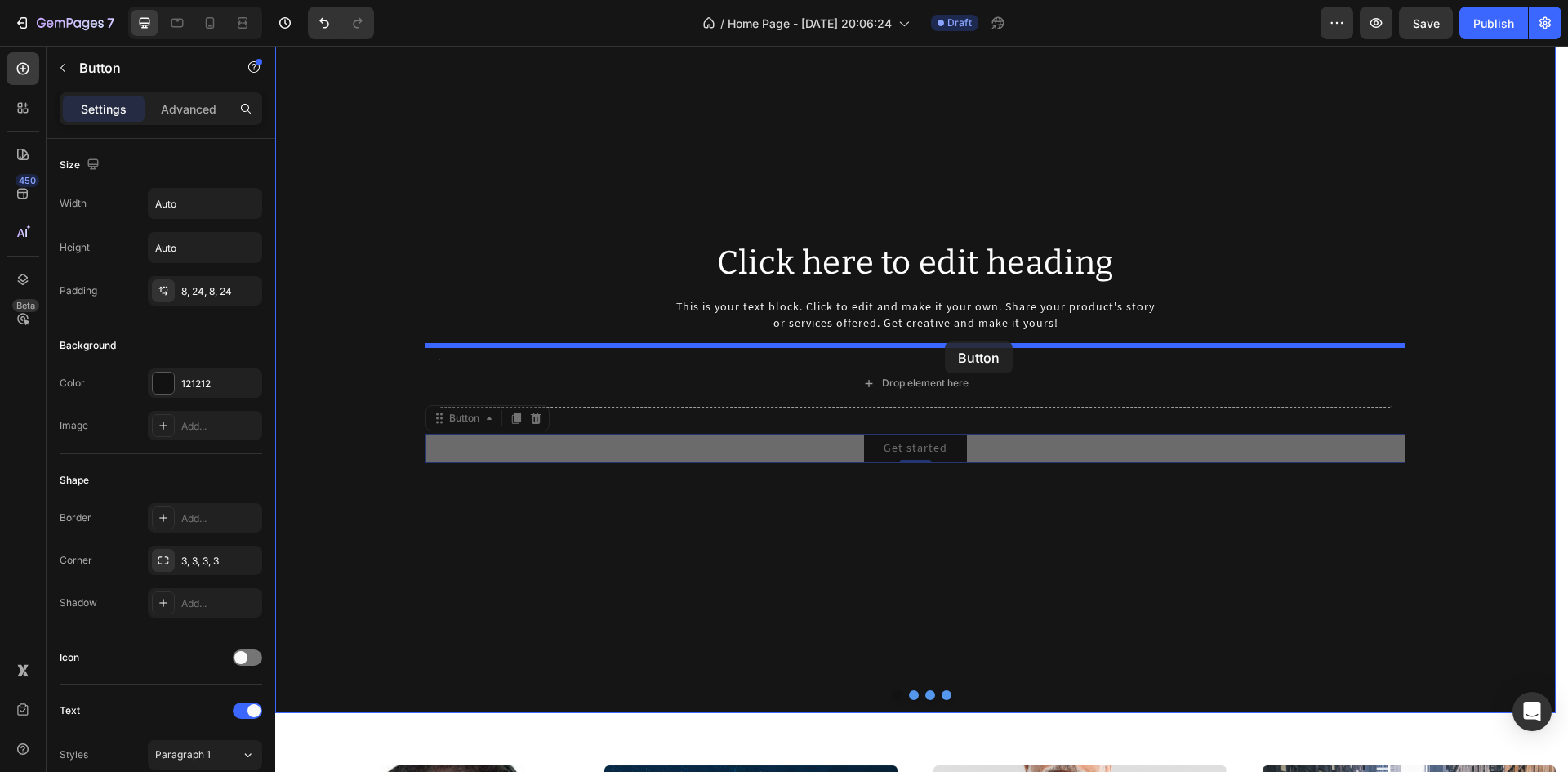
drag, startPoint x: 931, startPoint y: 450, endPoint x: 945, endPoint y: 342, distance: 108.9
click at [945, 342] on div "Header Custom code Custom Code Button Button Row Video Click here to edit headi…" at bounding box center [921, 649] width 1292 height 3167
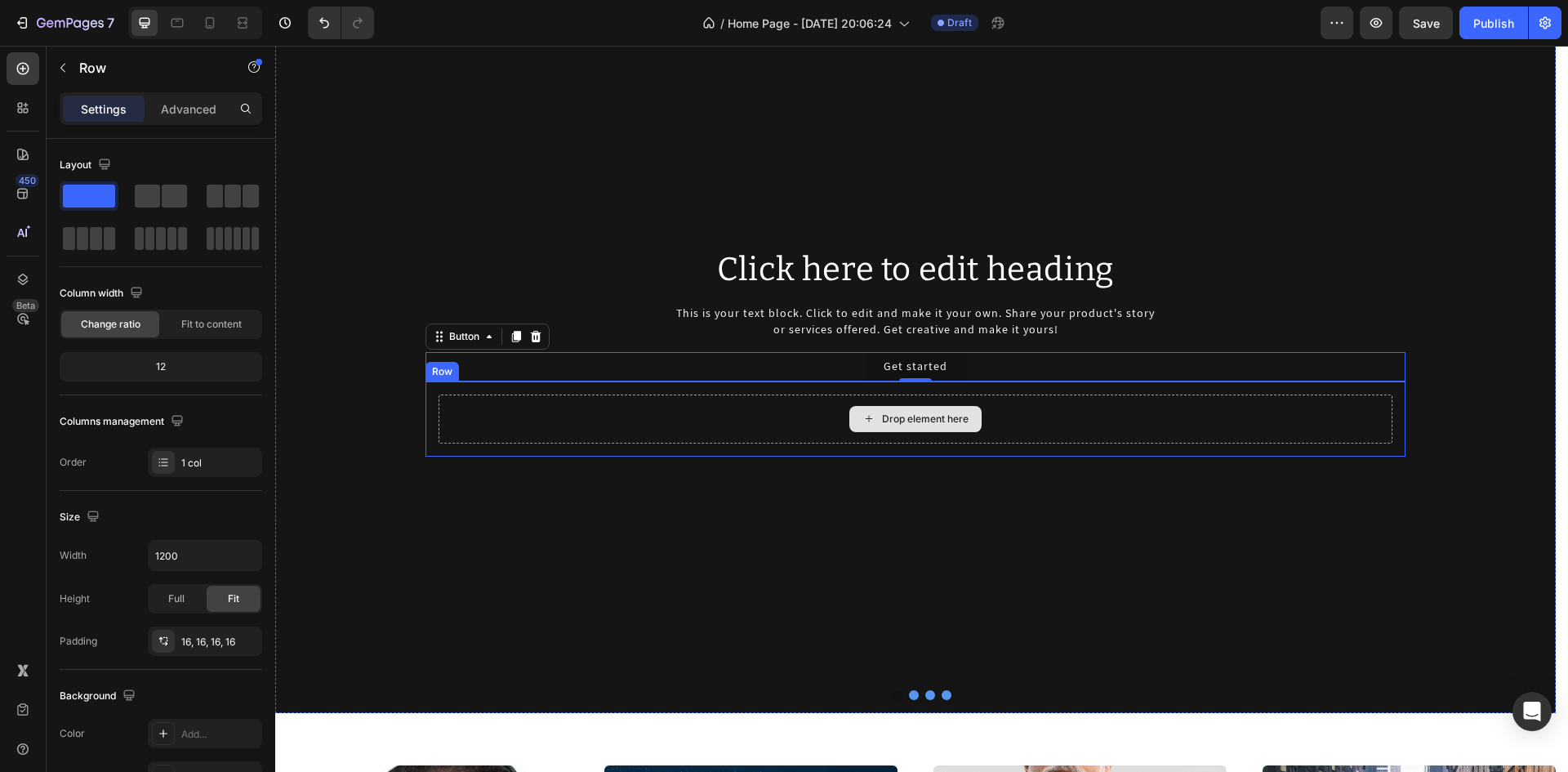
click at [768, 430] on div "Drop element here" at bounding box center [916, 419] width 954 height 49
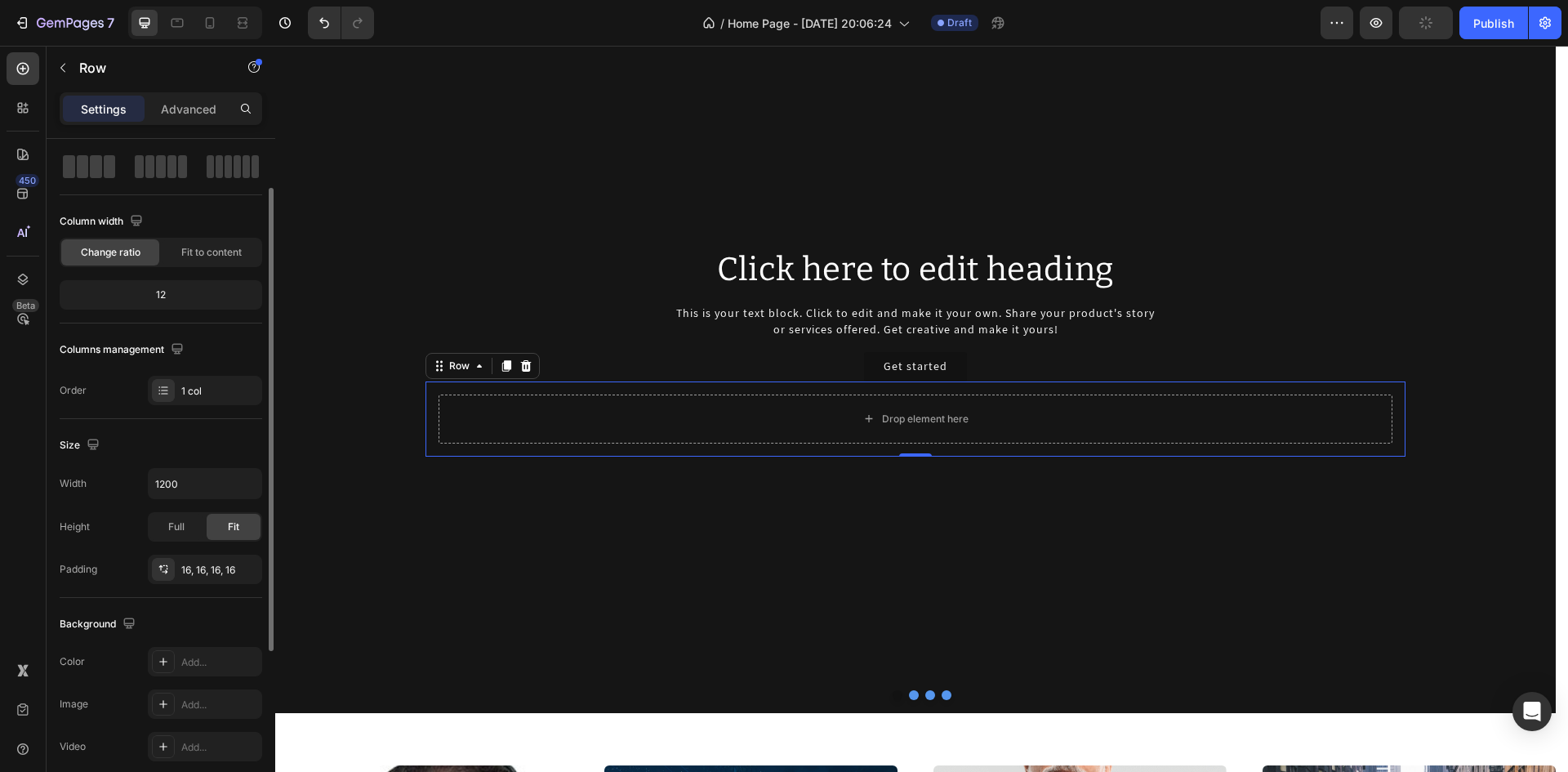
scroll to position [0, 0]
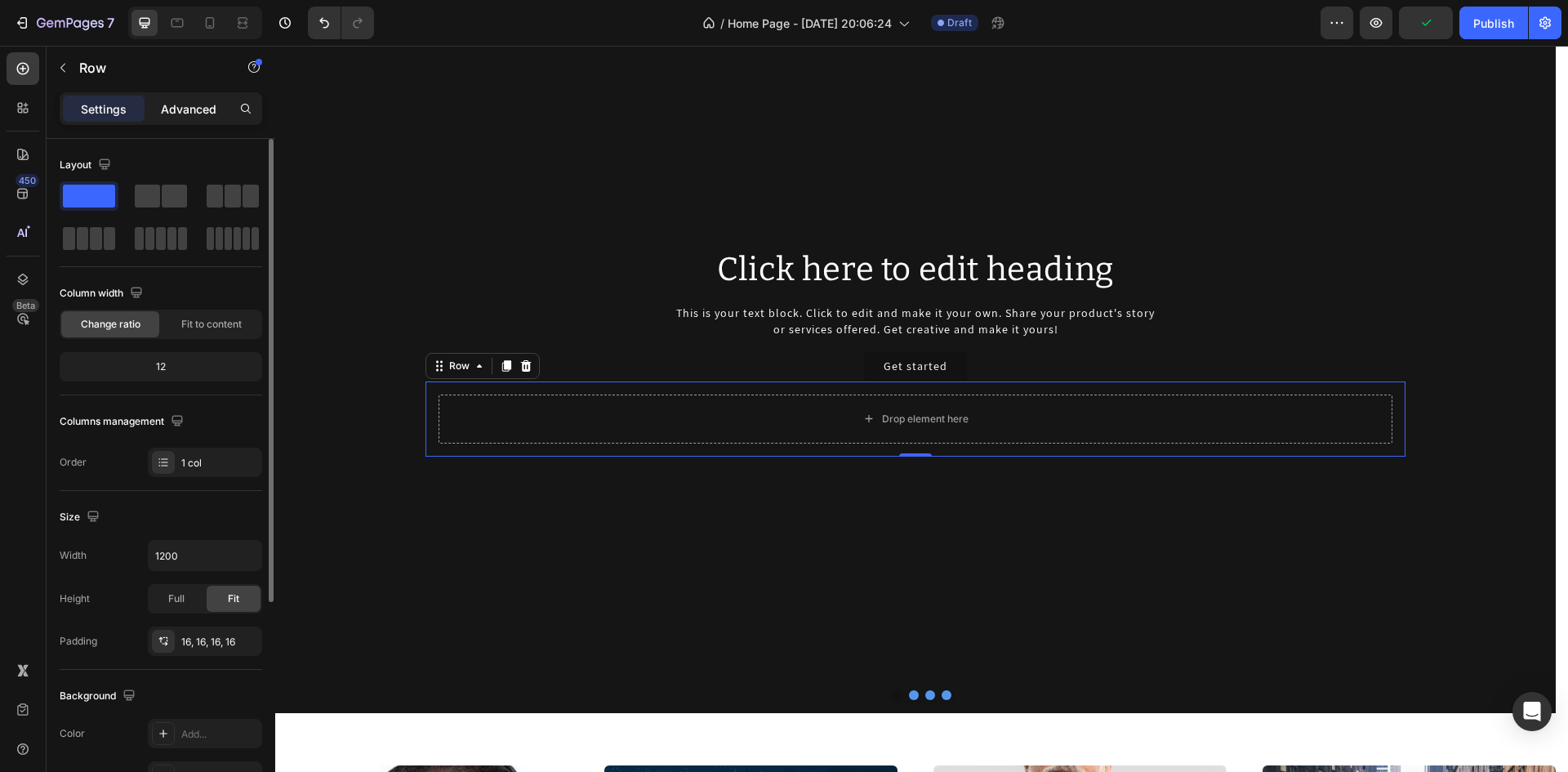
click at [172, 116] on p "Advanced" at bounding box center [189, 109] width 55 height 18
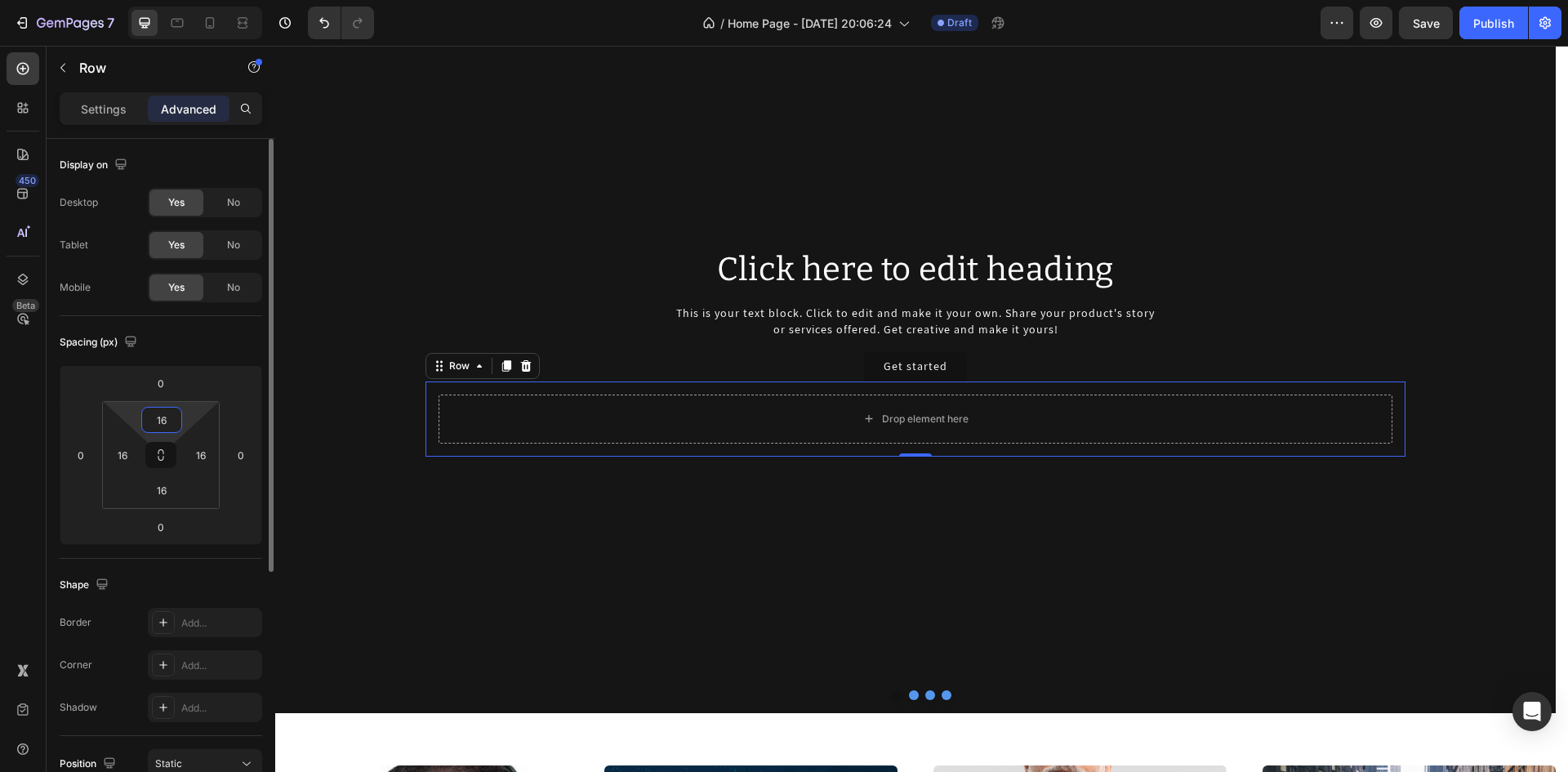
click at [169, 414] on input "16" at bounding box center [161, 419] width 33 height 24
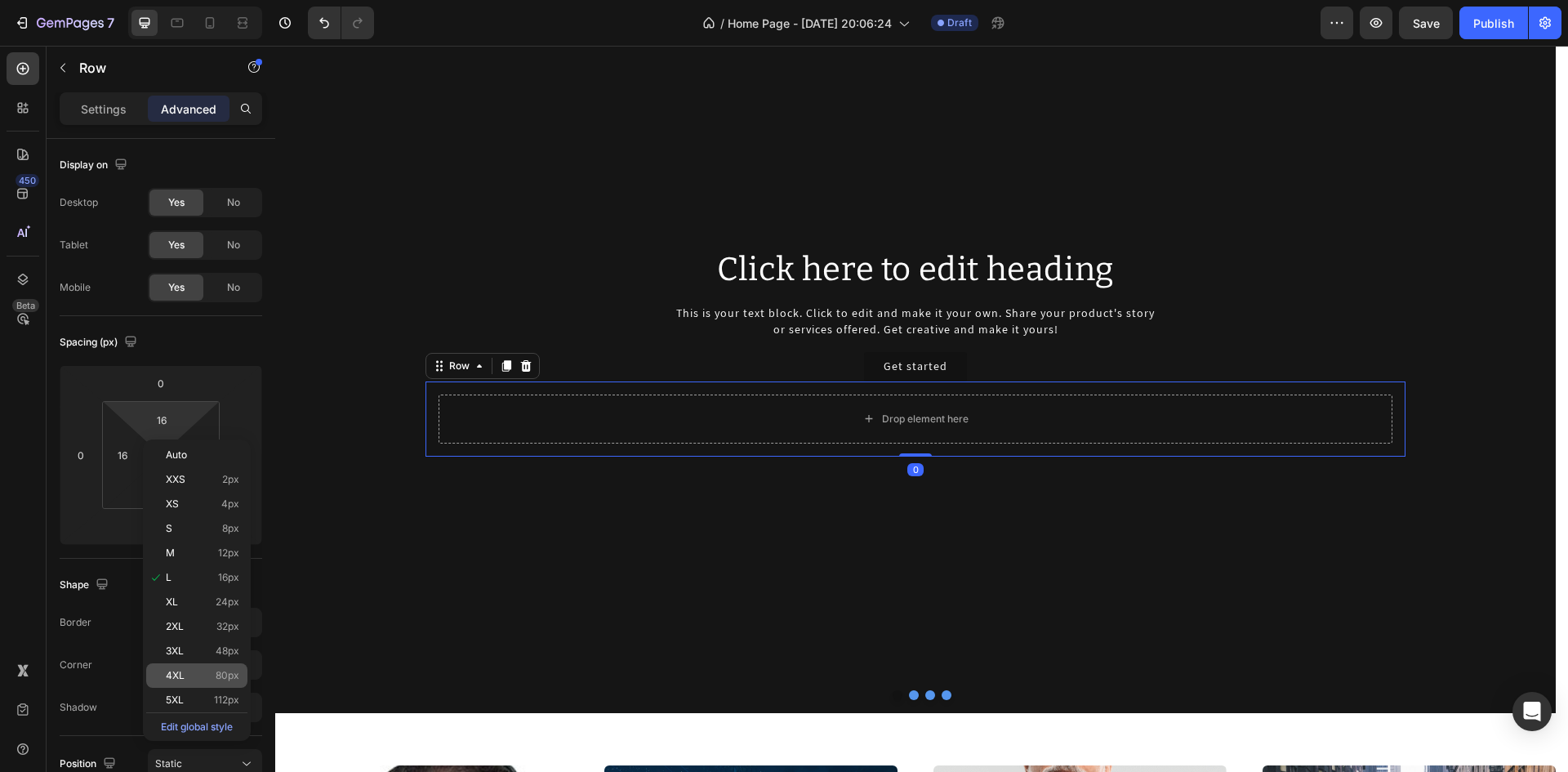
click at [204, 673] on p "4XL 80px" at bounding box center [202, 676] width 74 height 12
type input "80"
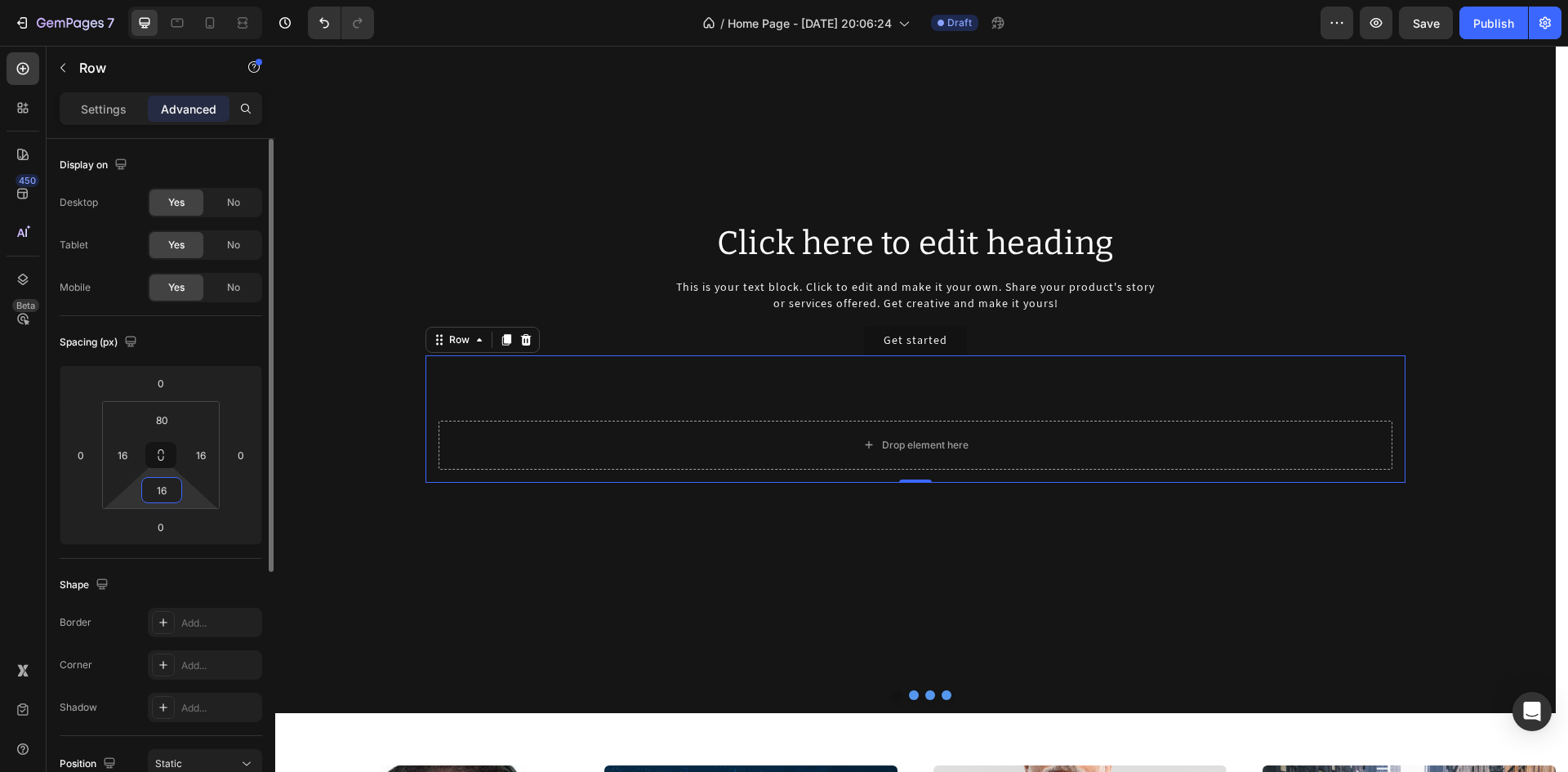
click at [163, 491] on input "16" at bounding box center [161, 490] width 33 height 24
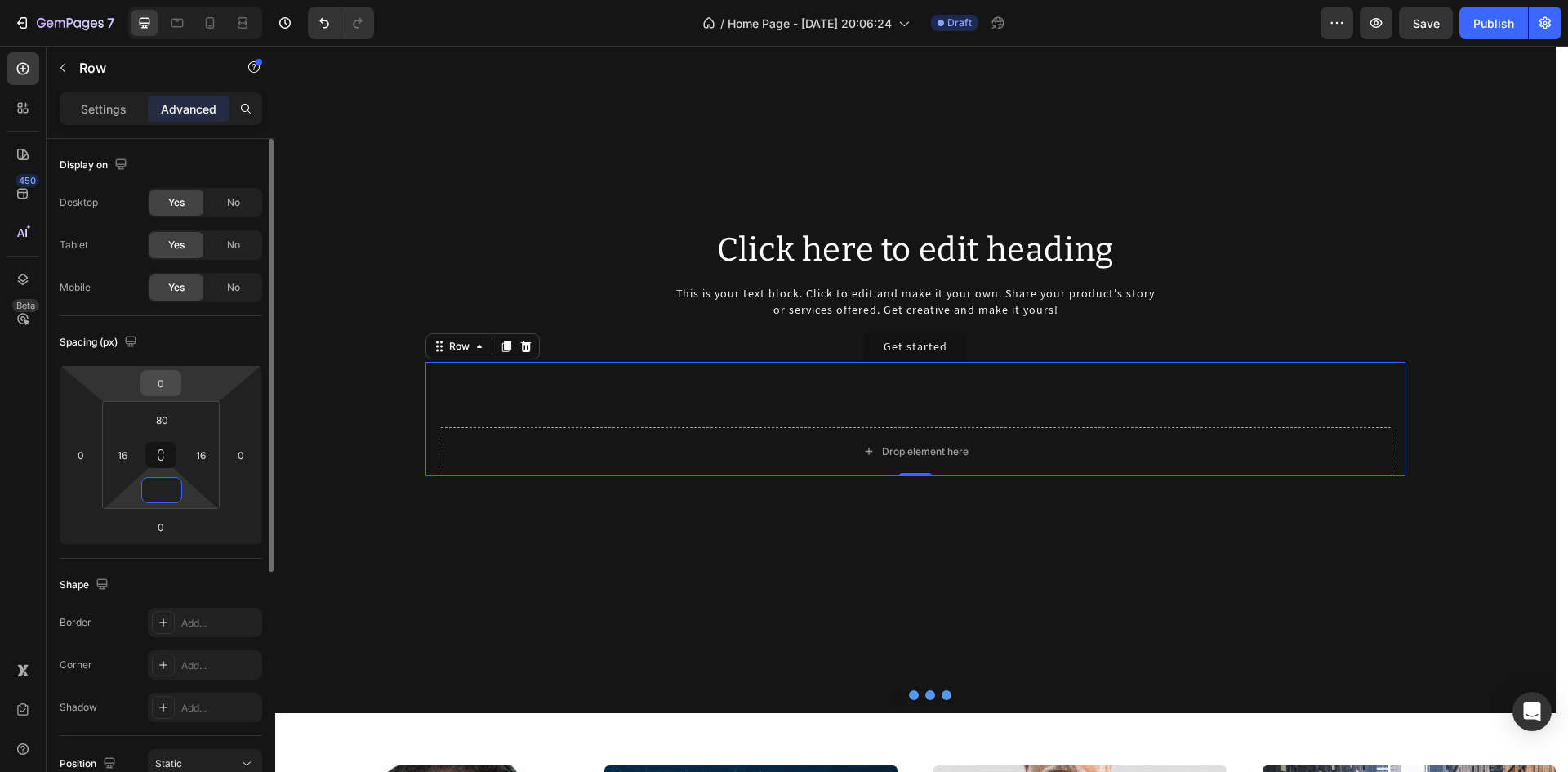
type input "0"
click at [172, 383] on input "0" at bounding box center [160, 383] width 33 height 24
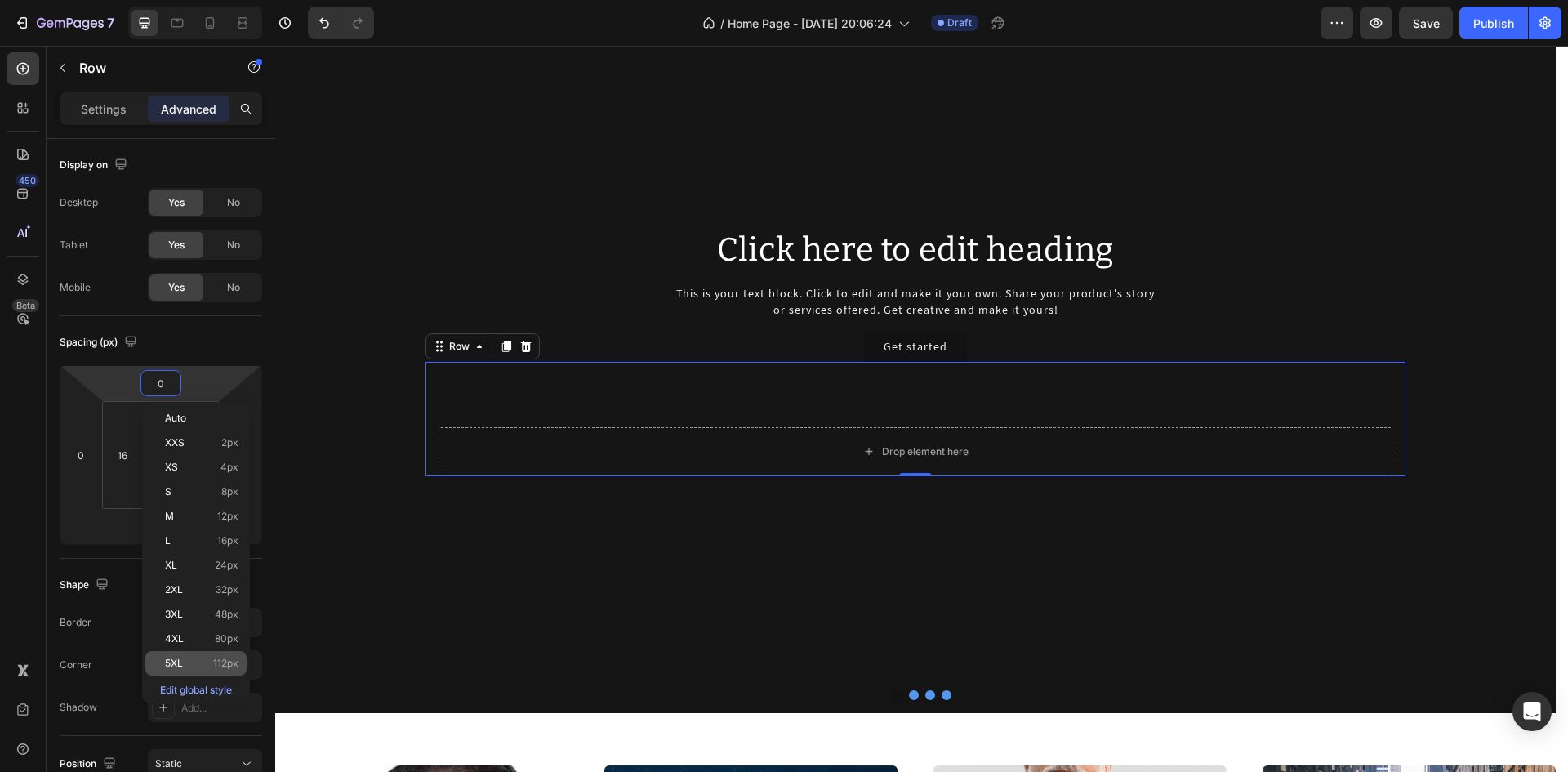
click at [195, 658] on p "5XL 112px" at bounding box center [201, 663] width 74 height 12
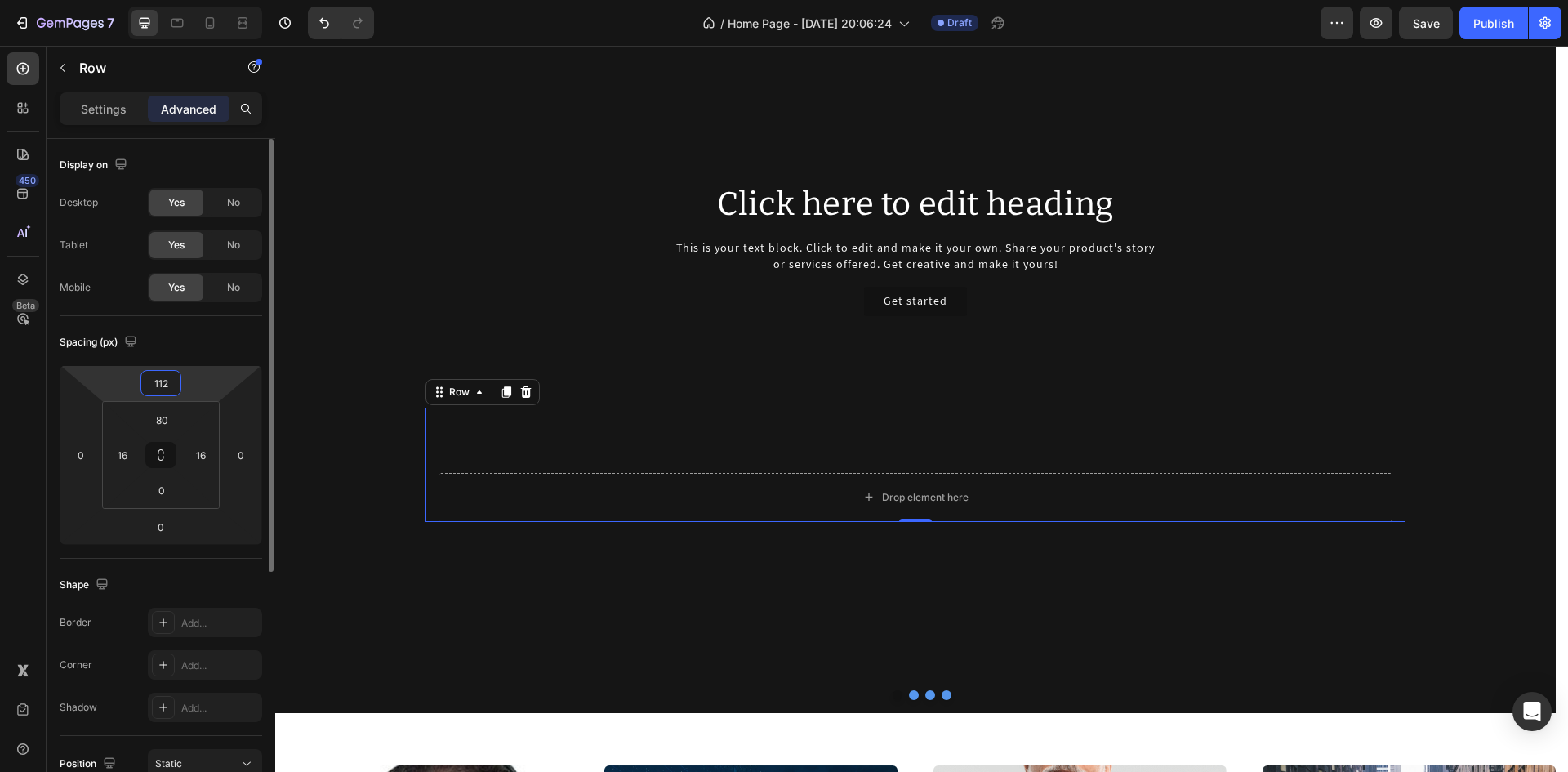
click at [170, 383] on input "112" at bounding box center [160, 383] width 33 height 24
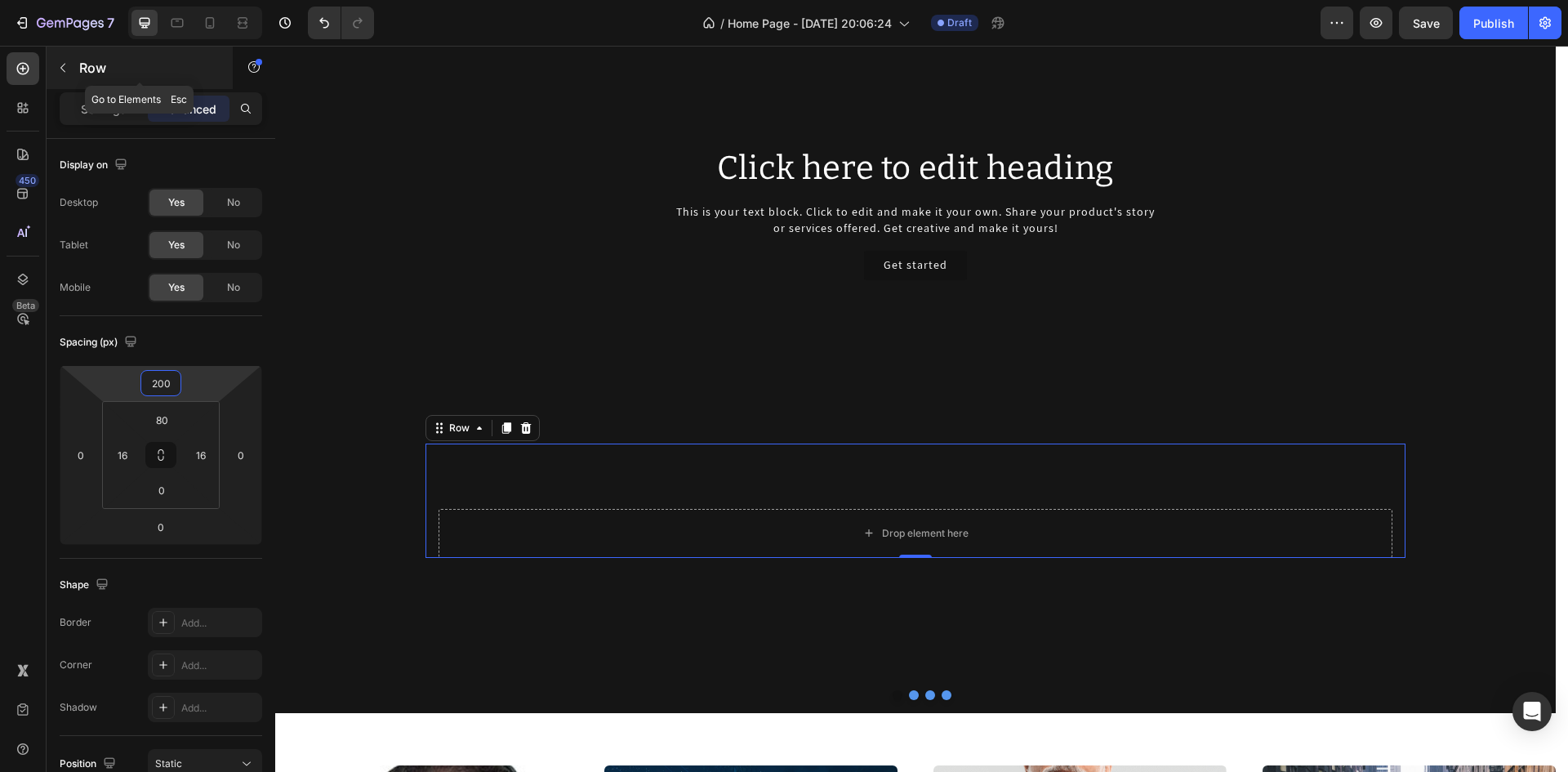
type input "200"
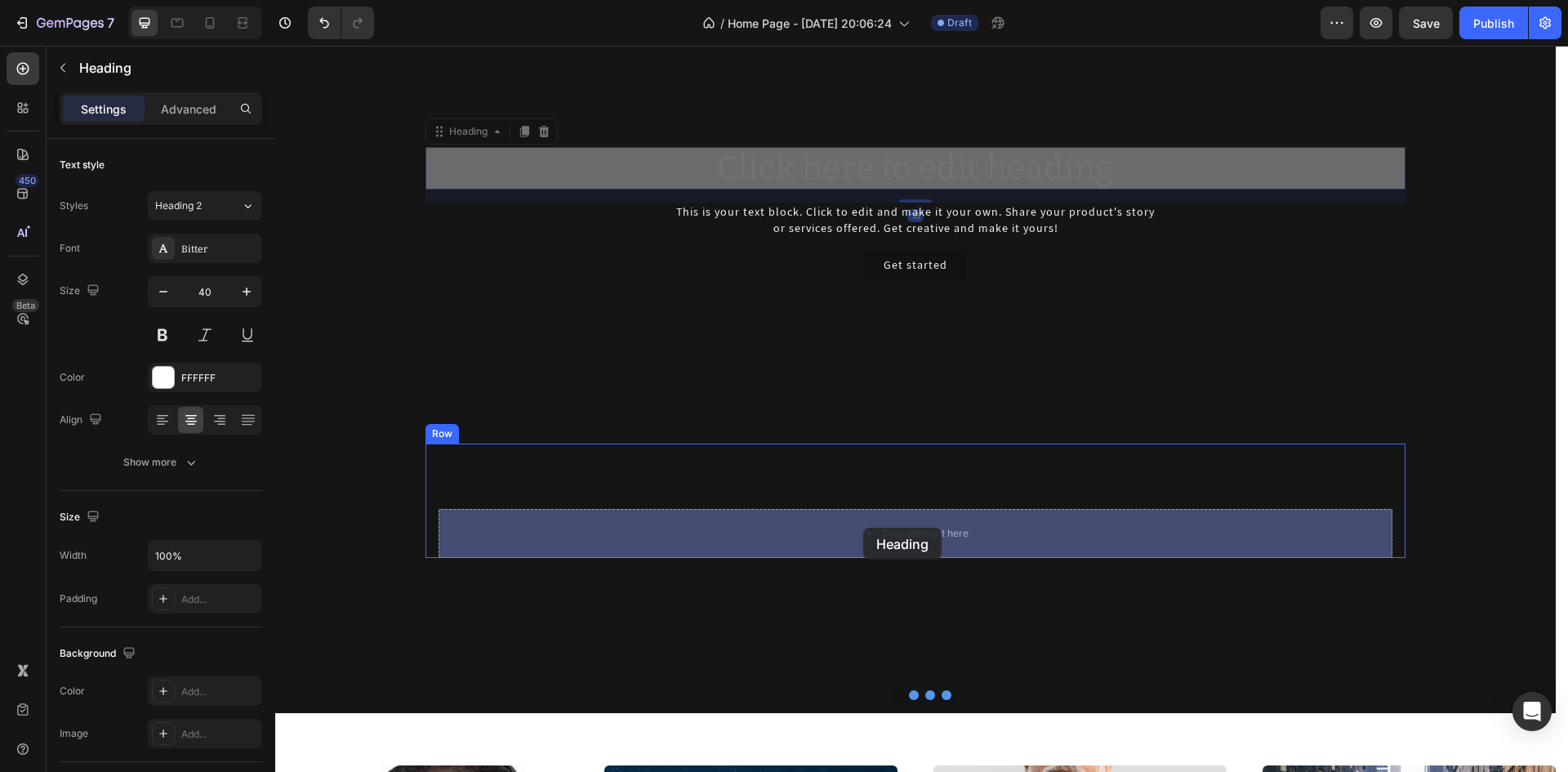
drag, startPoint x: 851, startPoint y: 328, endPoint x: 863, endPoint y: 527, distance: 199.4
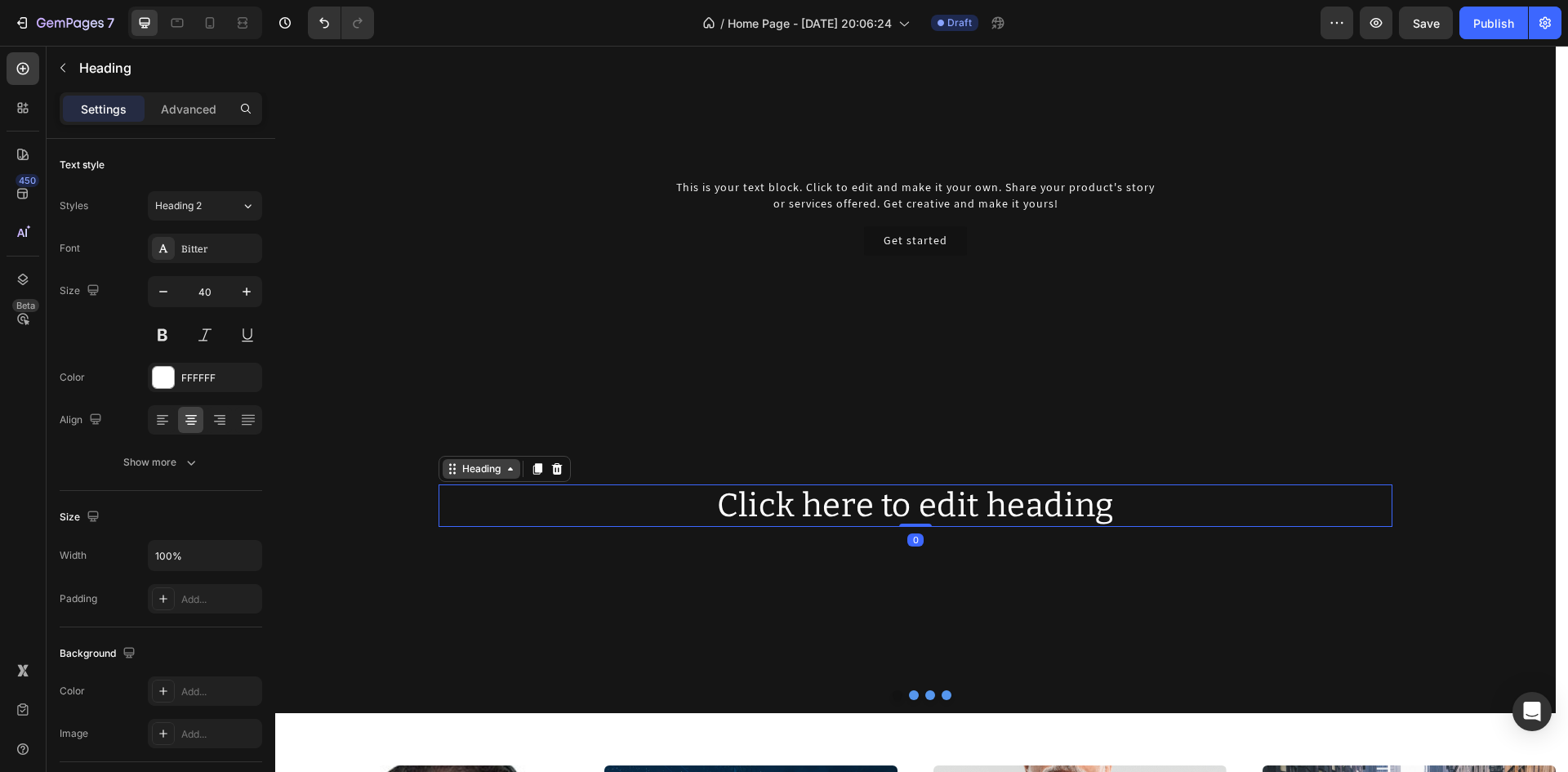
click at [498, 472] on div "Heading" at bounding box center [481, 469] width 45 height 15
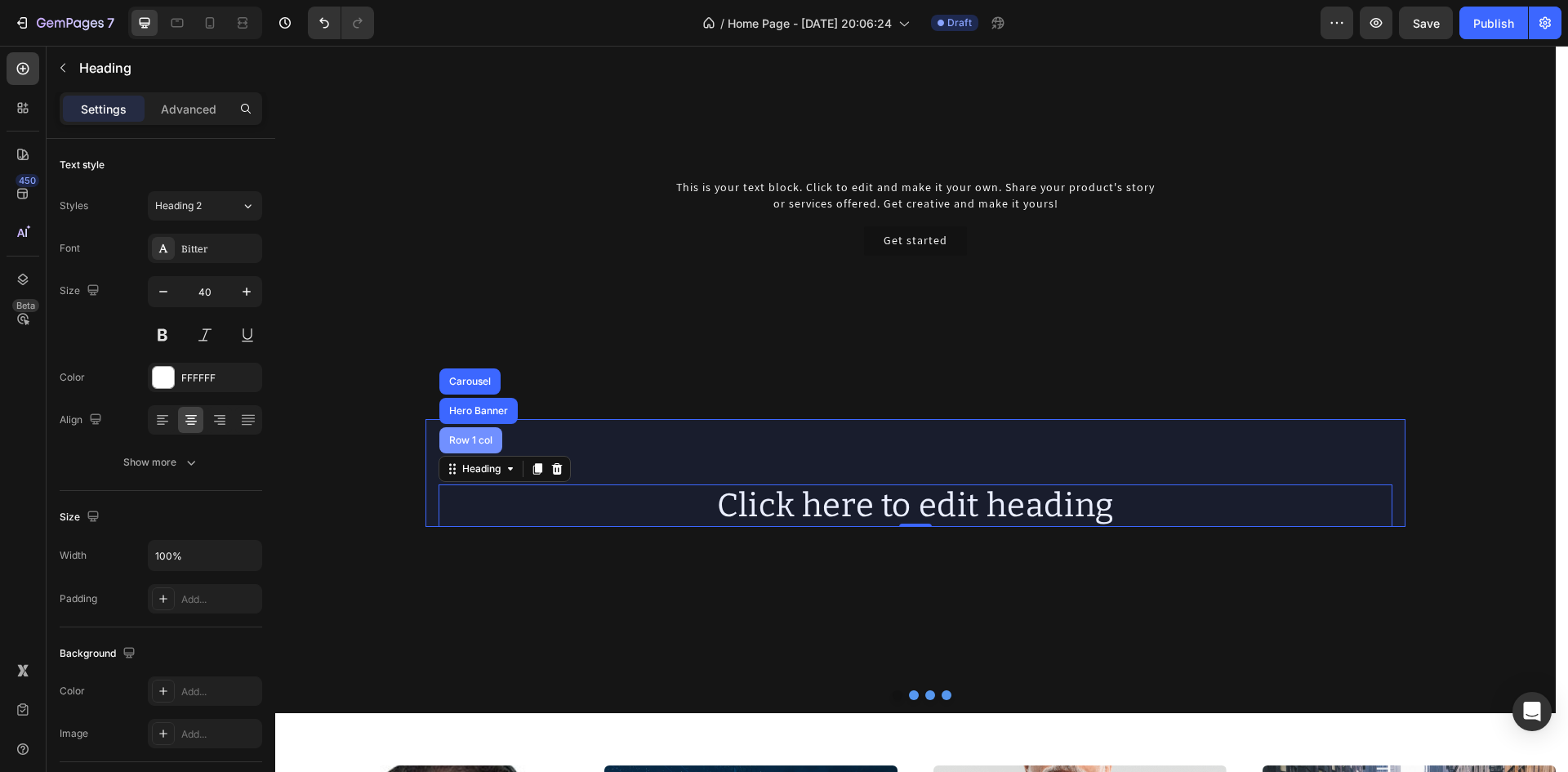
click at [481, 437] on div "Row 1 col" at bounding box center [471, 440] width 50 height 10
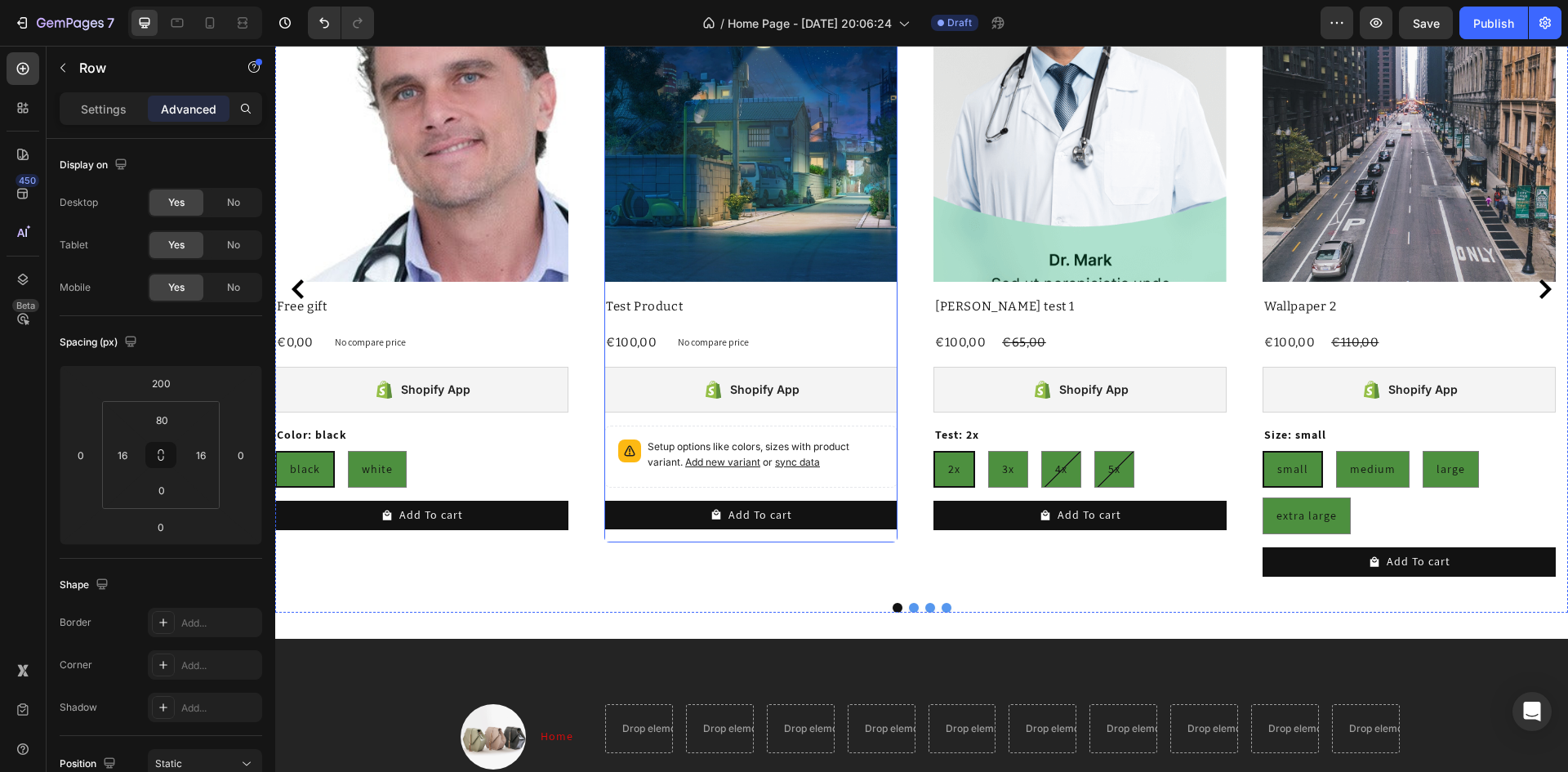
scroll to position [1796, 0]
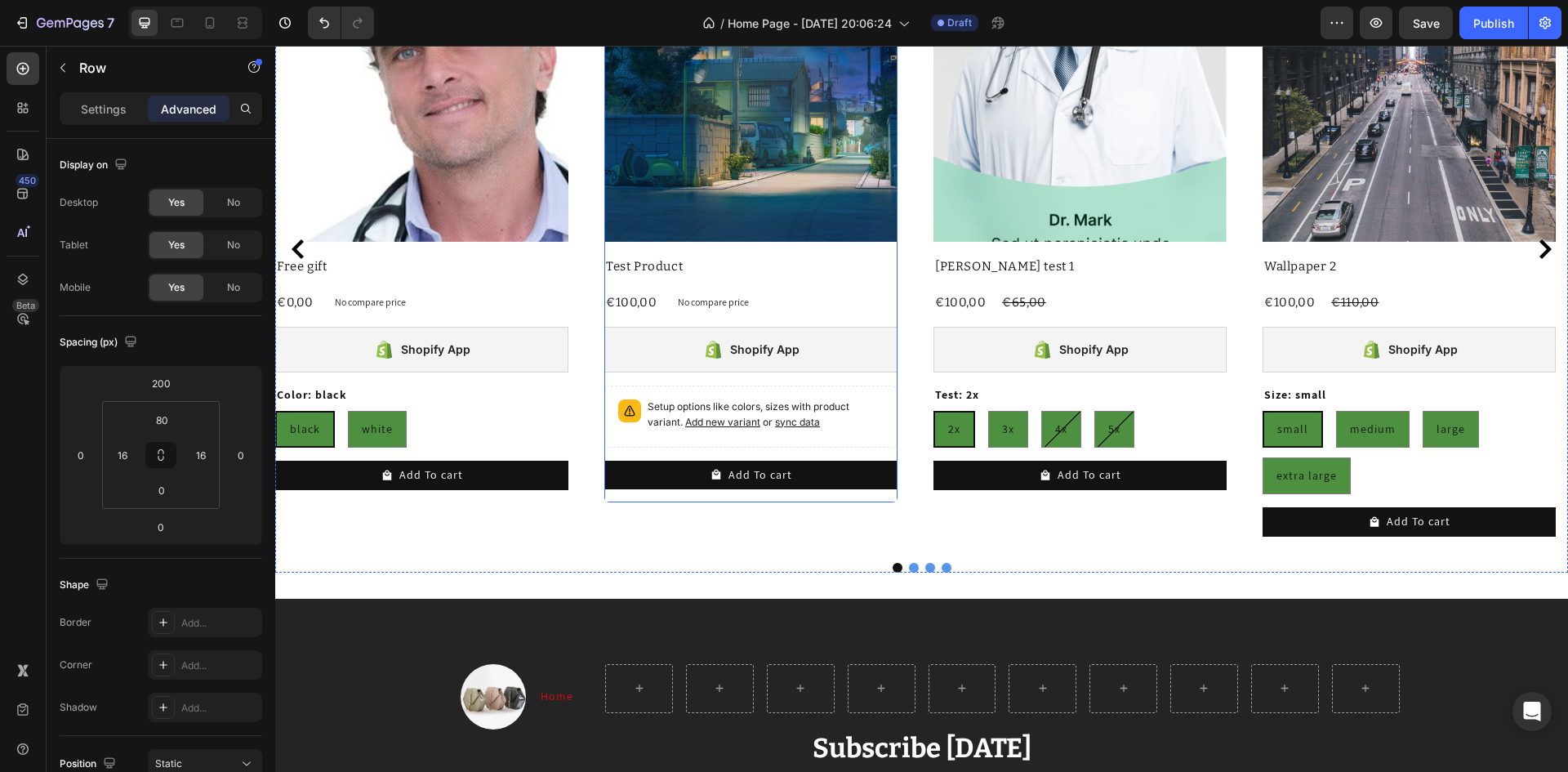
click at [568, 281] on div "Product Images Test Product Product Title €100,00 Product Price Product Price N…" at bounding box center [421, 226] width 293 height 555
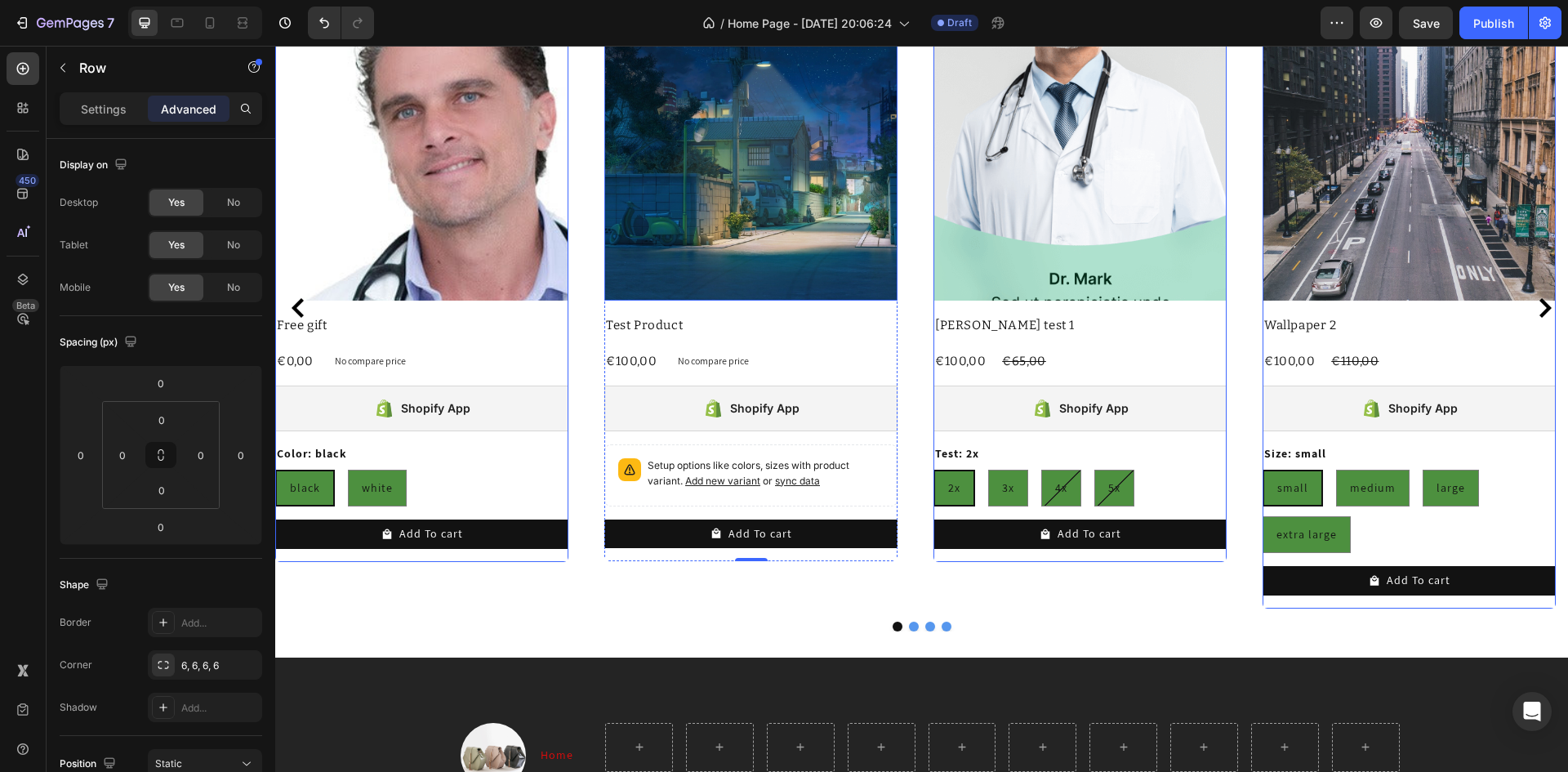
scroll to position [1552, 0]
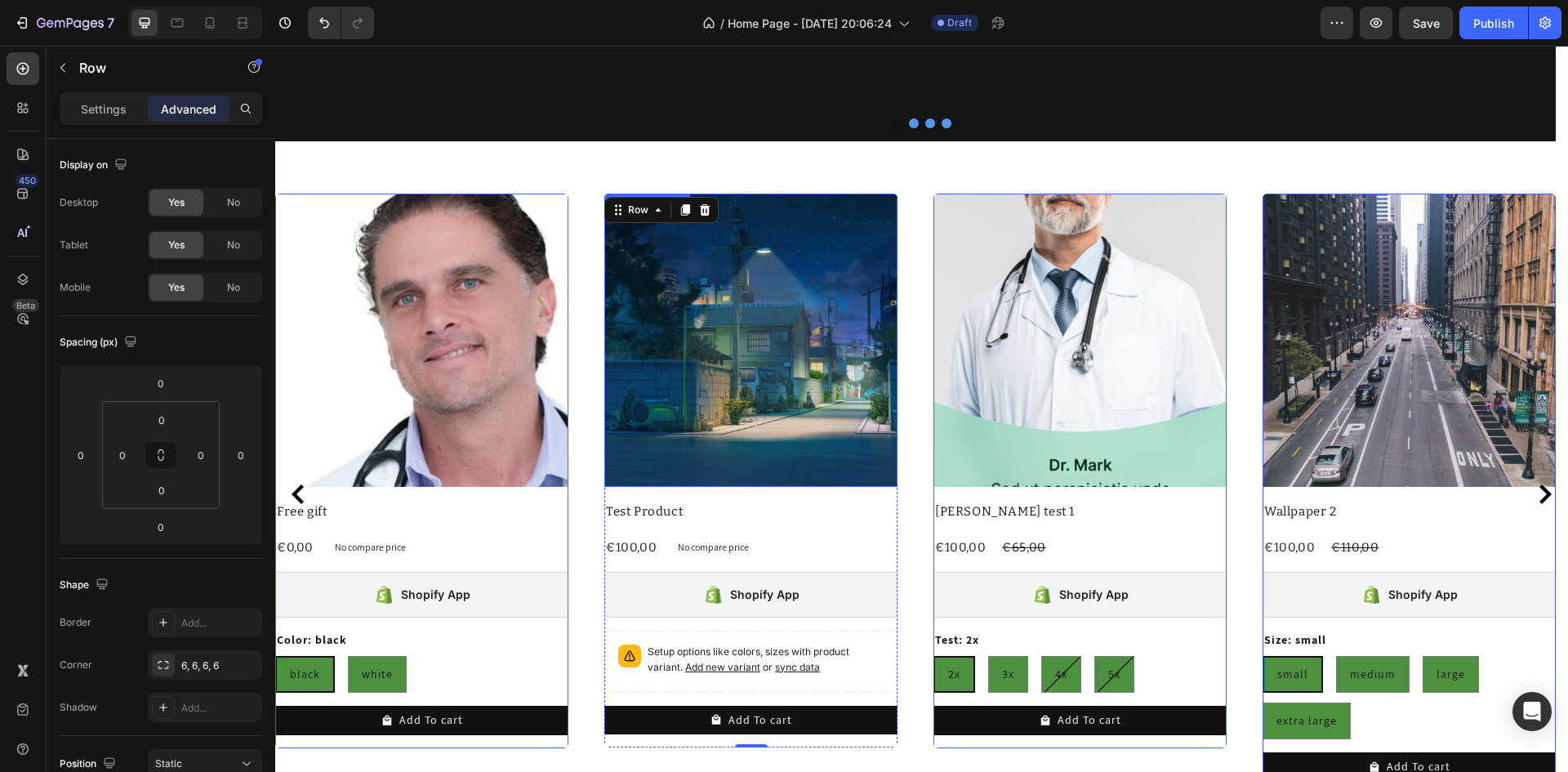
click at [708, 291] on img at bounding box center [750, 340] width 293 height 293
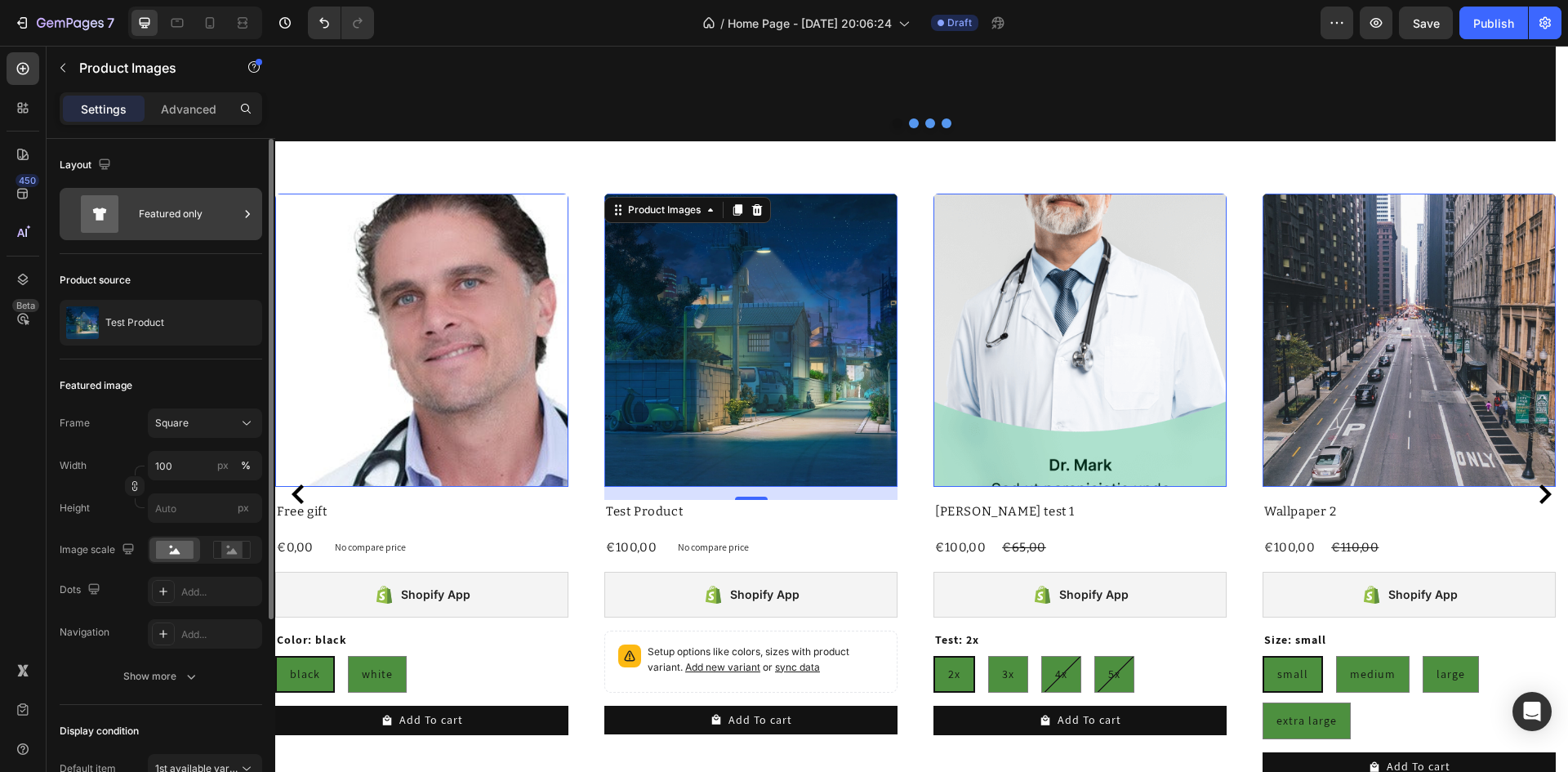
click at [218, 219] on div "Featured only" at bounding box center [188, 214] width 99 height 38
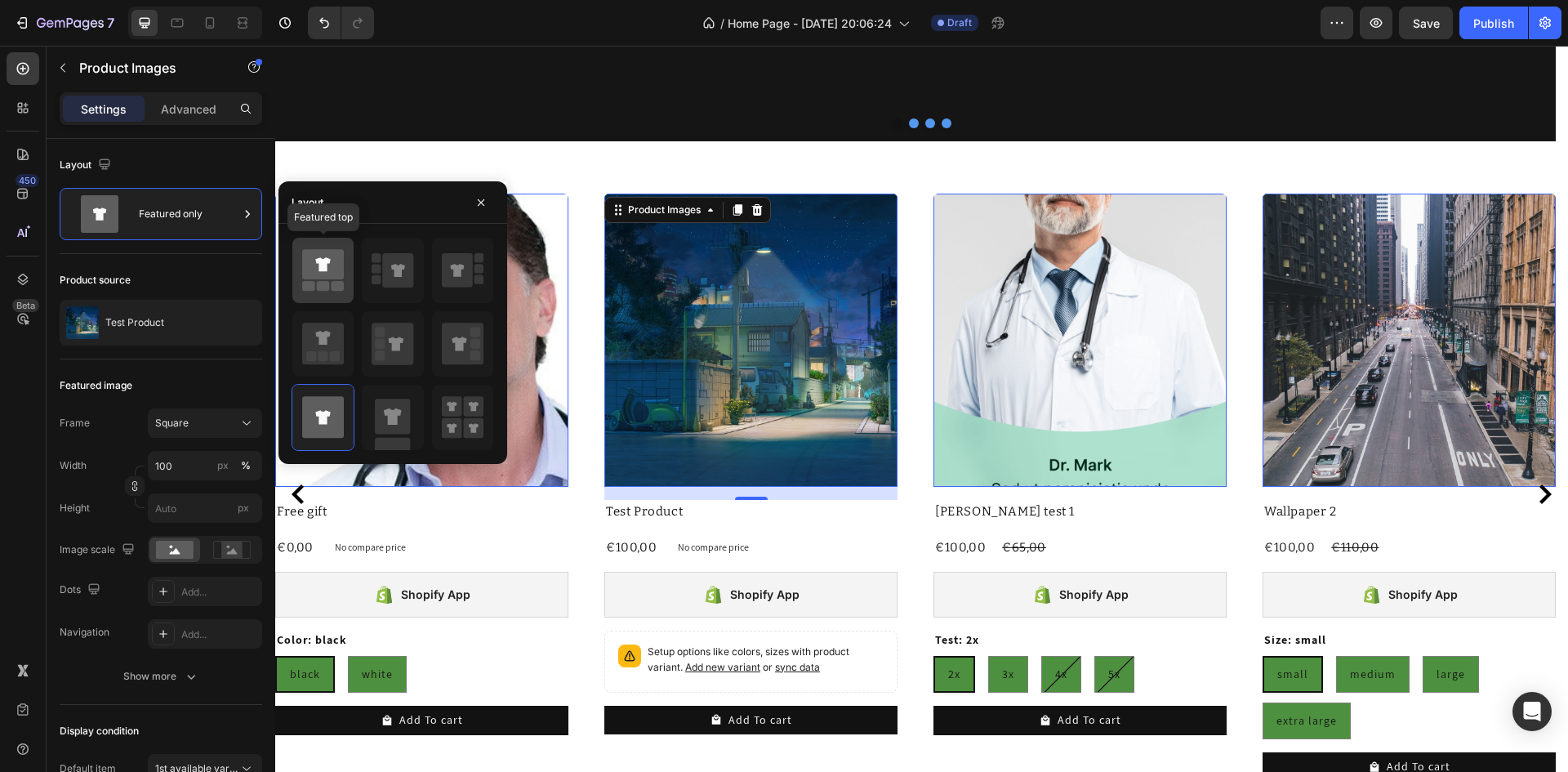
click at [334, 274] on icon at bounding box center [323, 264] width 42 height 30
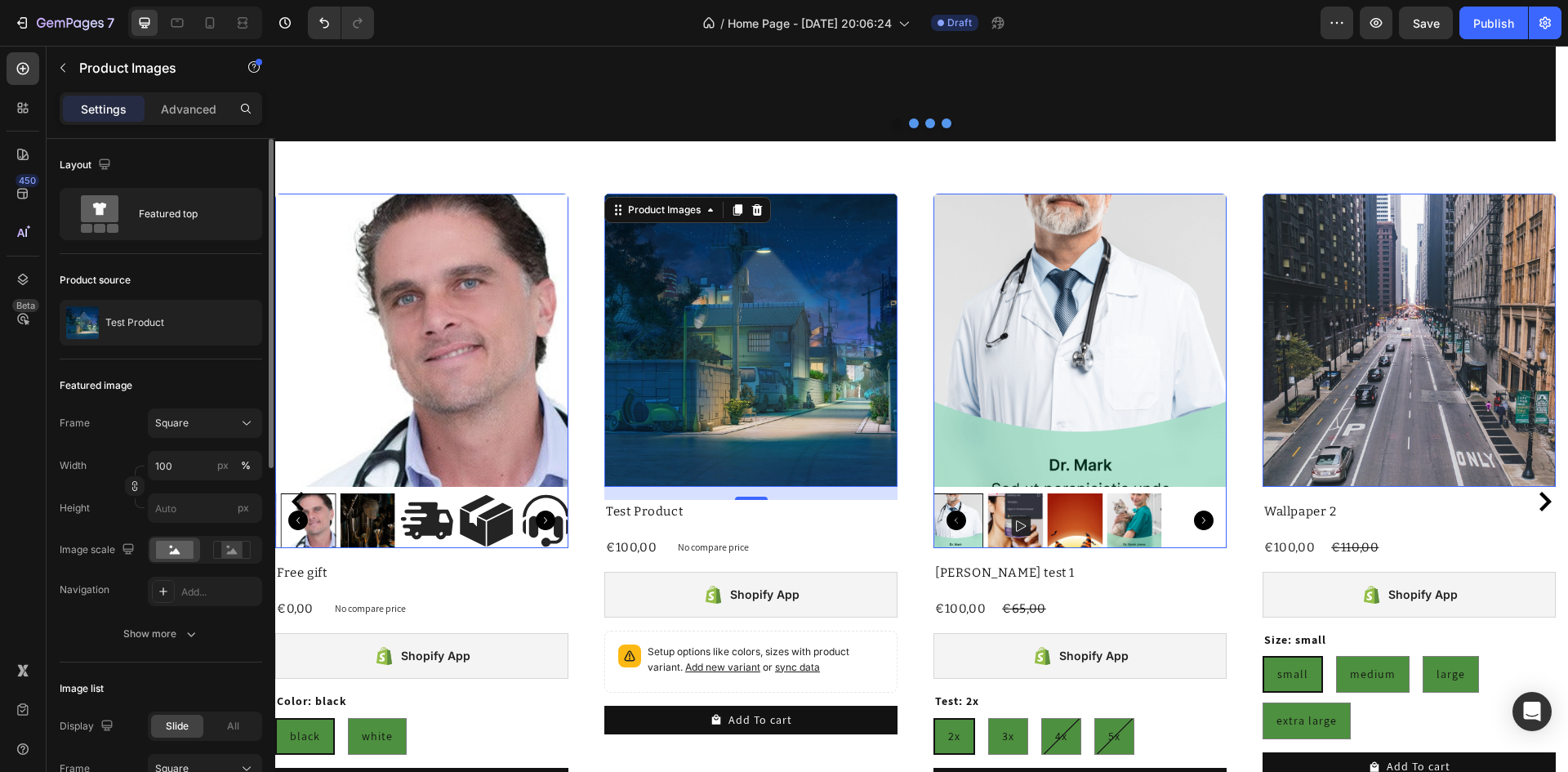
click at [181, 356] on div "Product source Test Product" at bounding box center [160, 307] width 202 height 105
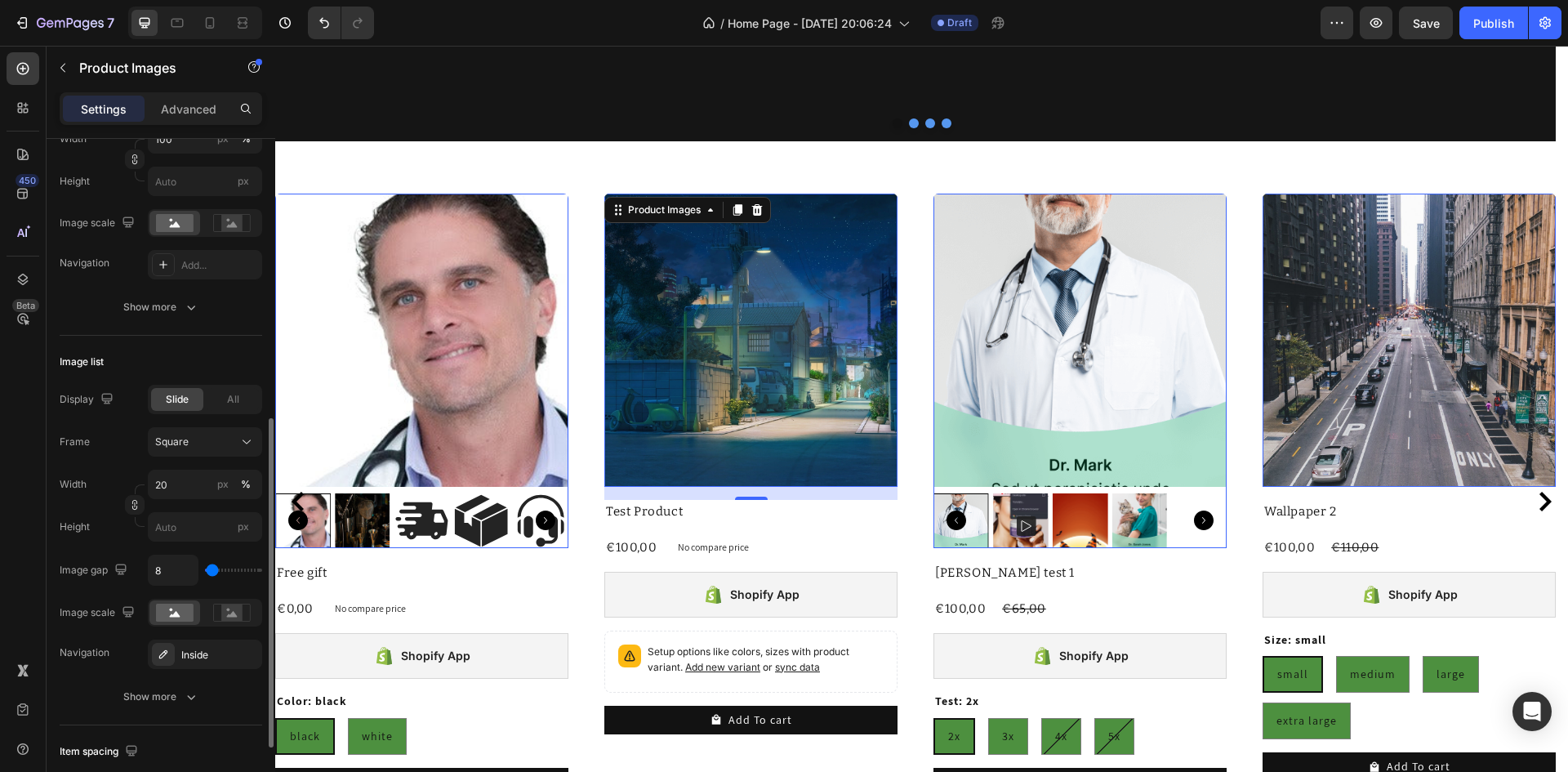
scroll to position [490, 0]
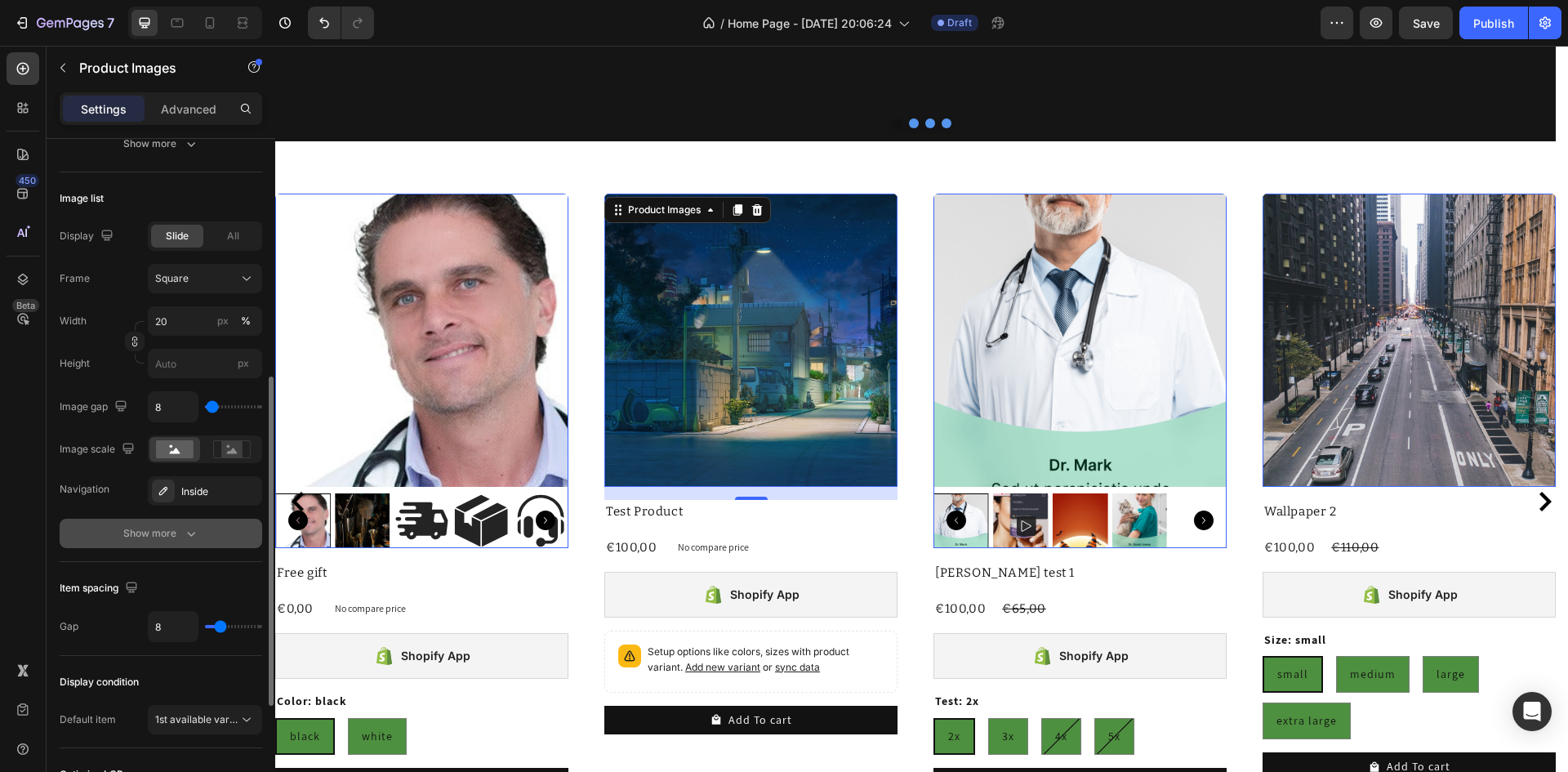
click at [170, 541] on div "Show more" at bounding box center [161, 534] width 76 height 17
